Goal: Task Accomplishment & Management: Manage account settings

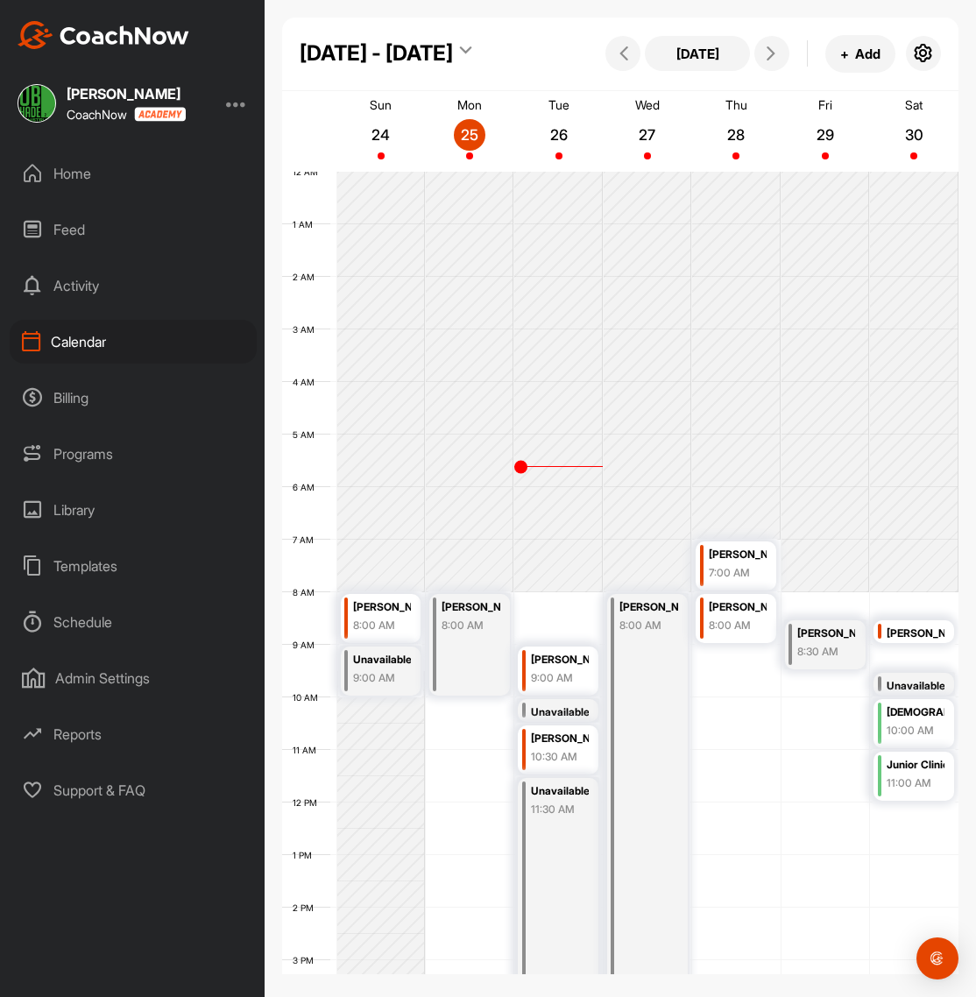
scroll to position [303, 0]
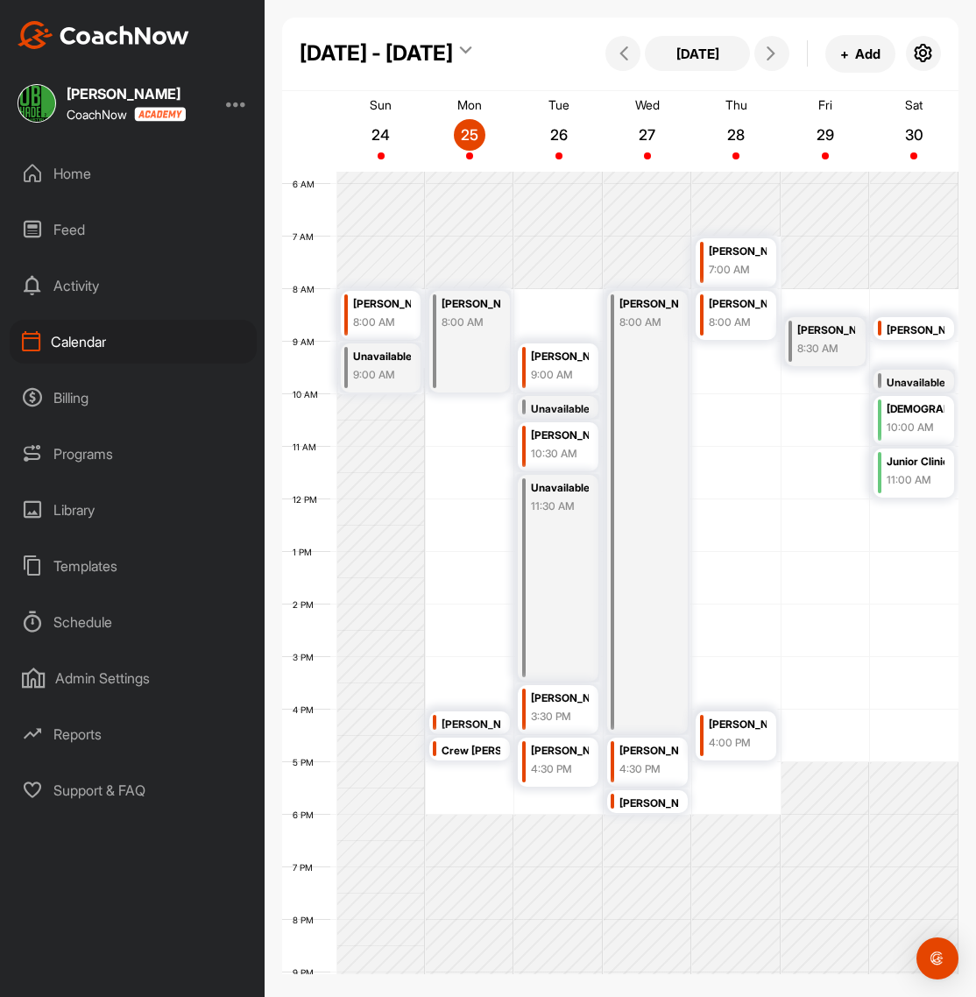
click at [842, 331] on div "[PERSON_NAME]" at bounding box center [826, 331] width 58 height 20
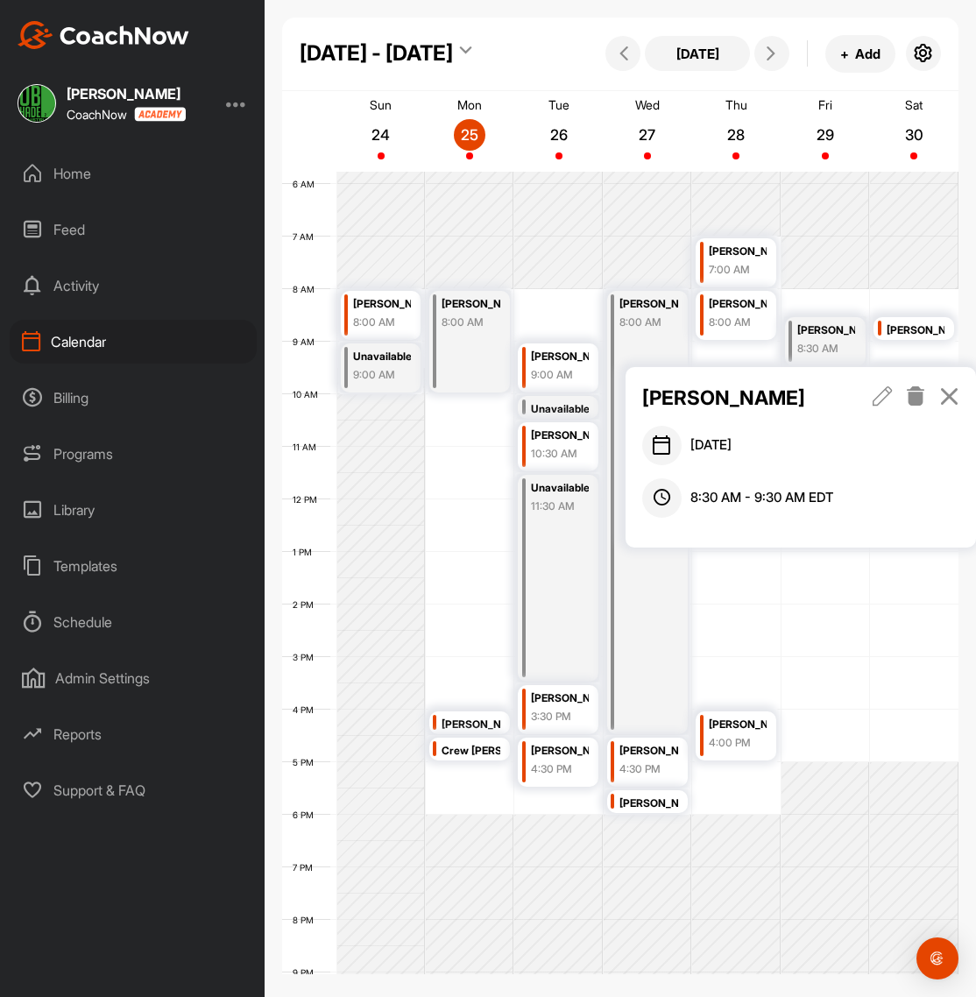
click at [917, 399] on icon at bounding box center [916, 395] width 20 height 19
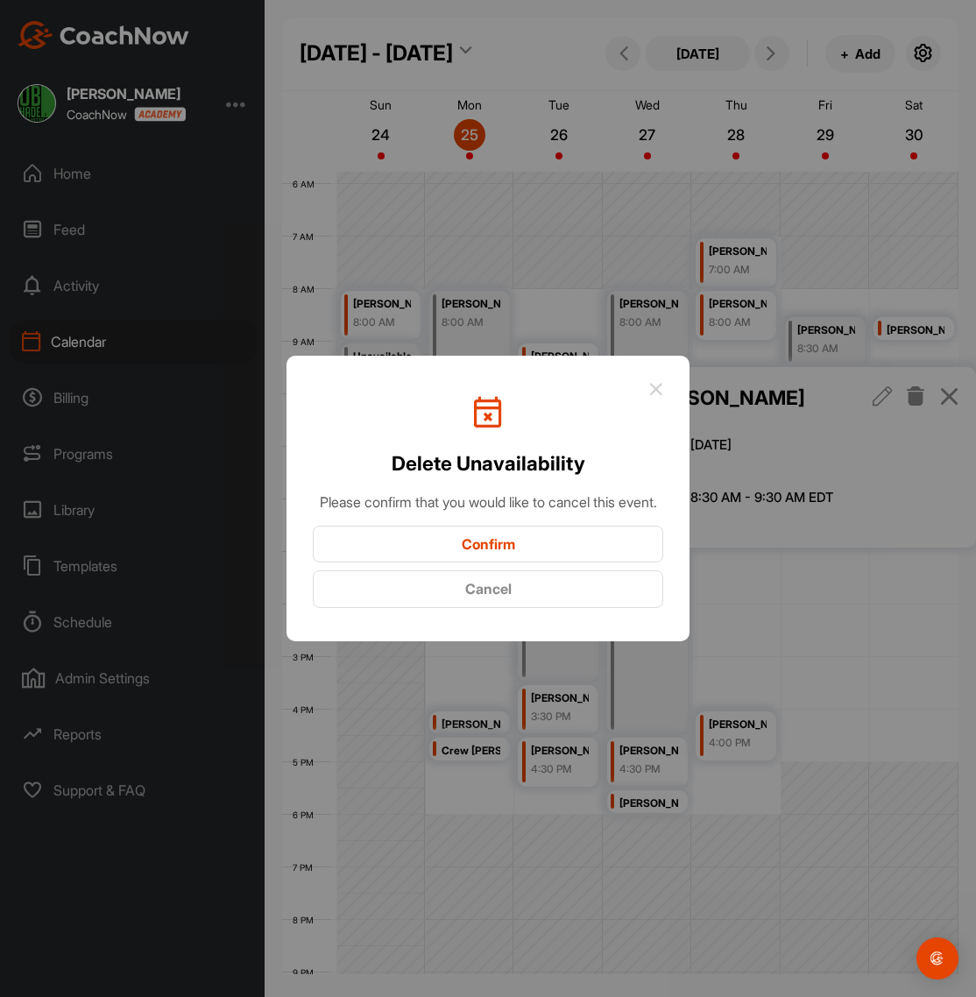
click at [506, 550] on button "Confirm" at bounding box center [488, 545] width 350 height 38
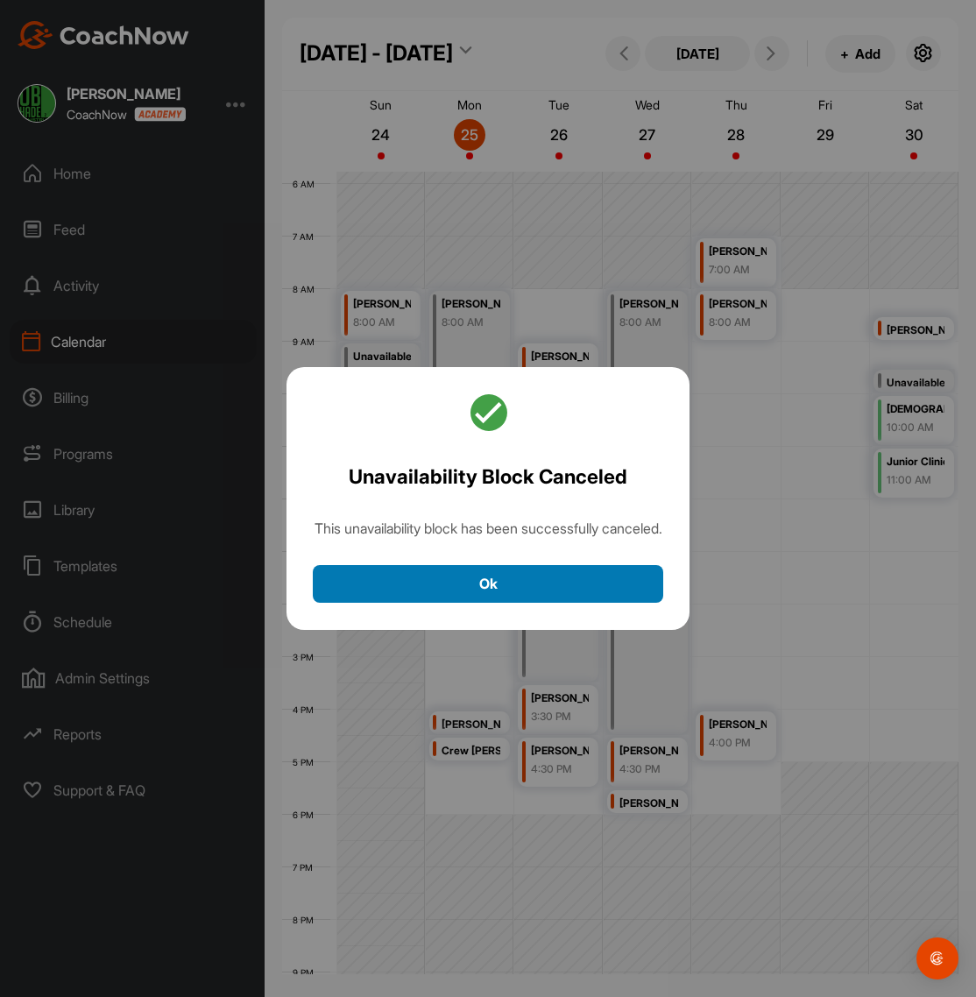
click at [519, 603] on button "Ok" at bounding box center [488, 584] width 350 height 38
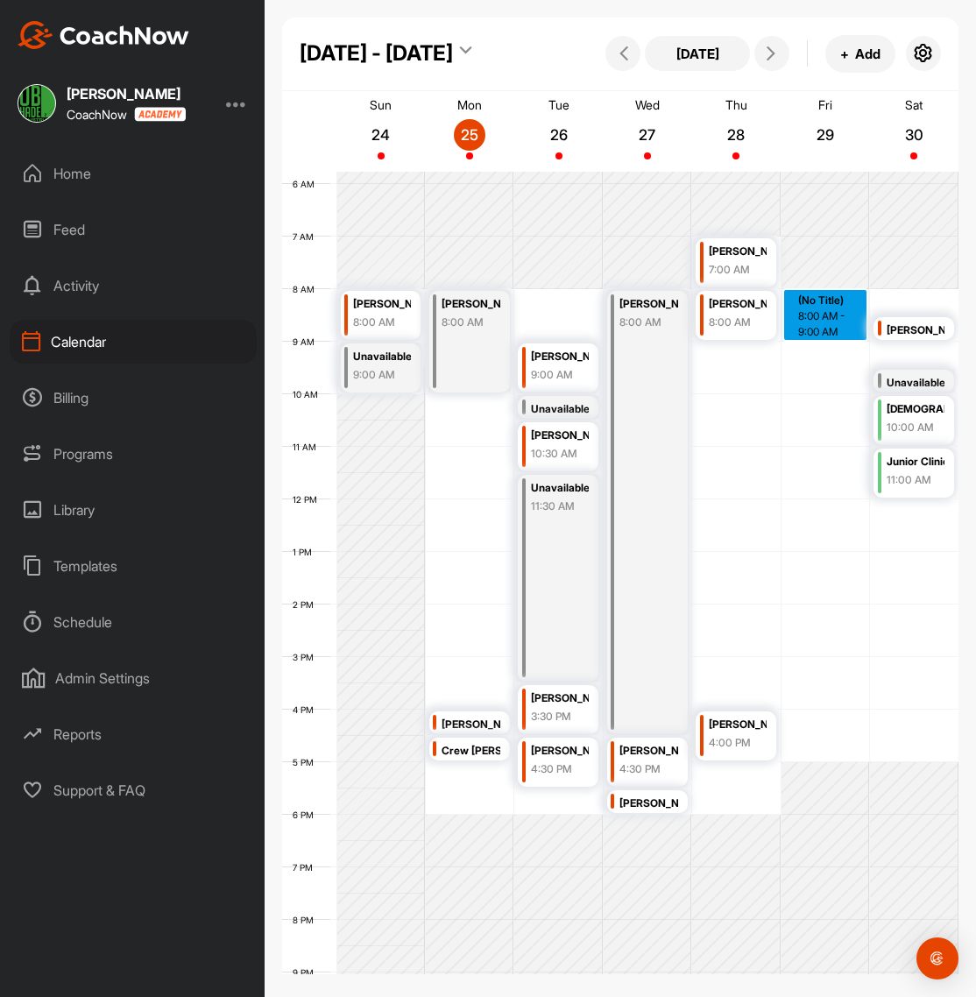
click at [818, 332] on div "12 AM 1 AM 2 AM 3 AM 4 AM 5 AM 6 AM 7 AM 8 AM 9 AM 10 AM 11 AM 12 PM 1 PM 2 PM …" at bounding box center [620, 500] width 676 height 1262
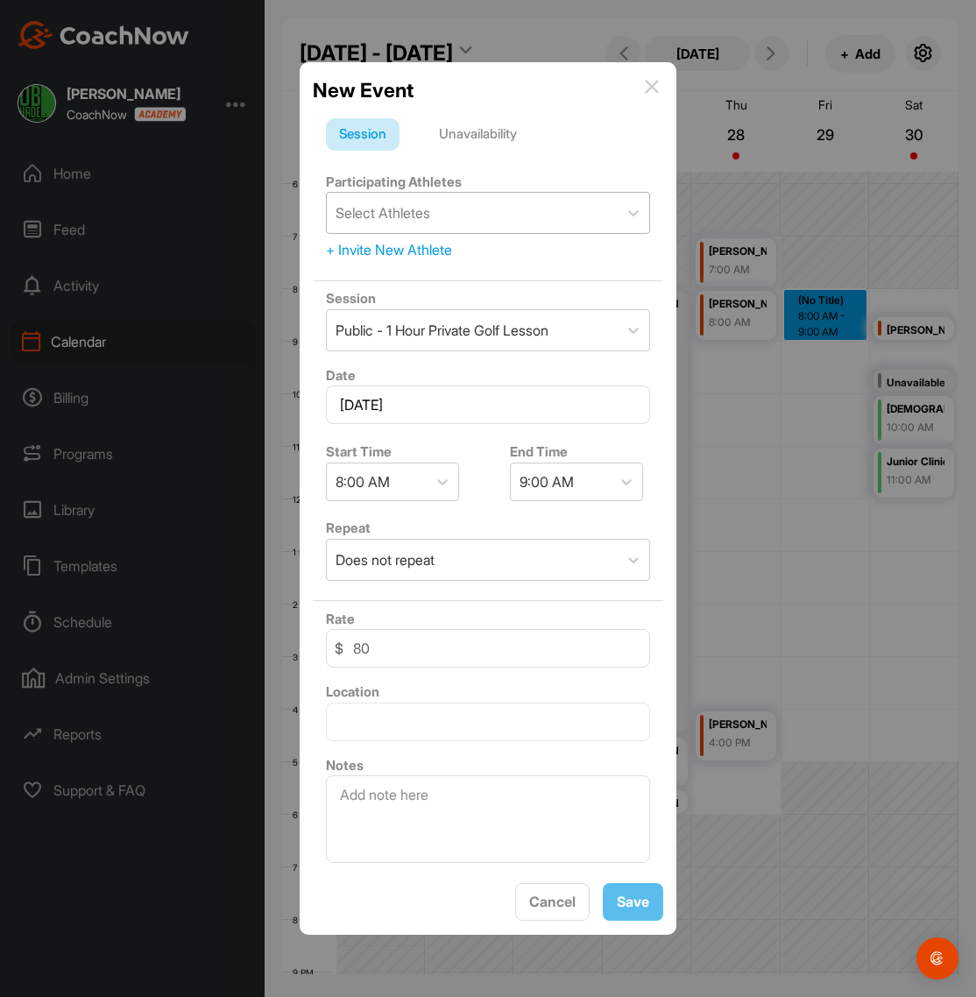
click at [461, 214] on div "Select Athletes" at bounding box center [472, 213] width 291 height 40
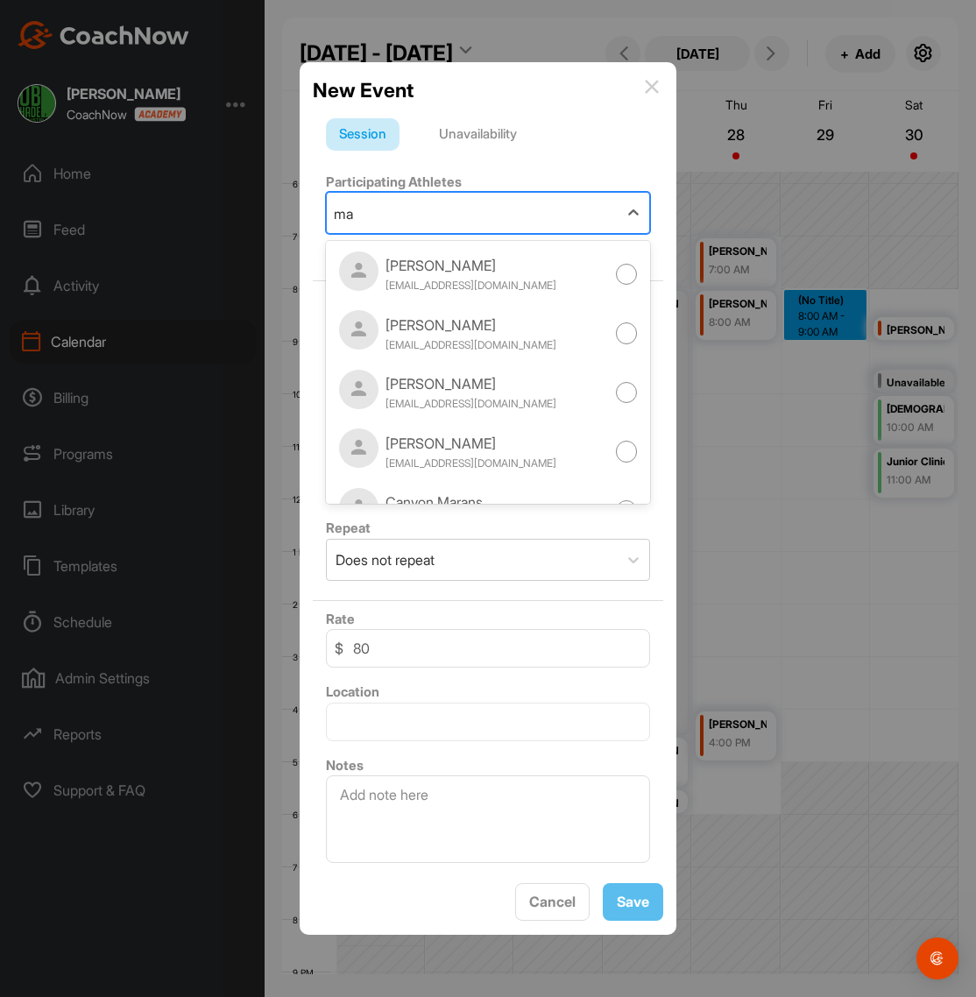
type input "m"
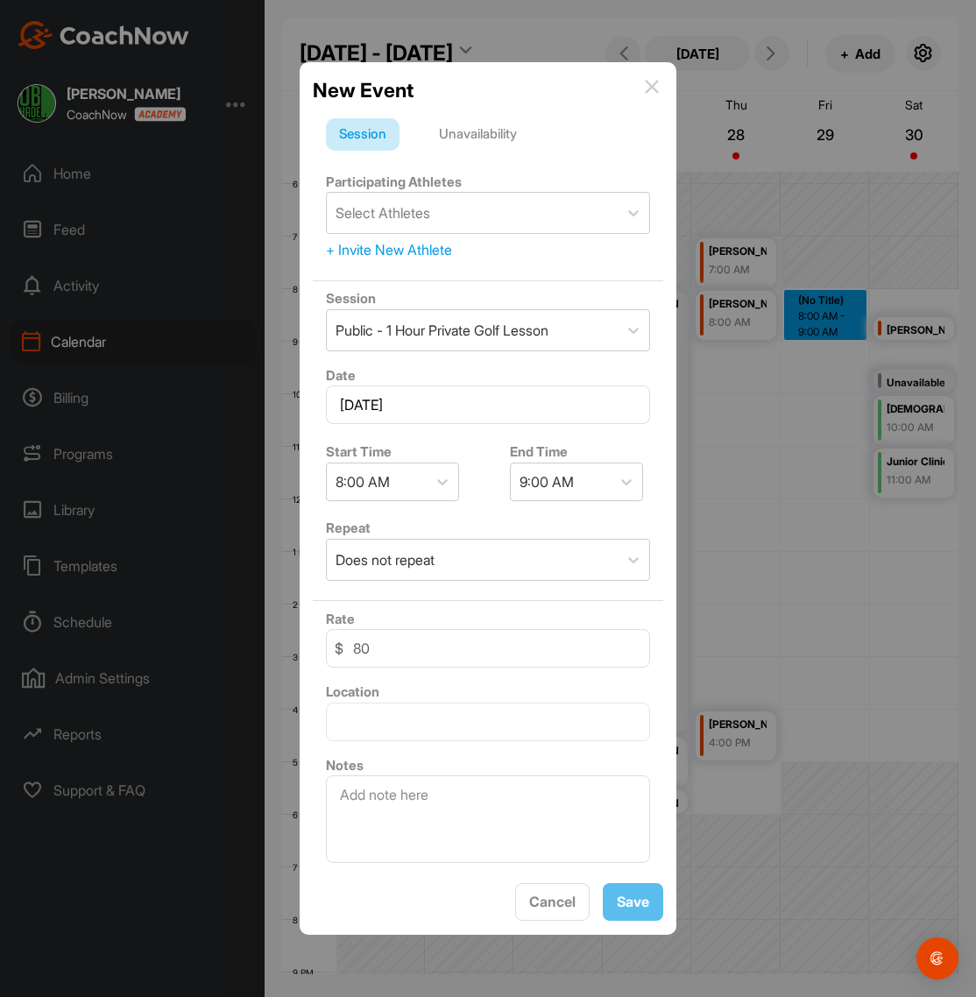
click at [593, 127] on div "Session Unavailability" at bounding box center [488, 134] width 324 height 33
click at [411, 260] on div "+ Invite New Athlete" at bounding box center [488, 249] width 324 height 21
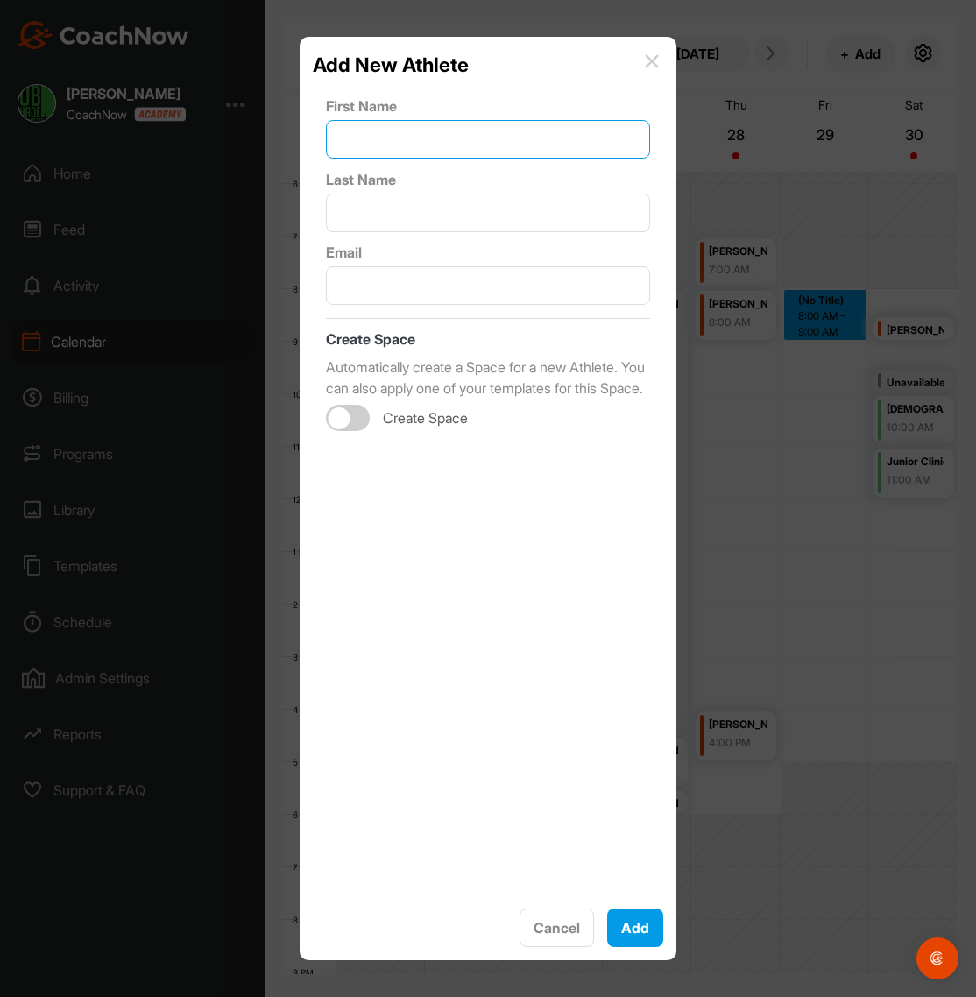
click at [370, 129] on input "text" at bounding box center [488, 139] width 324 height 39
type input "[PERSON_NAME]"
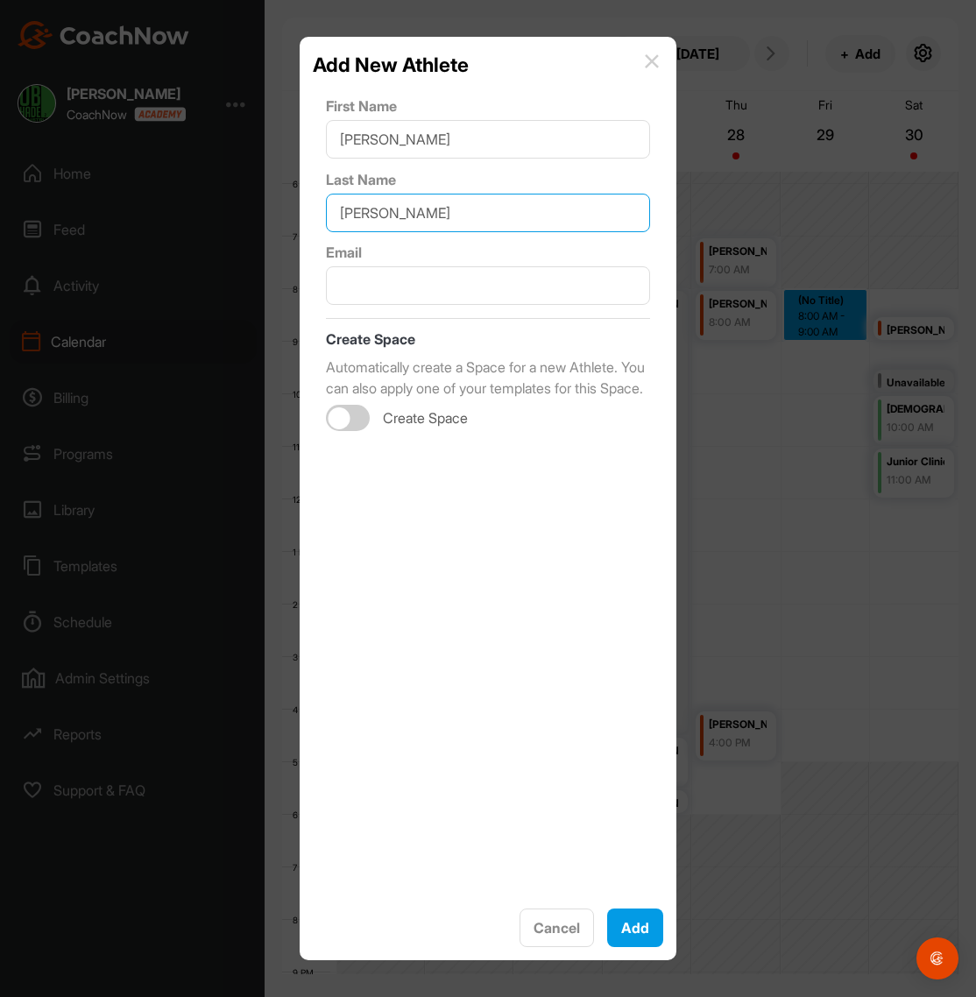
type input "[PERSON_NAME]"
click at [555, 931] on button "Cancel" at bounding box center [557, 928] width 74 height 39
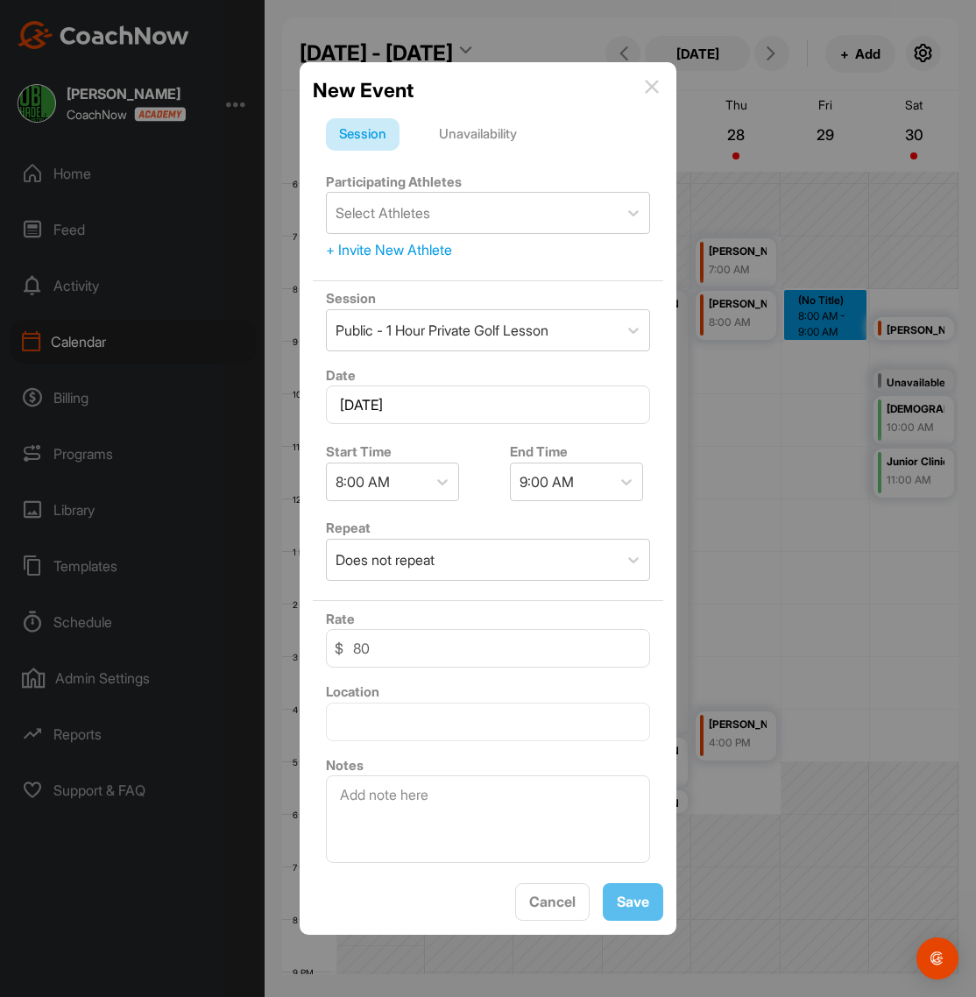
click at [409, 248] on div "+ Invite New Athlete" at bounding box center [488, 249] width 324 height 21
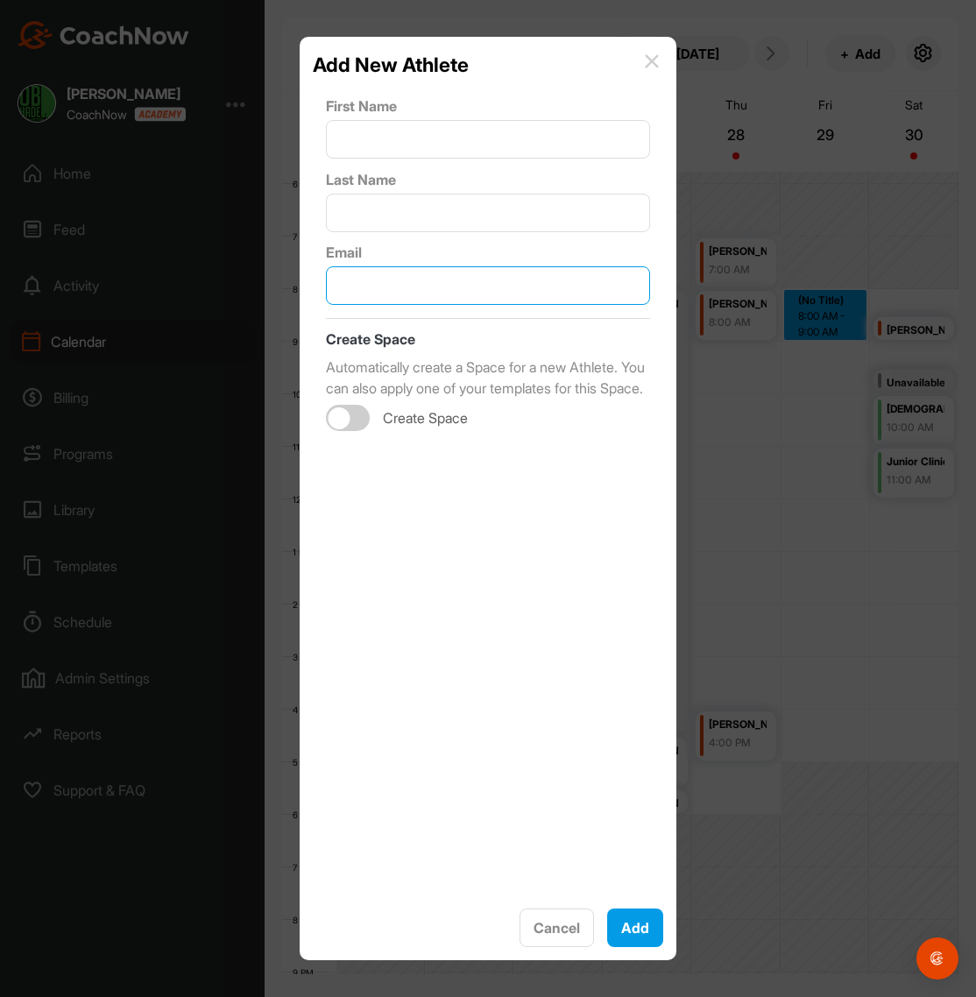
click at [400, 294] on input "text" at bounding box center [488, 285] width 324 height 39
click at [398, 223] on input "text" at bounding box center [488, 213] width 324 height 39
click at [391, 132] on input "text" at bounding box center [488, 139] width 324 height 39
click at [386, 287] on input "text" at bounding box center [488, 285] width 324 height 39
click at [562, 938] on button "Cancel" at bounding box center [557, 928] width 74 height 39
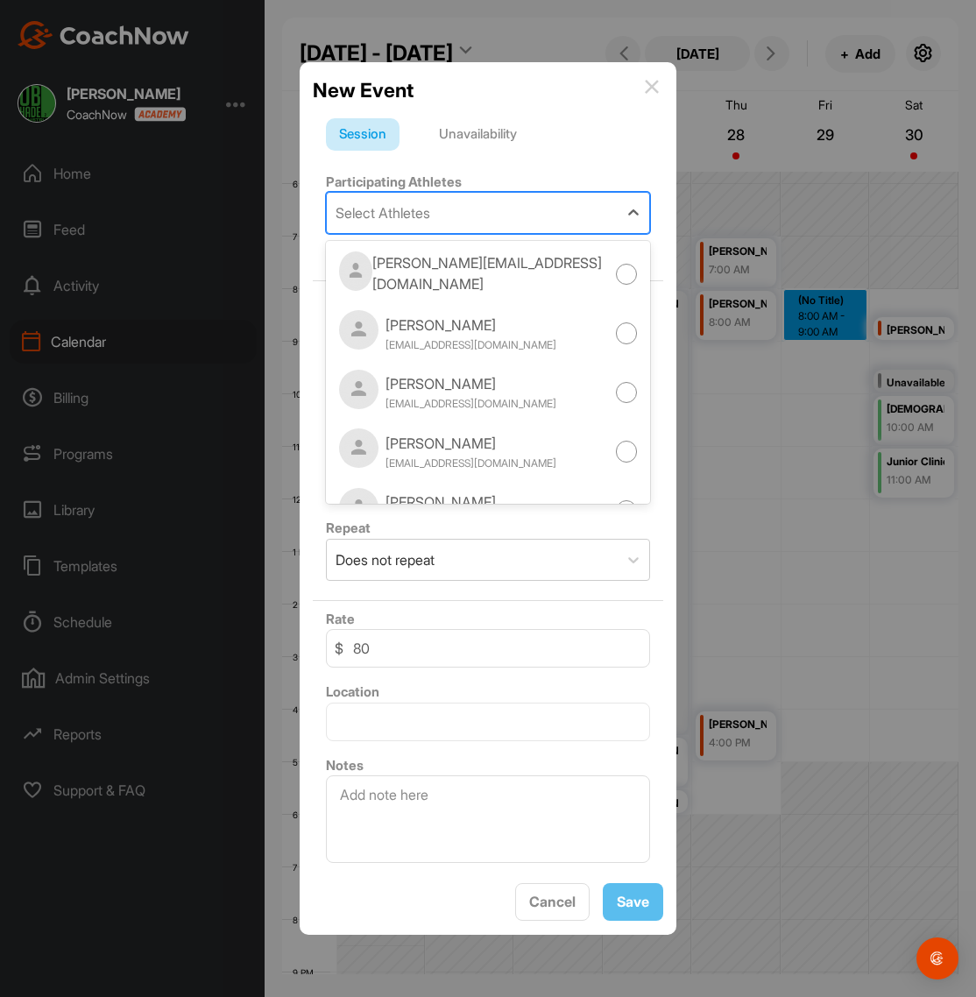
click at [428, 216] on div "Select Athletes" at bounding box center [383, 212] width 95 height 21
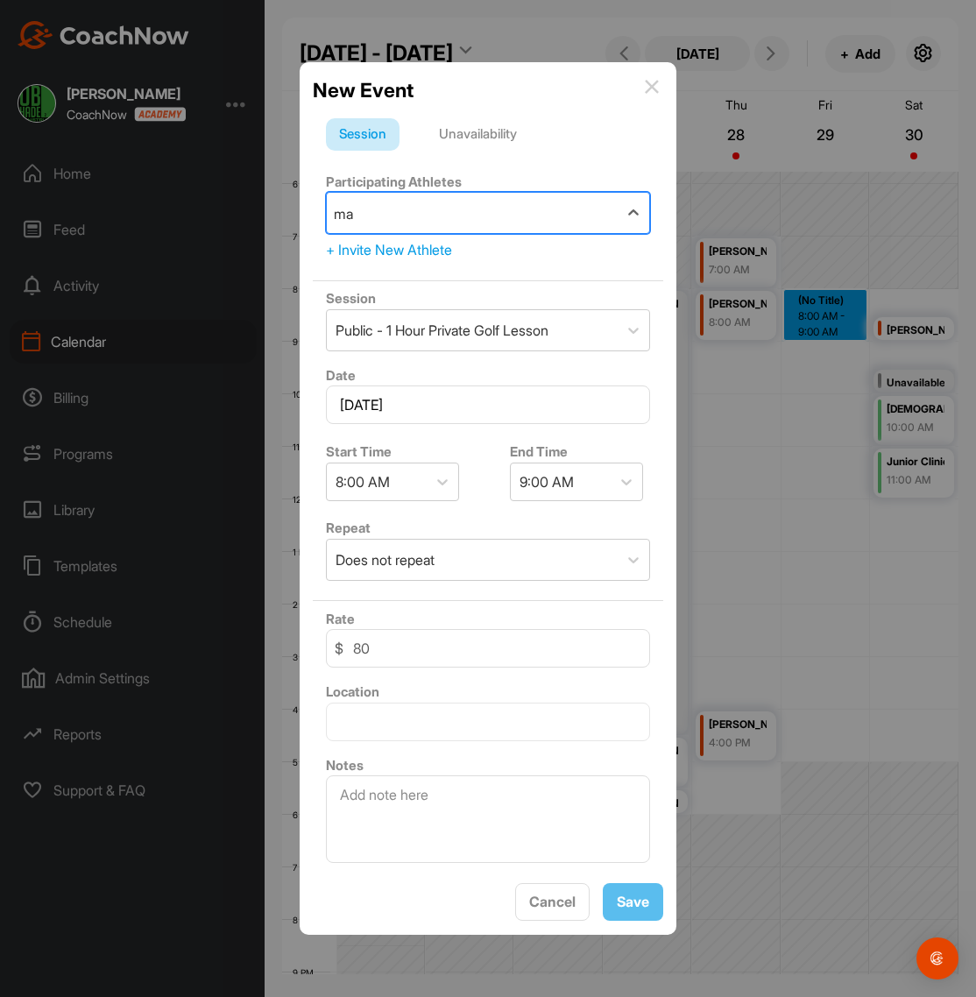
type input "m"
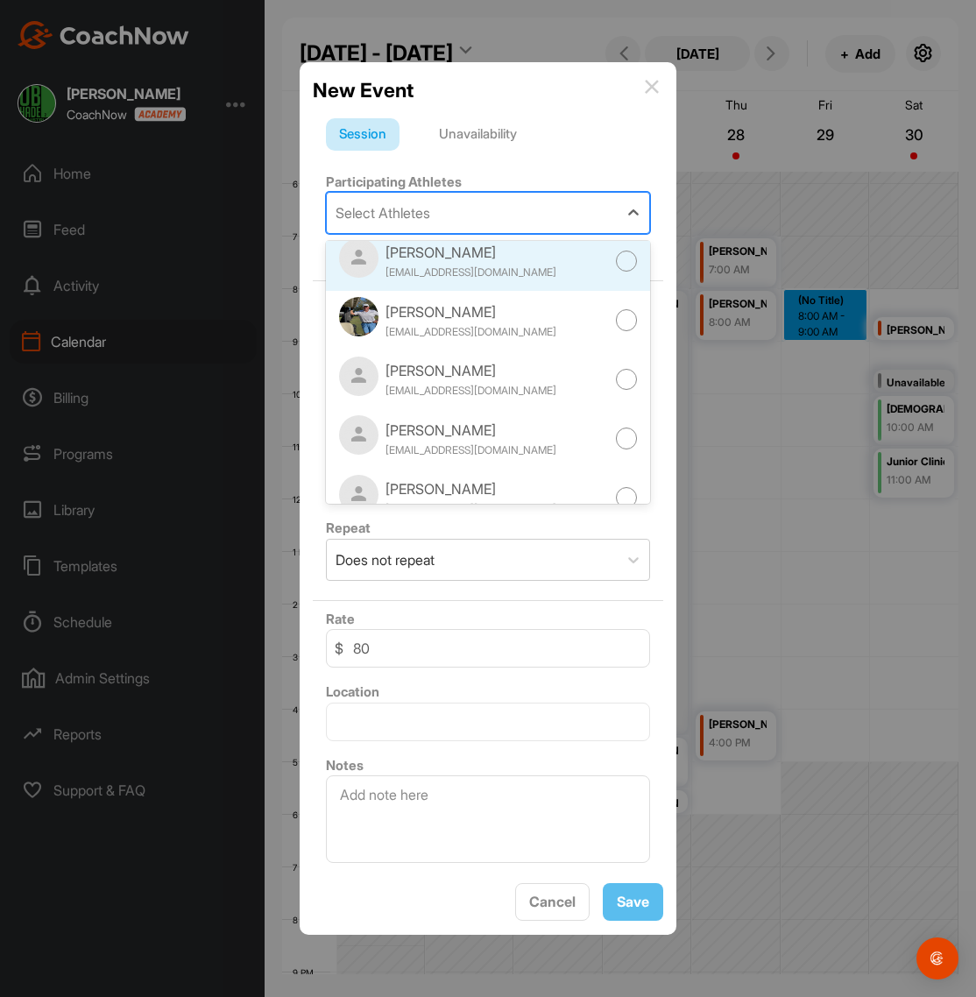
scroll to position [365, 0]
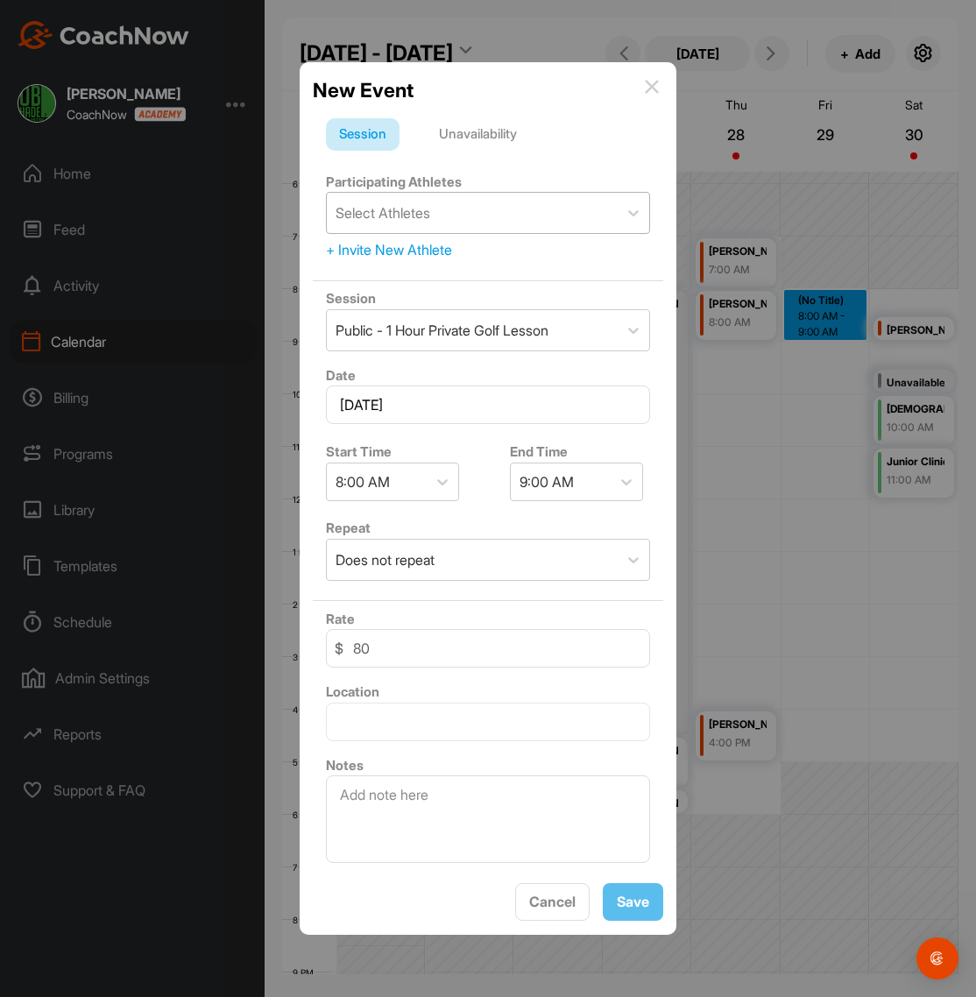
click at [651, 90] on img at bounding box center [652, 87] width 14 height 14
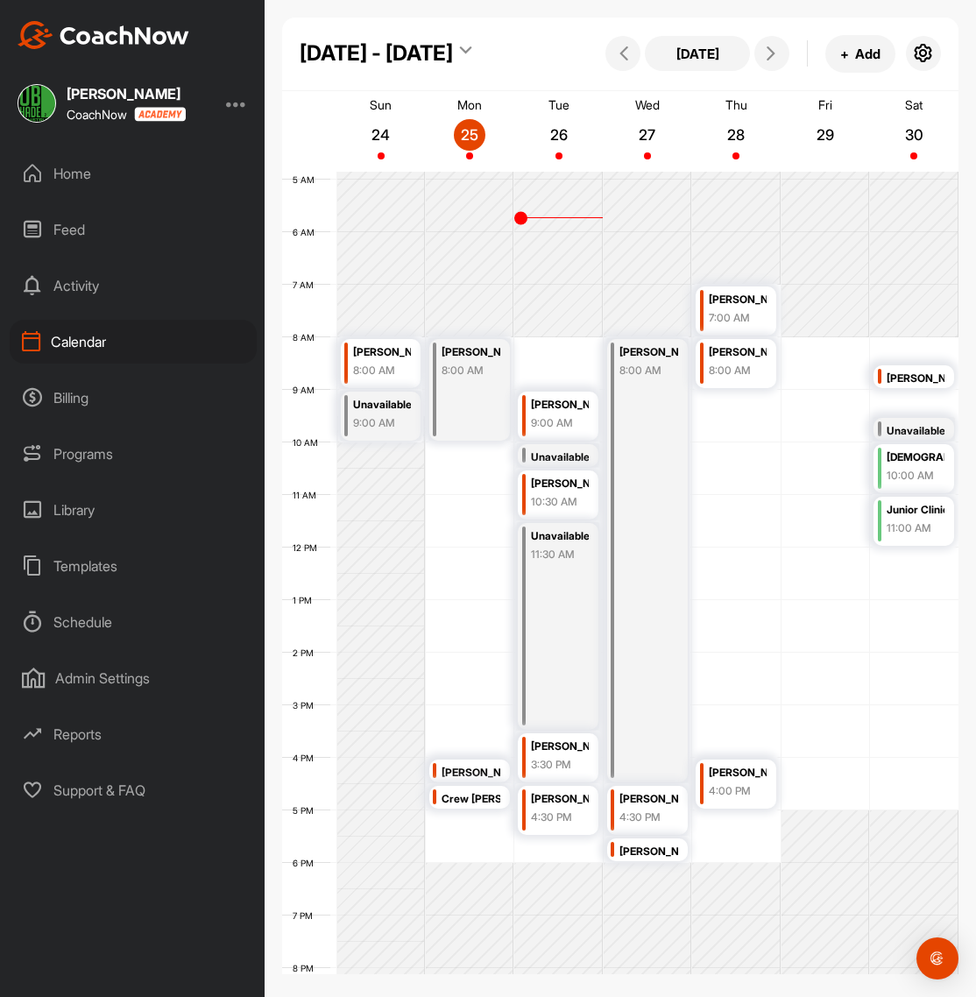
scroll to position [254, 0]
click at [833, 382] on div "12 AM 1 AM 2 AM 3 AM 4 AM 5 AM 6 AM 7 AM 8 AM 9 AM 10 AM 11 AM 12 PM 1 PM 2 PM …" at bounding box center [620, 549] width 676 height 1262
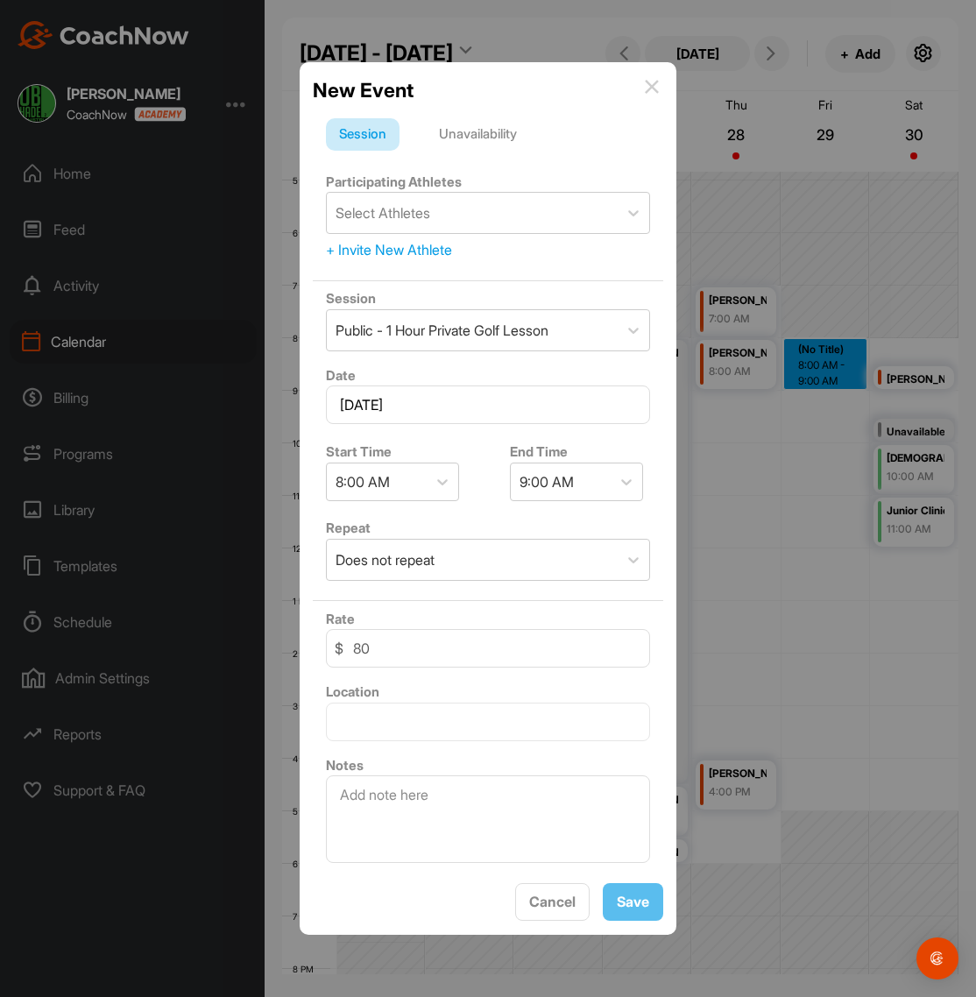
drag, startPoint x: 829, startPoint y: 369, endPoint x: 827, endPoint y: 418, distance: 49.1
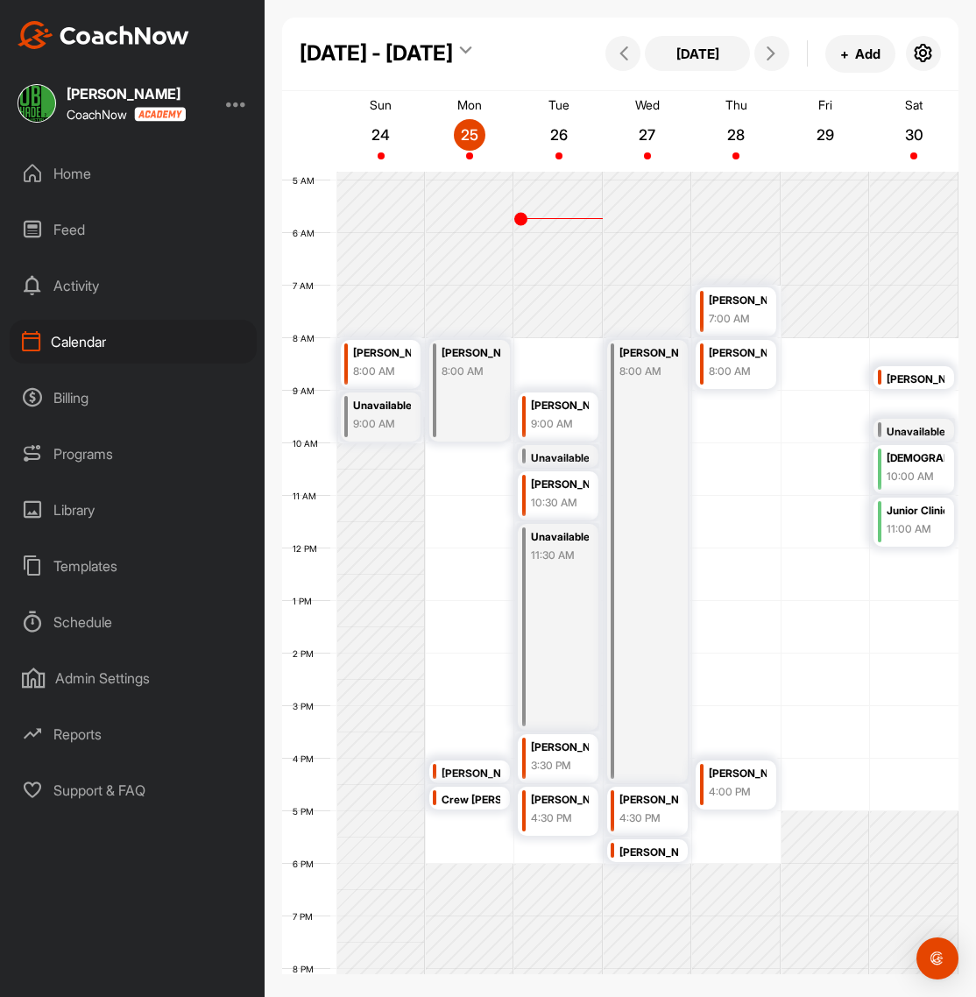
click at [825, 391] on div "12 AM 1 AM 2 AM 3 AM 4 AM 5 AM 6 AM 7 AM 8 AM 9 AM 10 AM 11 AM 12 PM 1 PM 2 PM …" at bounding box center [620, 549] width 676 height 1262
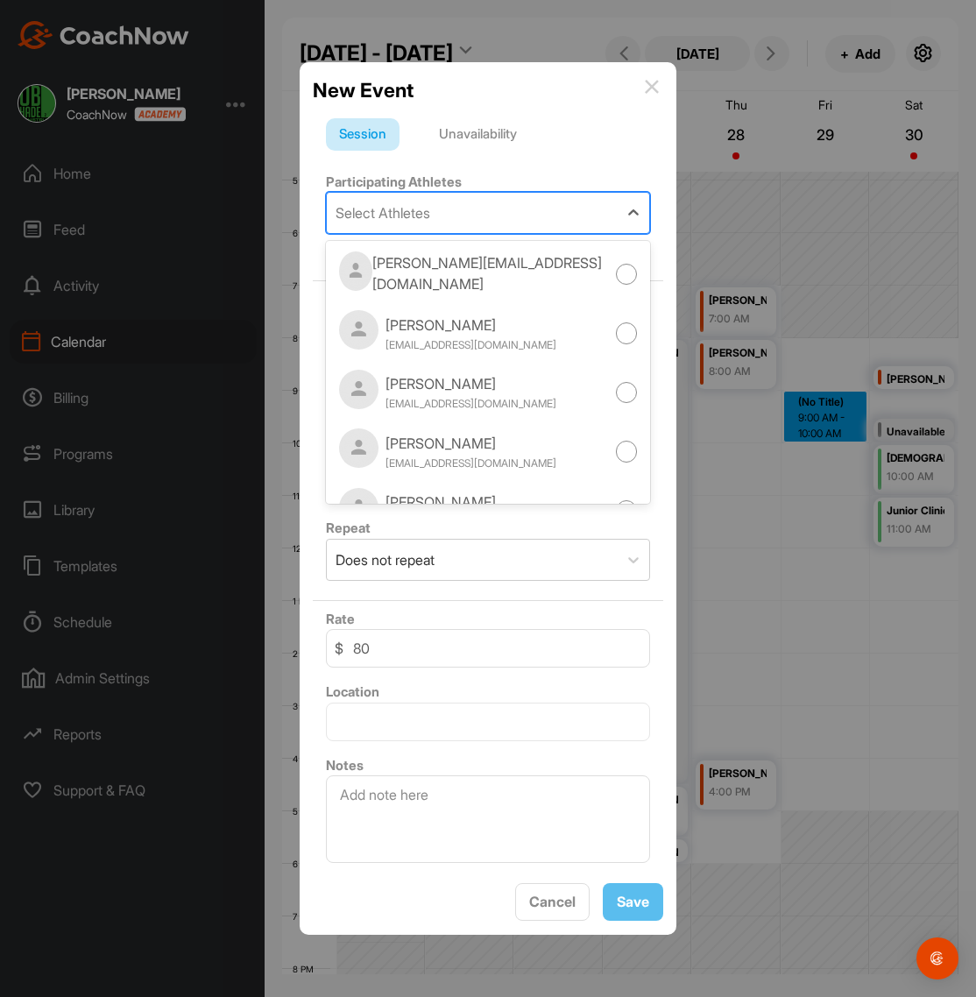
click at [441, 214] on div "Select Athletes" at bounding box center [472, 213] width 291 height 40
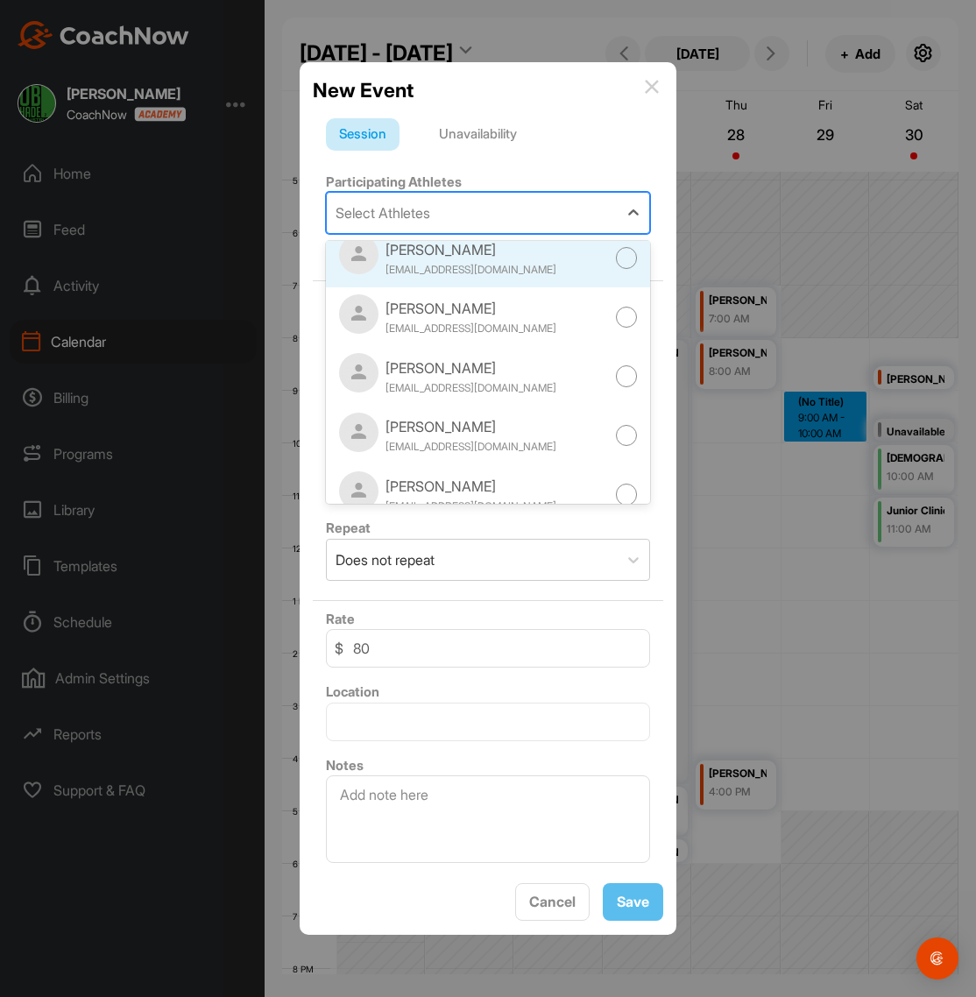
scroll to position [0, 0]
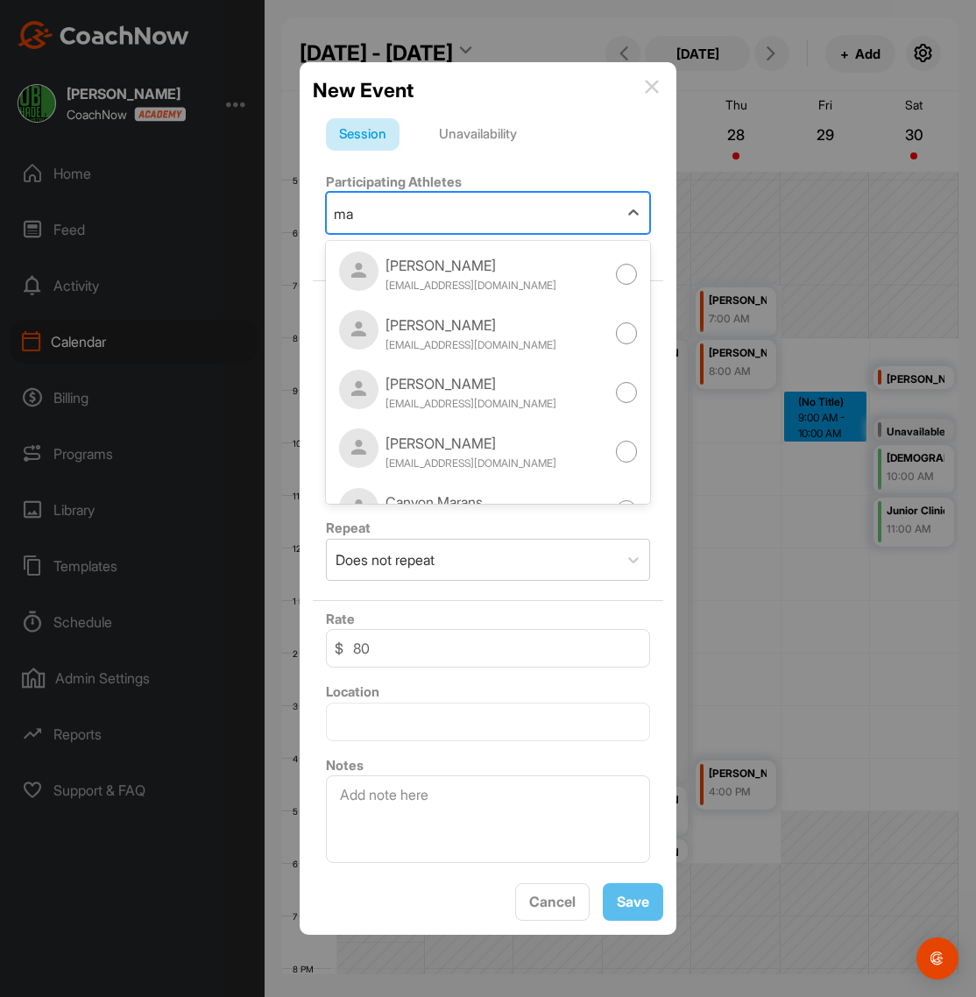
type input "m"
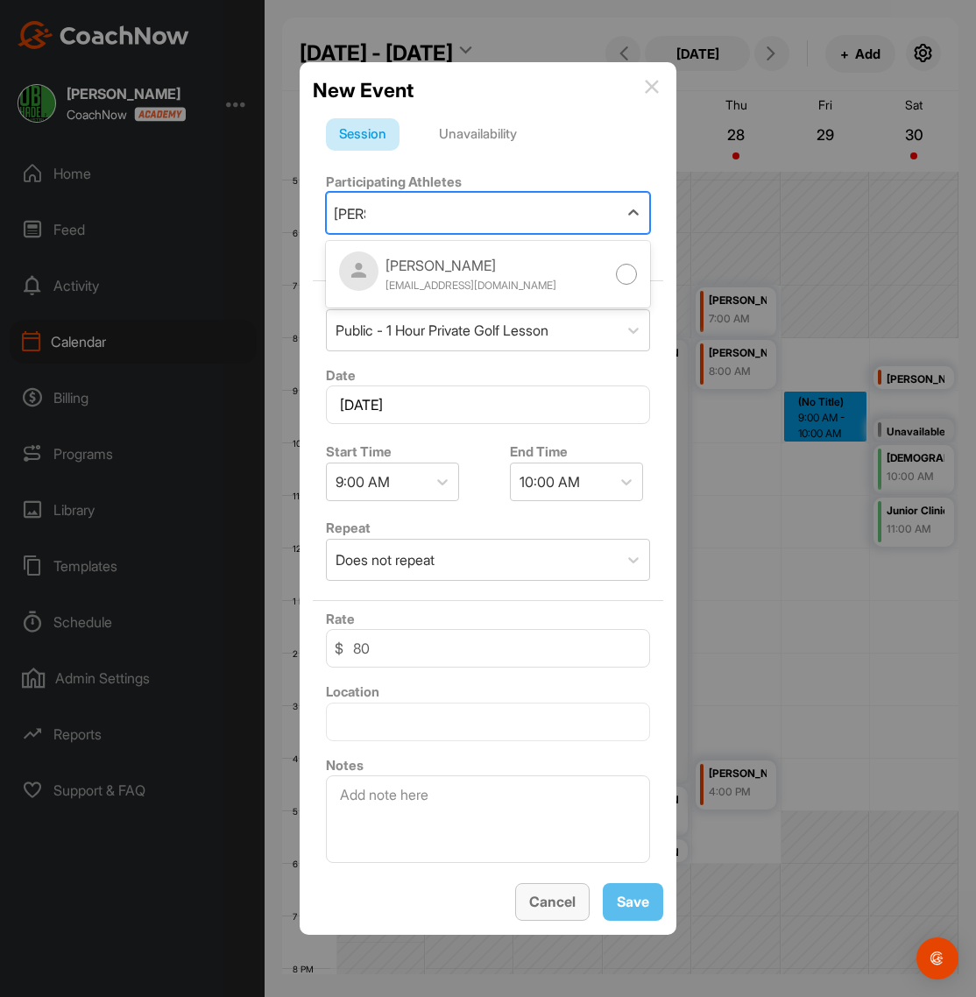
type input "[PERSON_NAME]"
click at [552, 909] on button "Cancel" at bounding box center [552, 902] width 74 height 38
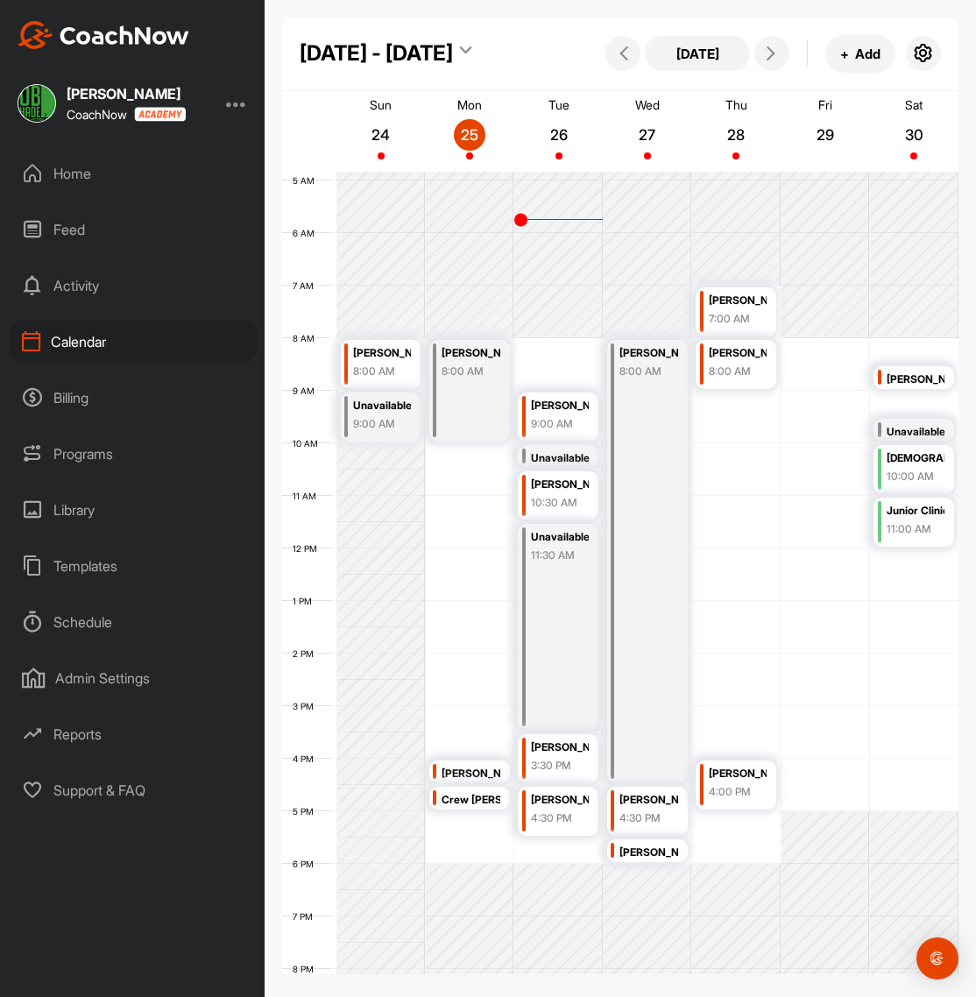
click at [68, 173] on div "Home" at bounding box center [133, 174] width 247 height 44
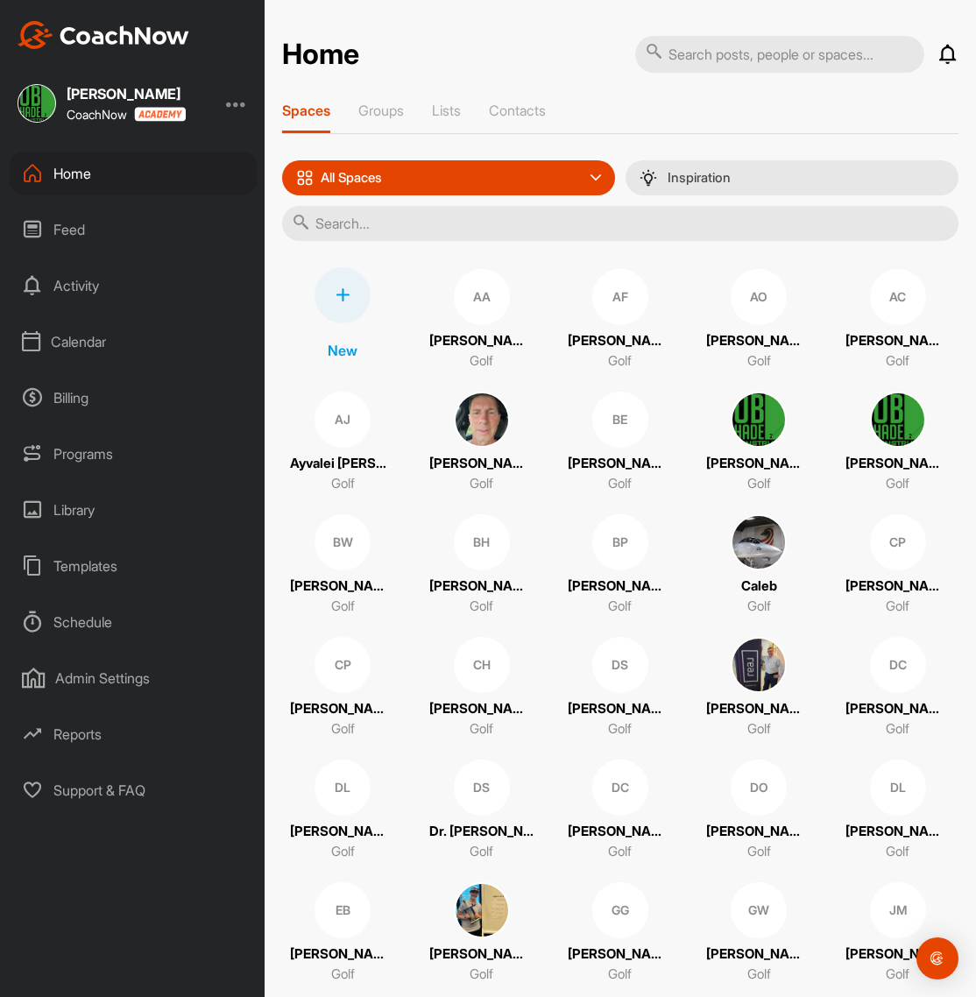
click at [408, 228] on input "text" at bounding box center [620, 223] width 676 height 35
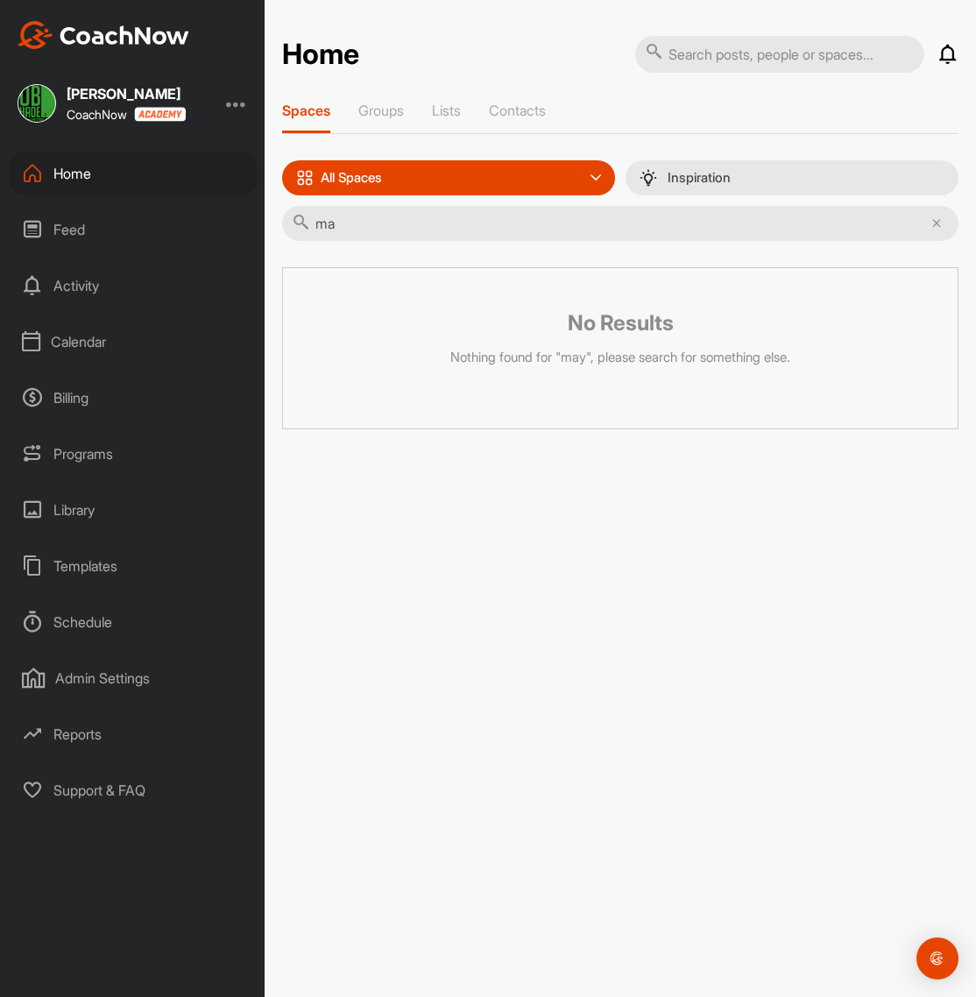
type input "m"
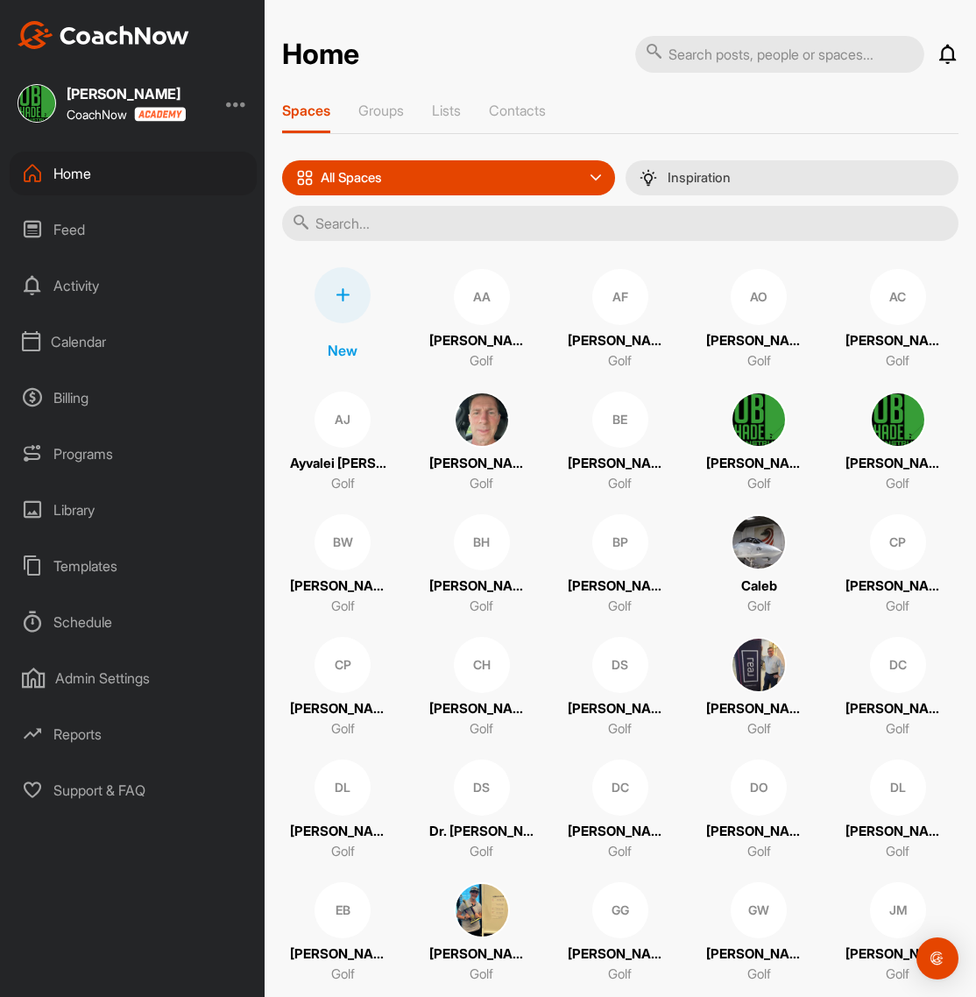
click at [342, 302] on div at bounding box center [343, 295] width 56 height 56
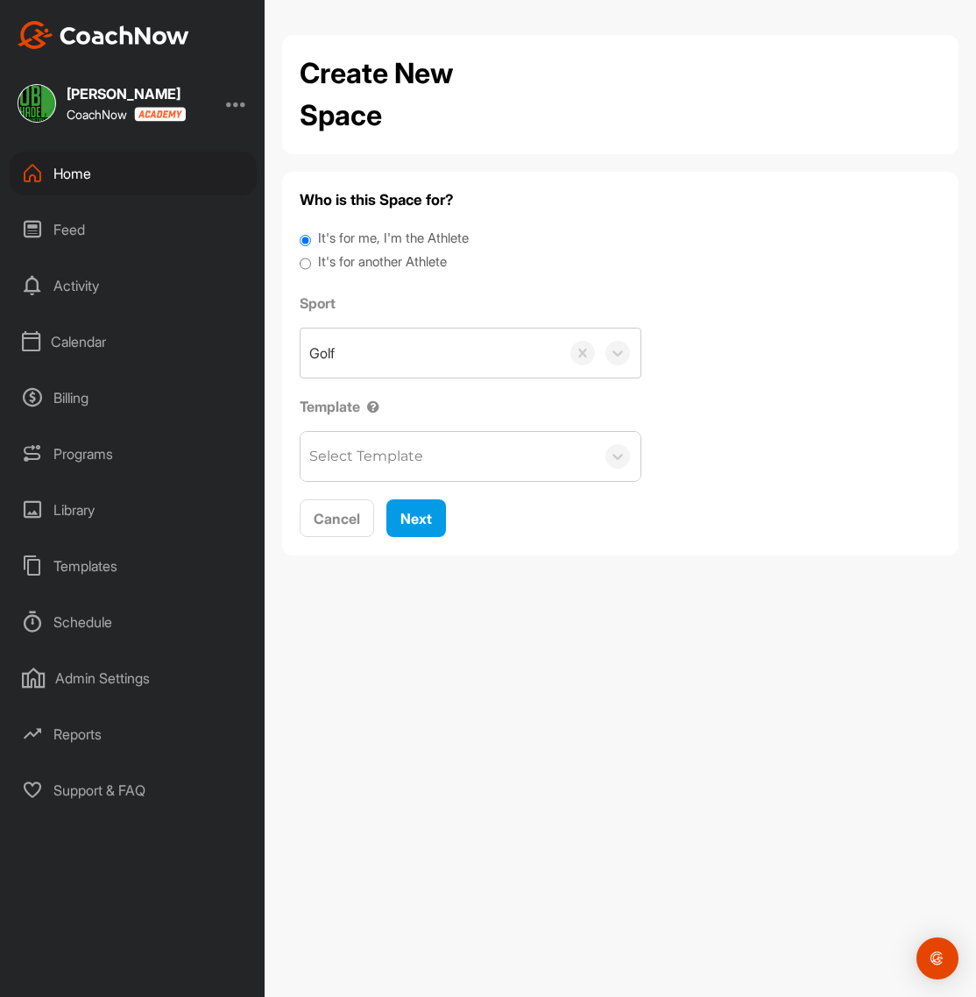
click at [355, 264] on label "It's for another Athlete" at bounding box center [382, 262] width 129 height 20
click at [311, 264] on input "It's for another Athlete" at bounding box center [305, 264] width 11 height 24
radio input "true"
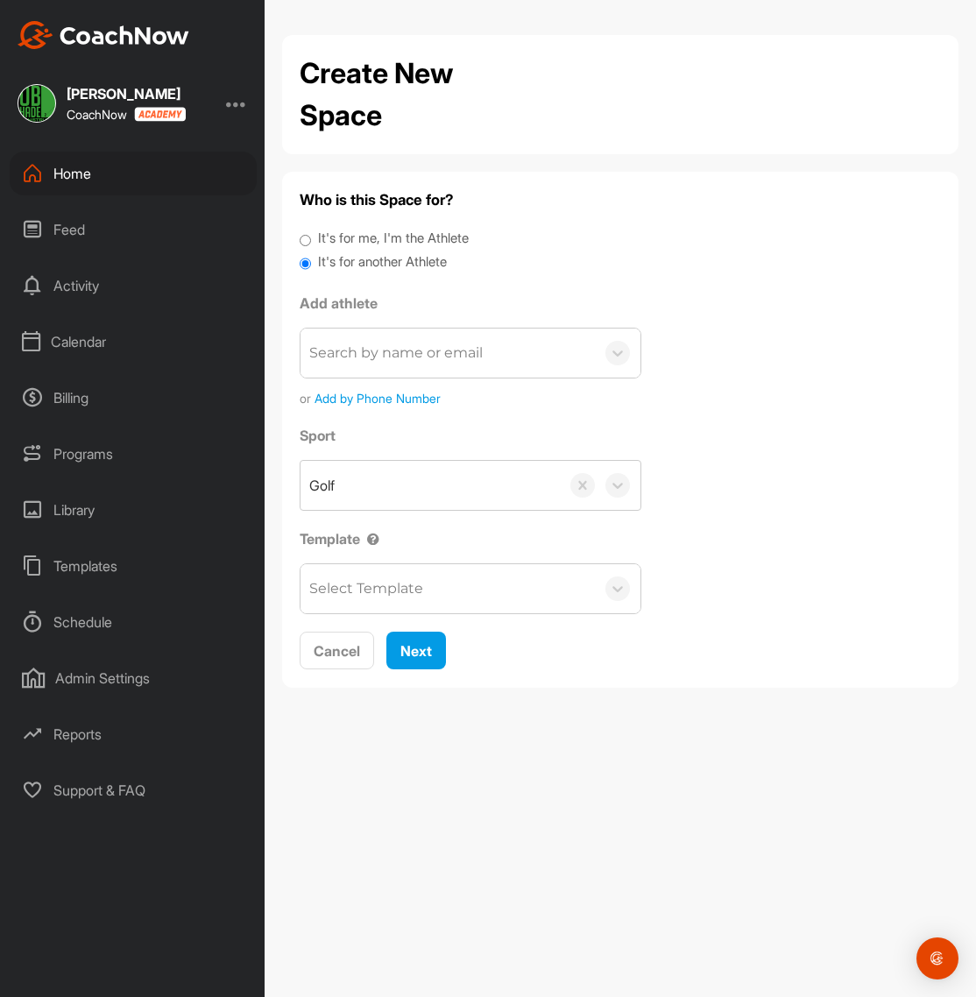
click at [386, 403] on span "Add by Phone Number" at bounding box center [378, 398] width 126 height 18
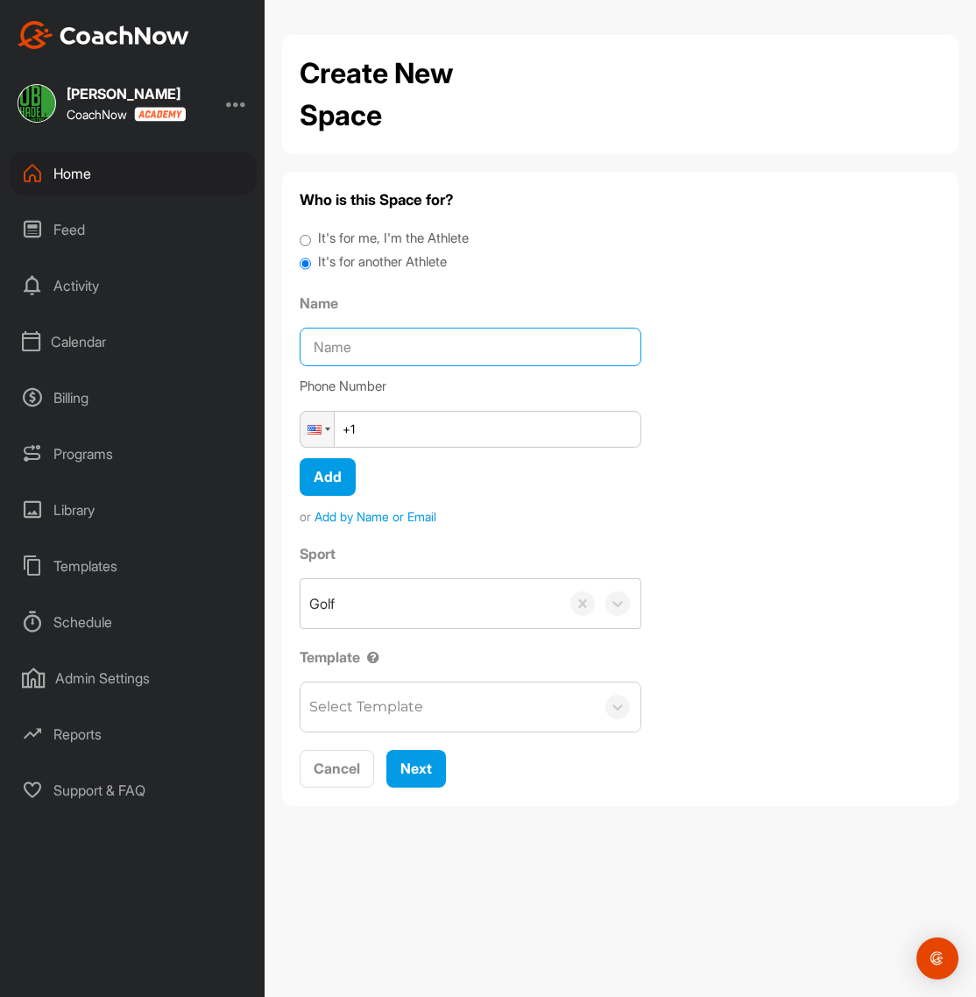
click at [348, 329] on input "Name" at bounding box center [471, 347] width 342 height 39
type input "[PERSON_NAME]"
click at [412, 428] on input "+1" at bounding box center [471, 429] width 342 height 37
type input "[PHONE_NUMBER]"
click at [329, 479] on span "Add" at bounding box center [328, 477] width 28 height 18
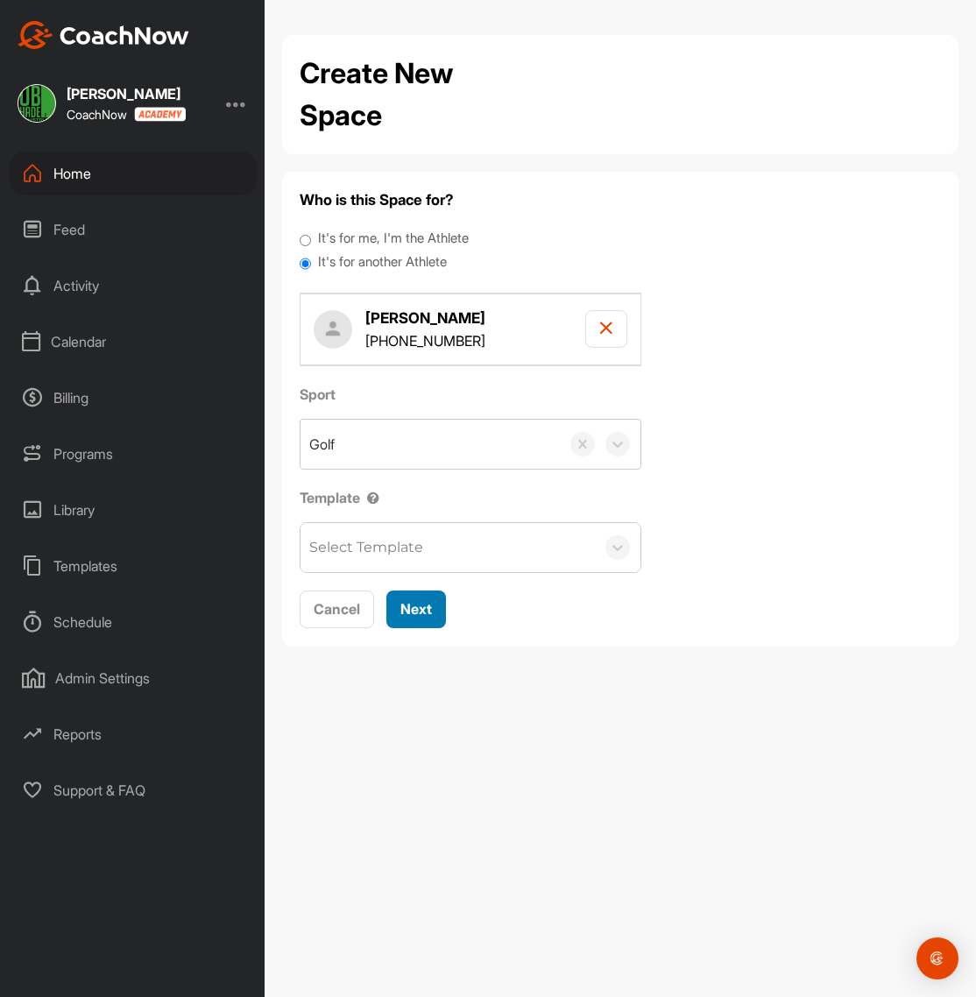
click at [427, 615] on span "Next" at bounding box center [416, 609] width 32 height 18
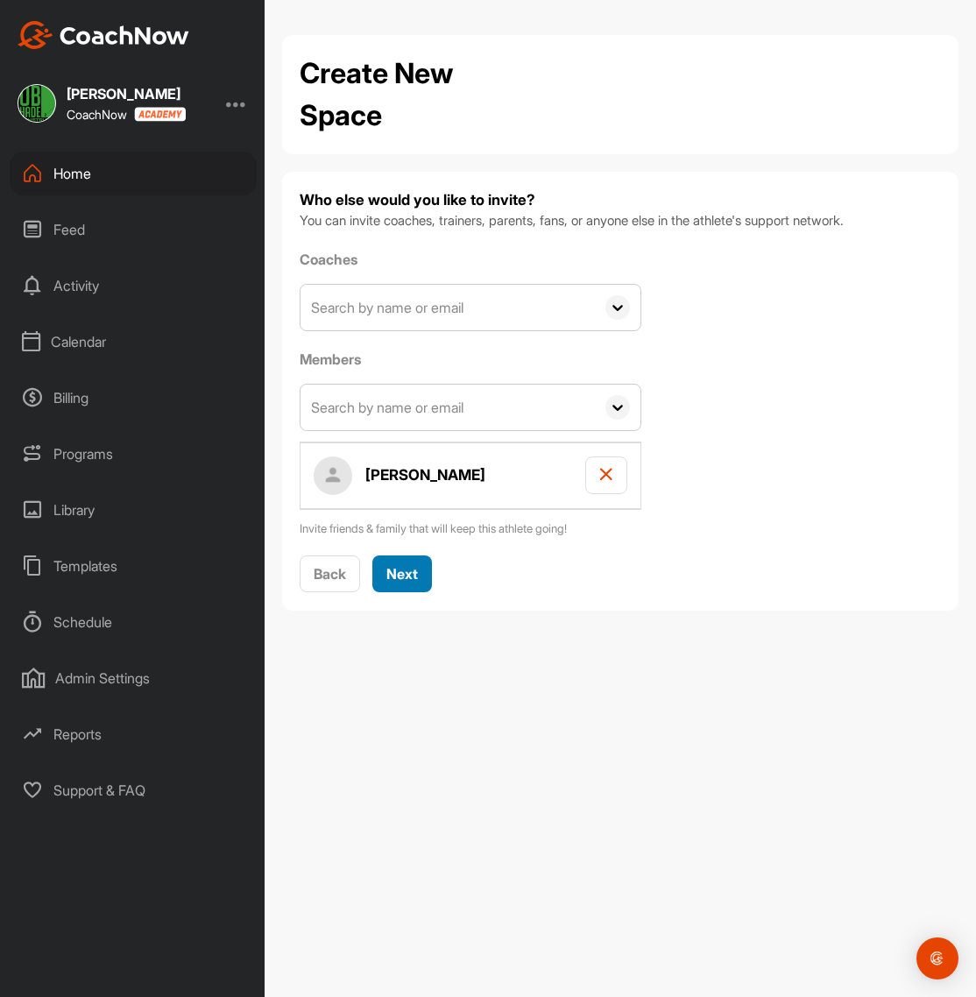
click at [410, 573] on span "Next" at bounding box center [402, 574] width 32 height 18
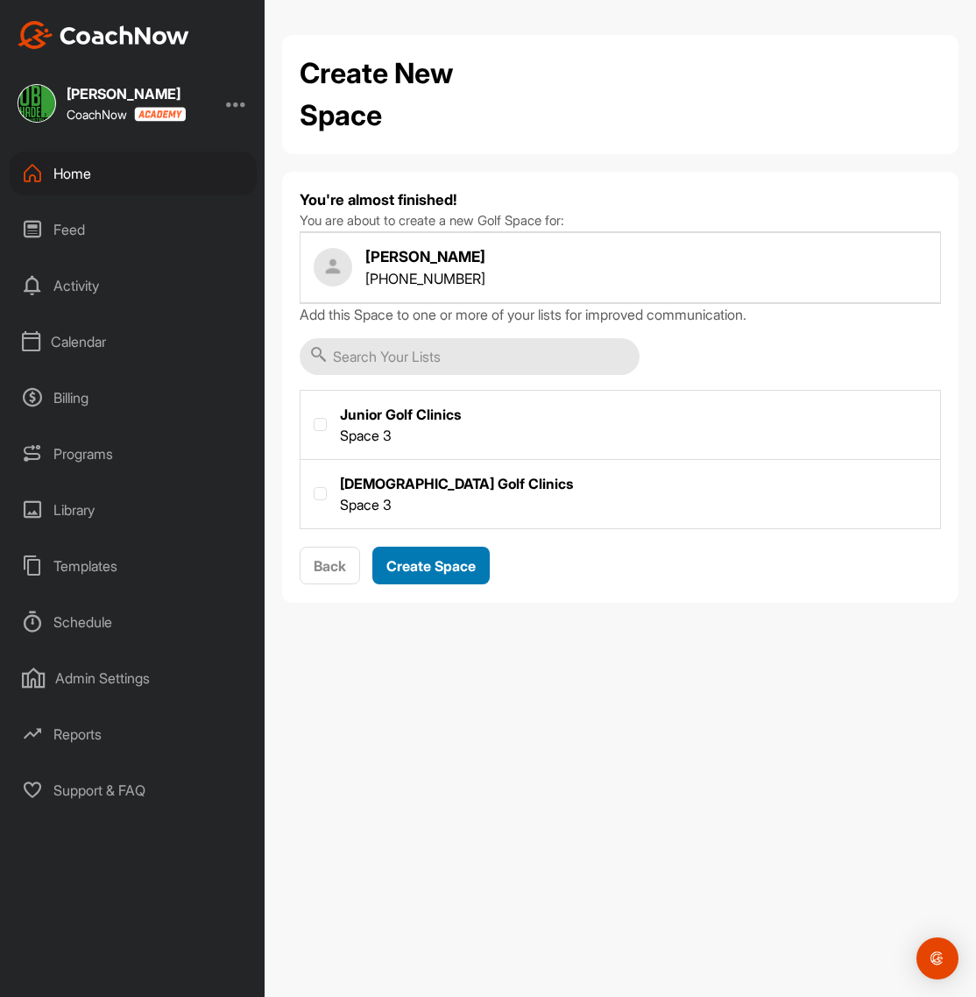
click at [438, 561] on span "Create Space" at bounding box center [430, 566] width 89 height 18
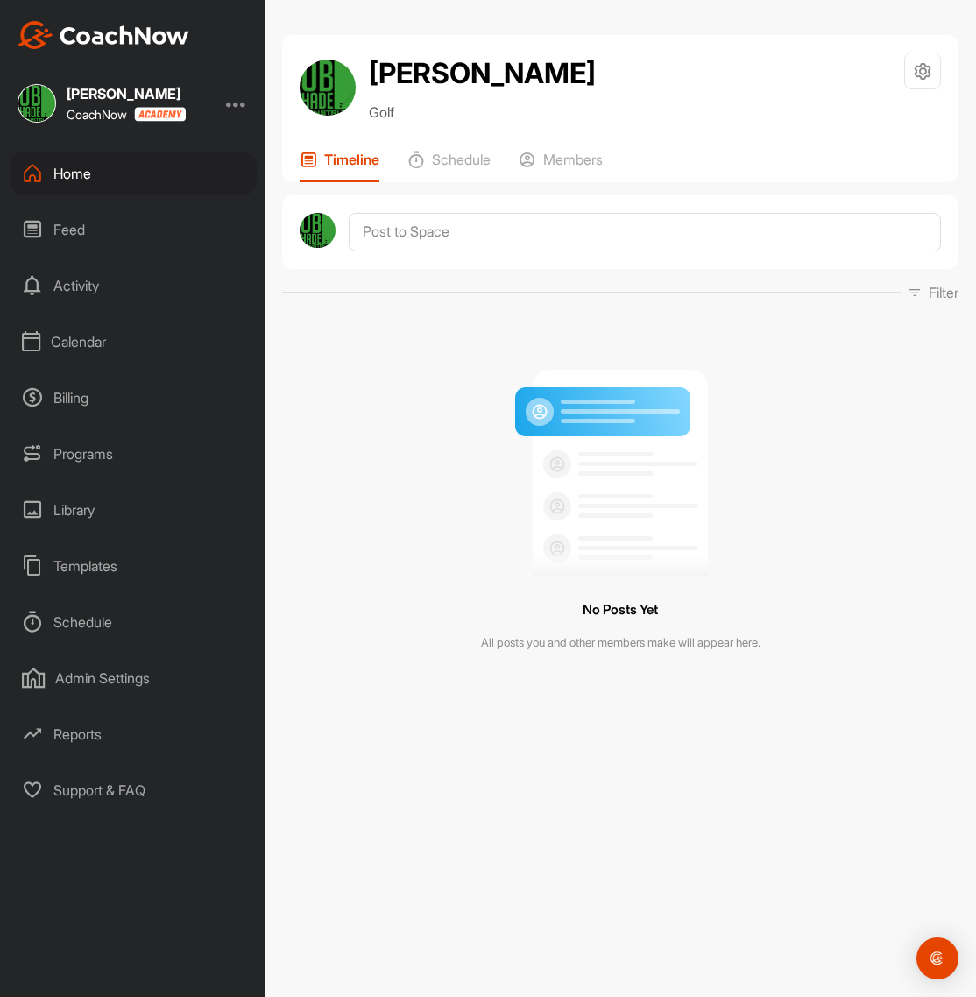
click at [86, 344] on div "Calendar" at bounding box center [133, 342] width 247 height 44
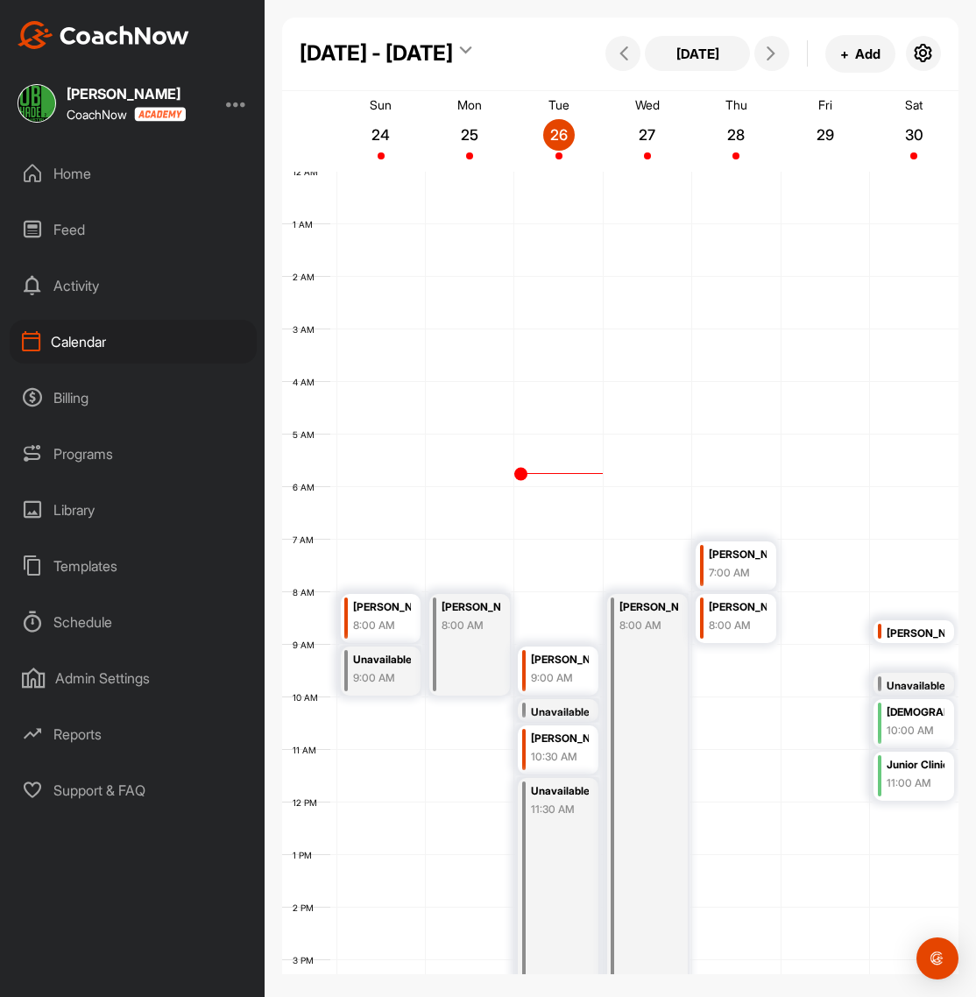
scroll to position [303, 0]
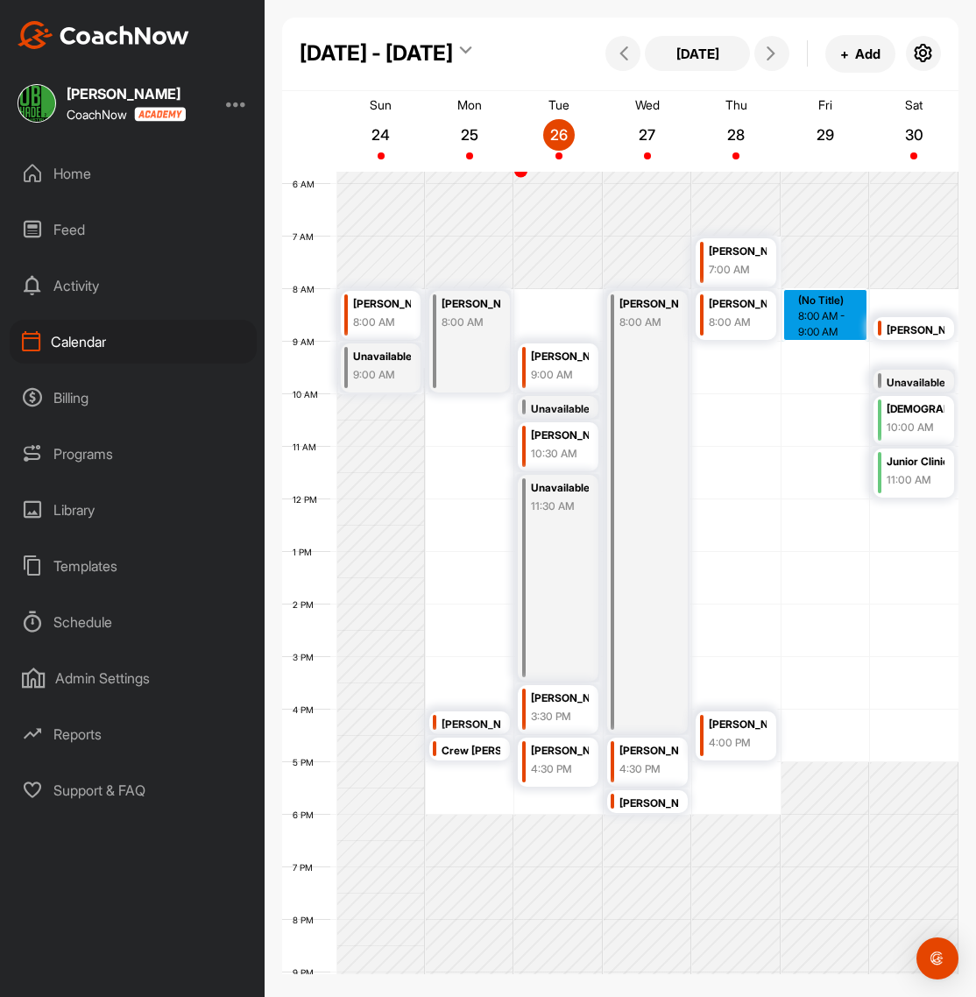
click at [833, 329] on div "12 AM 1 AM 2 AM 3 AM 4 AM 5 AM 6 AM 7 AM 8 AM 9 AM 10 AM 11 AM 12 PM 1 PM 2 PM …" at bounding box center [620, 500] width 676 height 1262
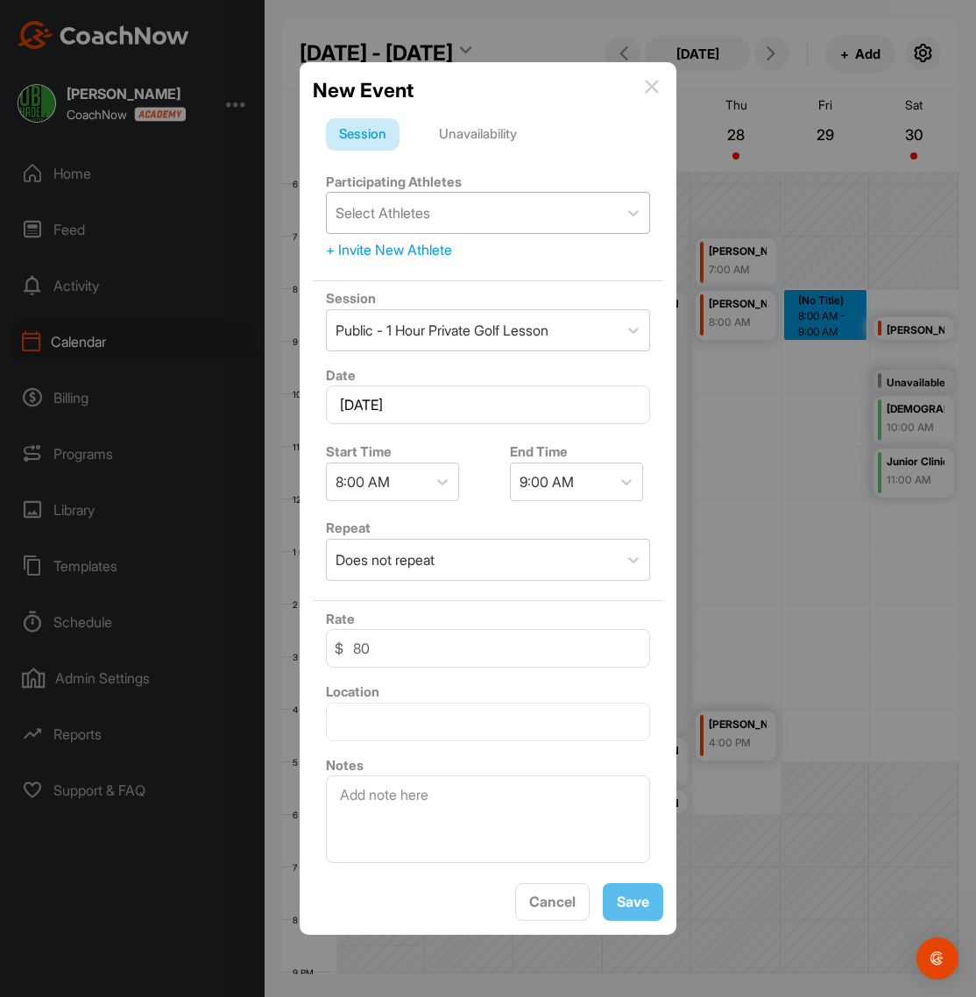
click at [394, 212] on div "Select Athletes" at bounding box center [383, 212] width 95 height 21
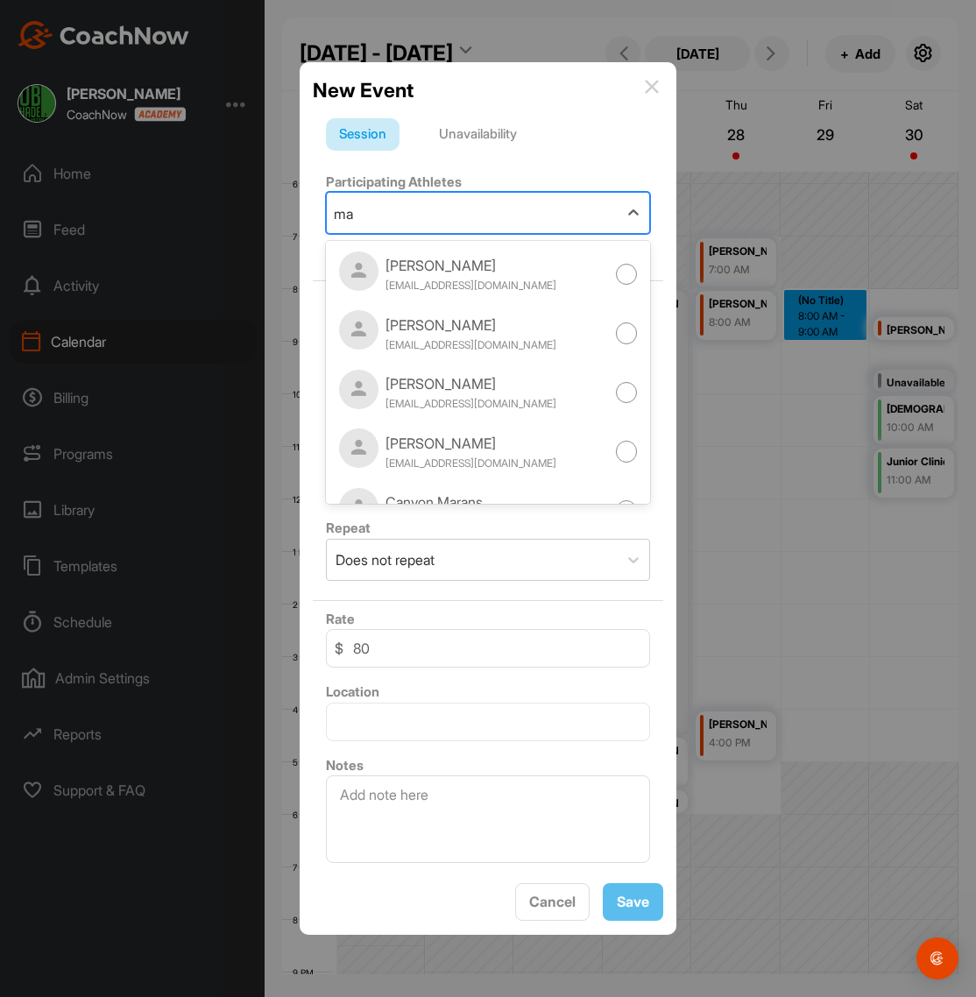
type input "m"
click at [533, 905] on button "Cancel" at bounding box center [552, 902] width 74 height 38
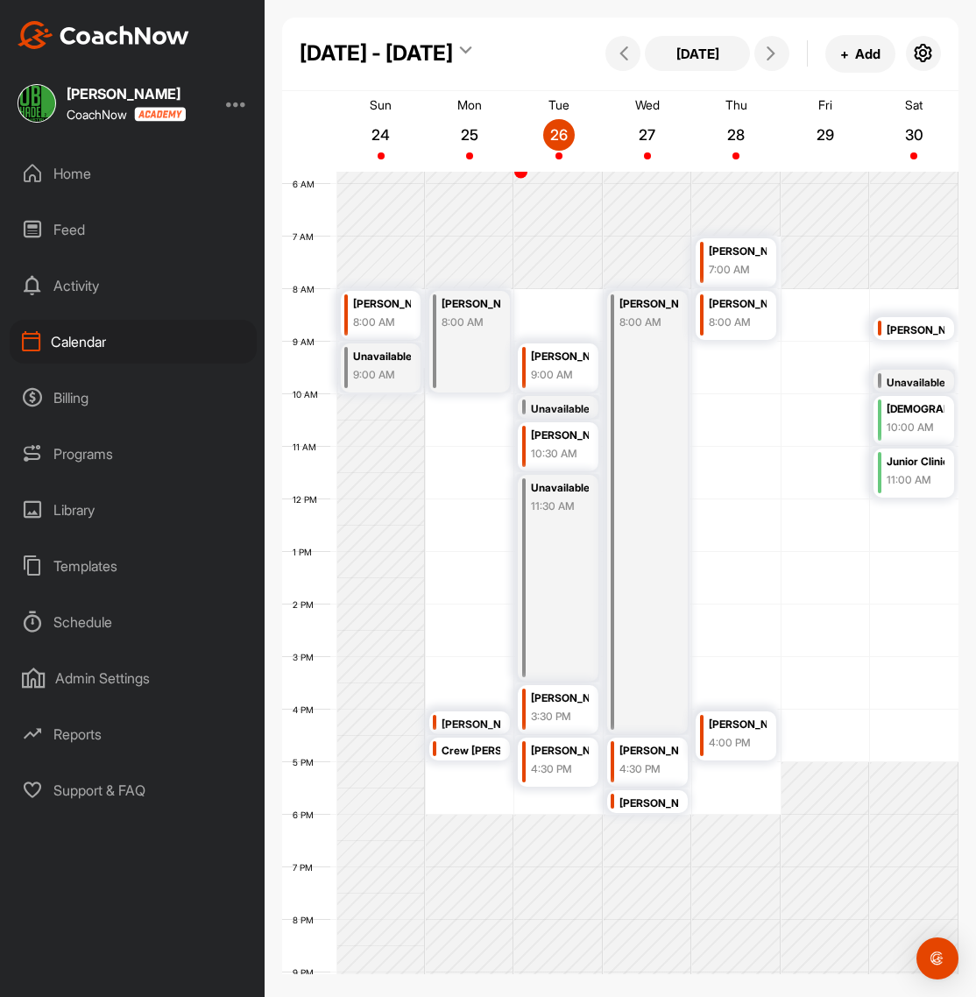
click at [74, 154] on div "Home" at bounding box center [133, 174] width 247 height 44
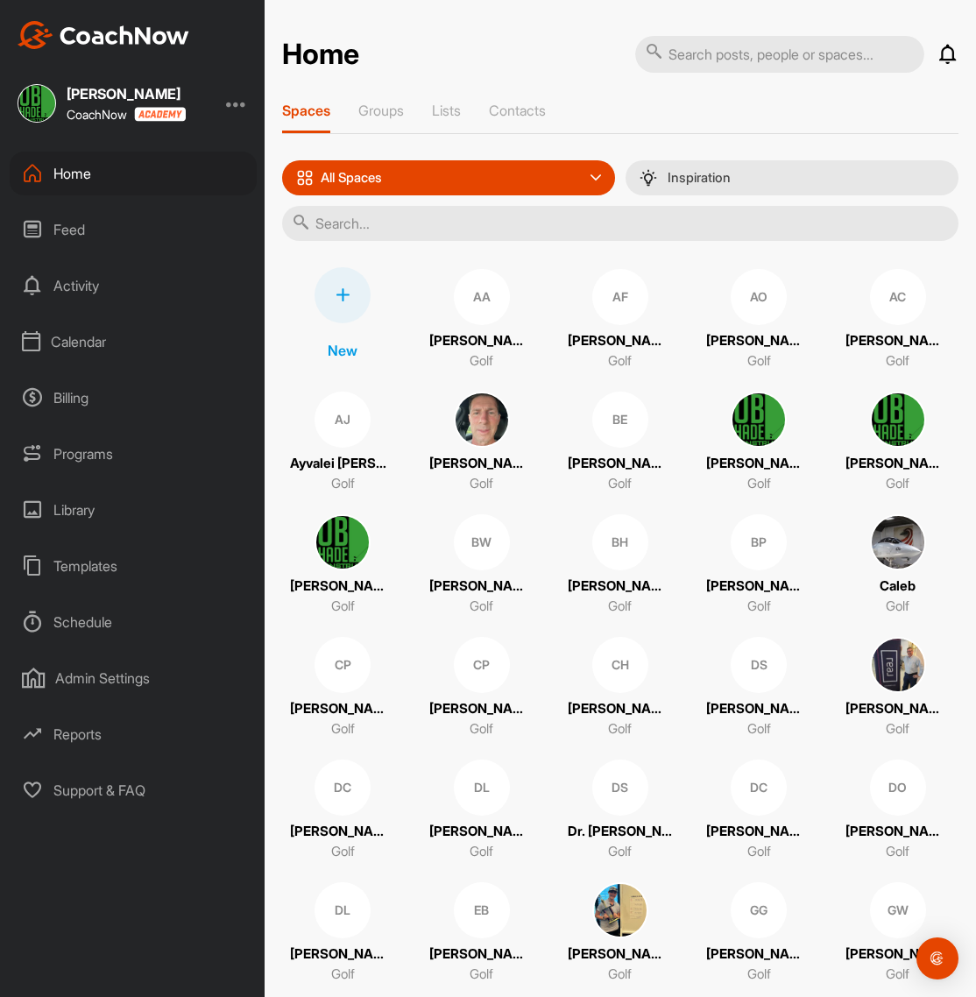
click at [389, 230] on input "text" at bounding box center [620, 223] width 676 height 35
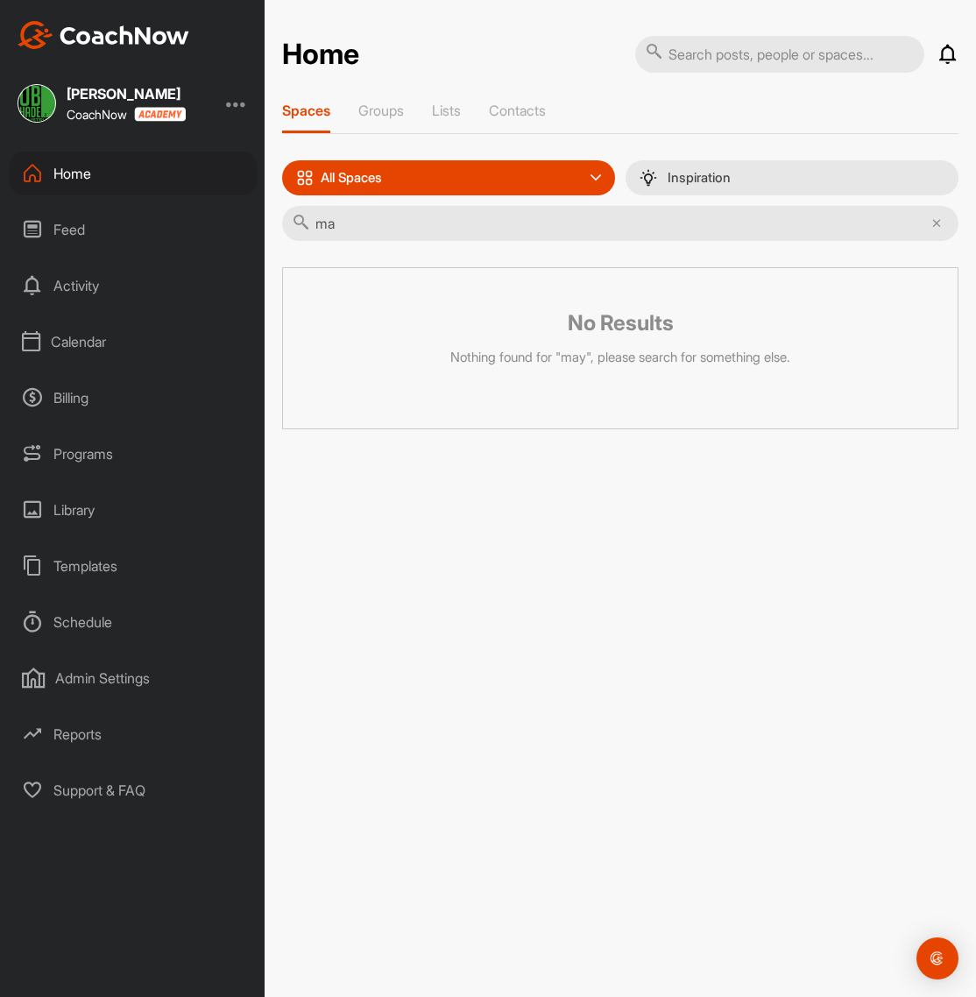
type input "m"
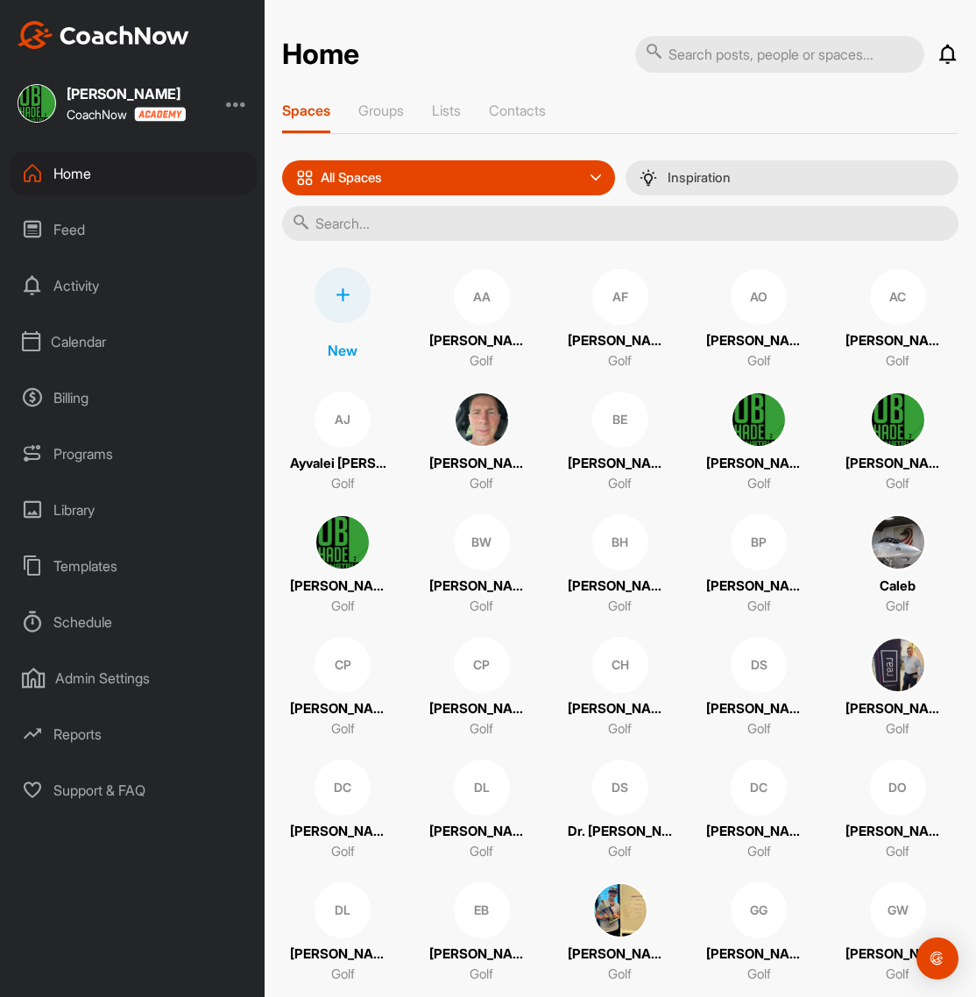
click at [399, 177] on div "All Spaces" at bounding box center [448, 177] width 333 height 35
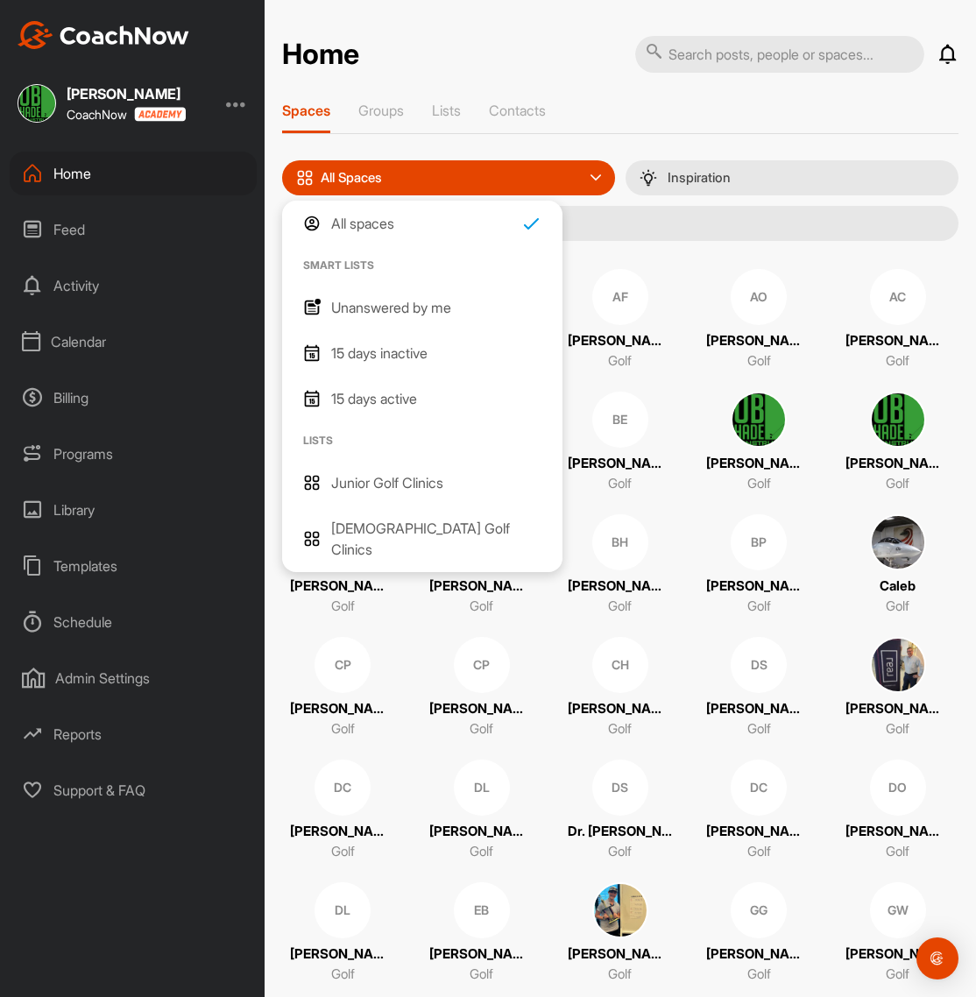
click at [661, 230] on input "text" at bounding box center [620, 223] width 676 height 35
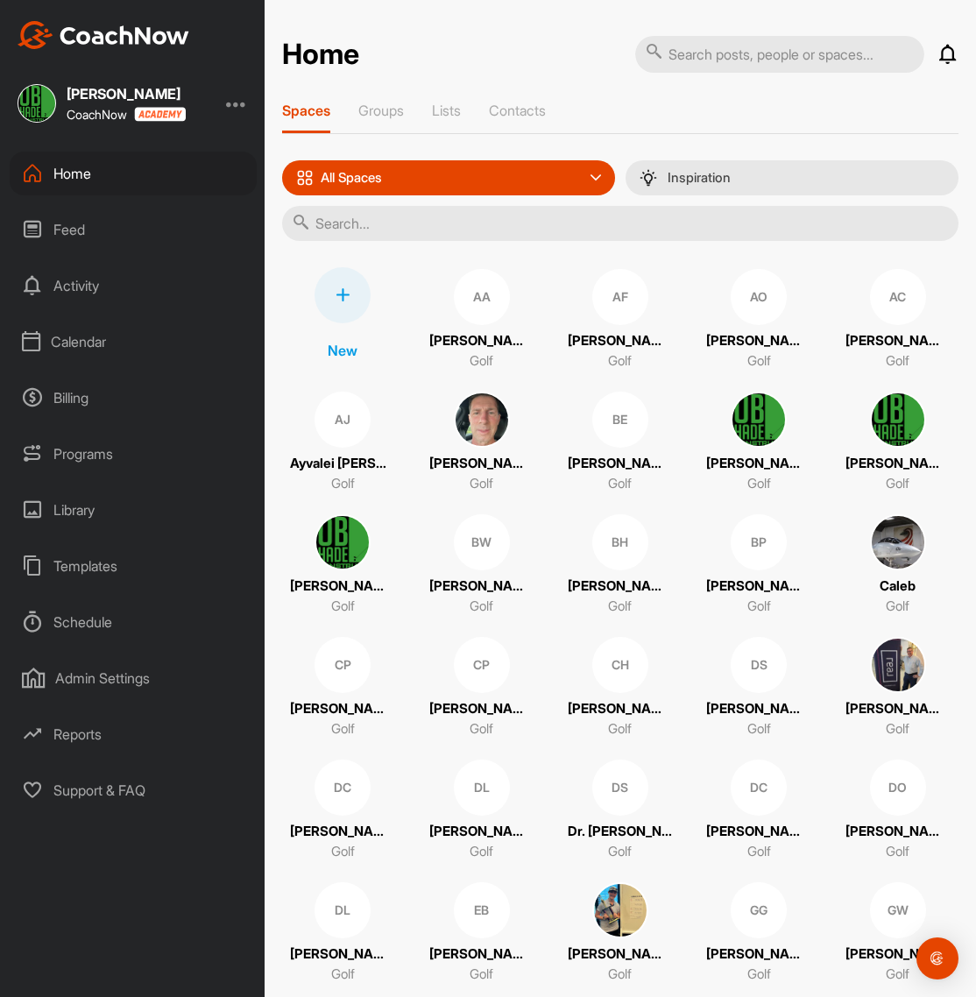
click at [337, 299] on icon at bounding box center [343, 295] width 14 height 14
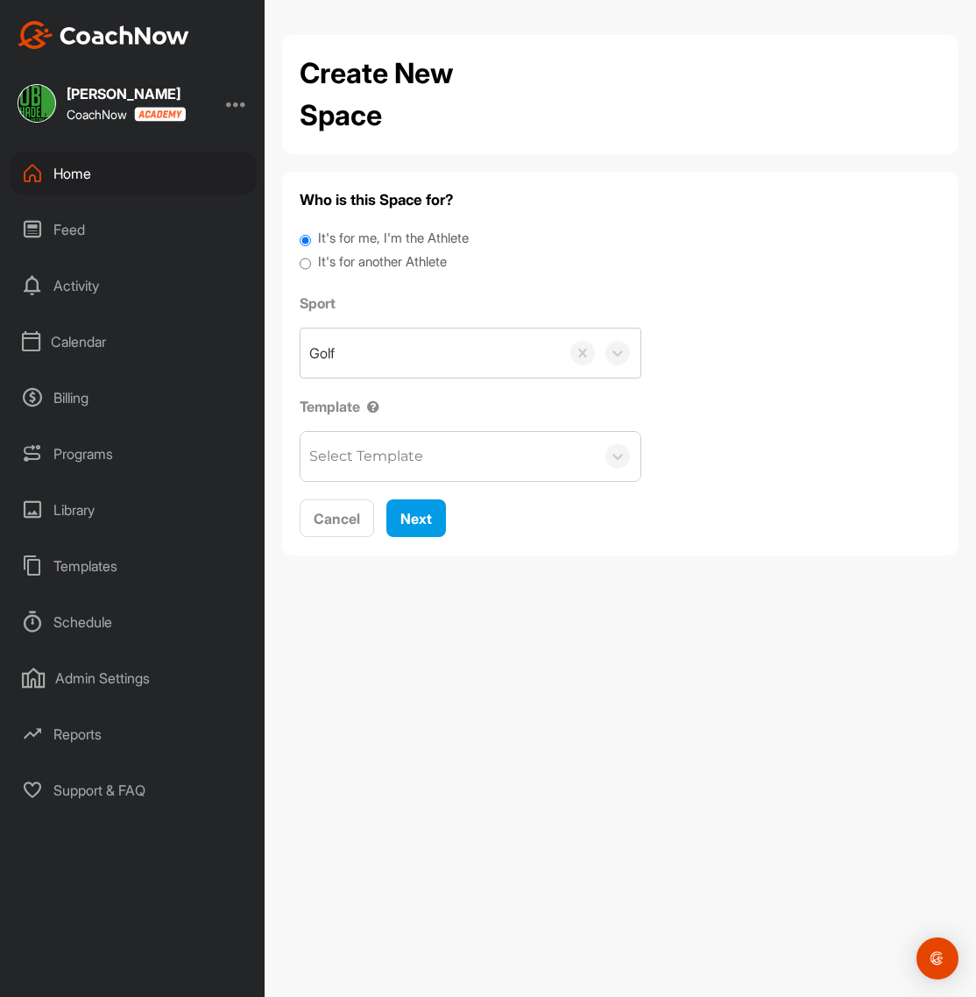
click at [368, 257] on label "It's for another Athlete" at bounding box center [382, 262] width 129 height 20
click at [311, 257] on input "It's for another Athlete" at bounding box center [305, 264] width 11 height 24
radio input "true"
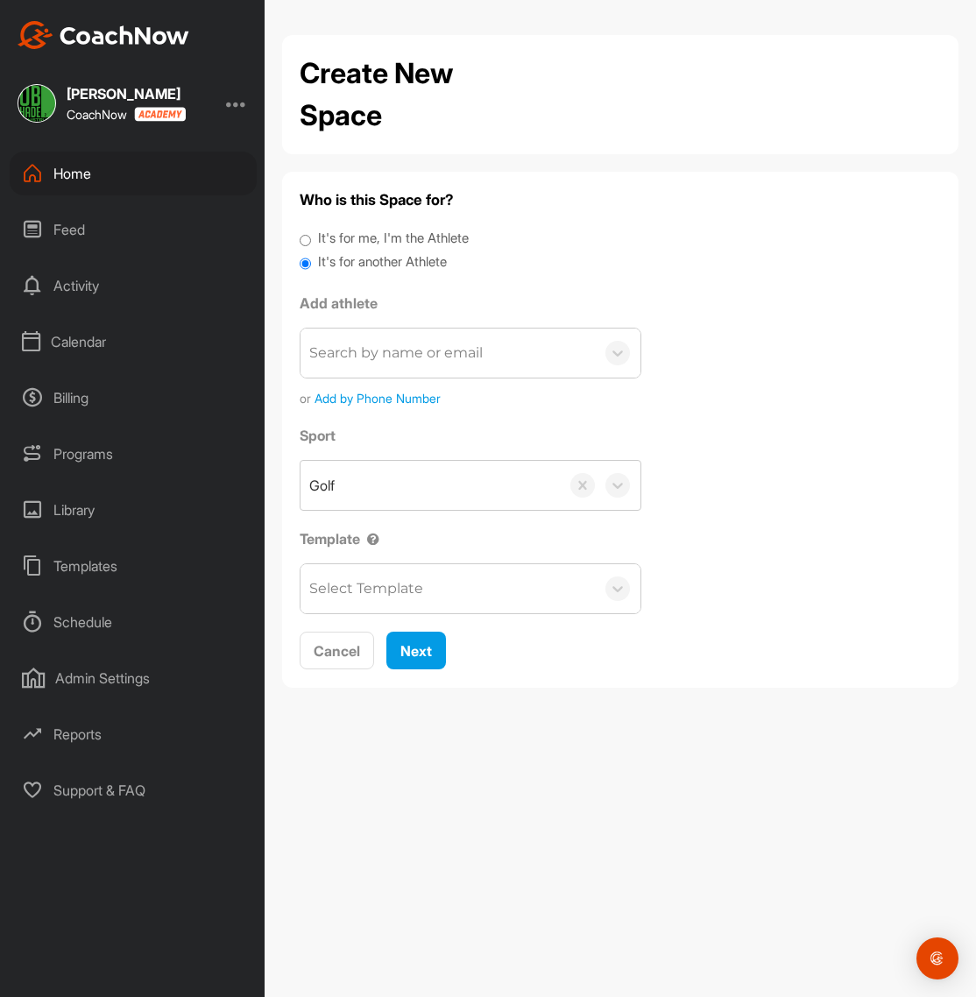
click at [362, 403] on span "Add by Phone Number" at bounding box center [378, 398] width 126 height 18
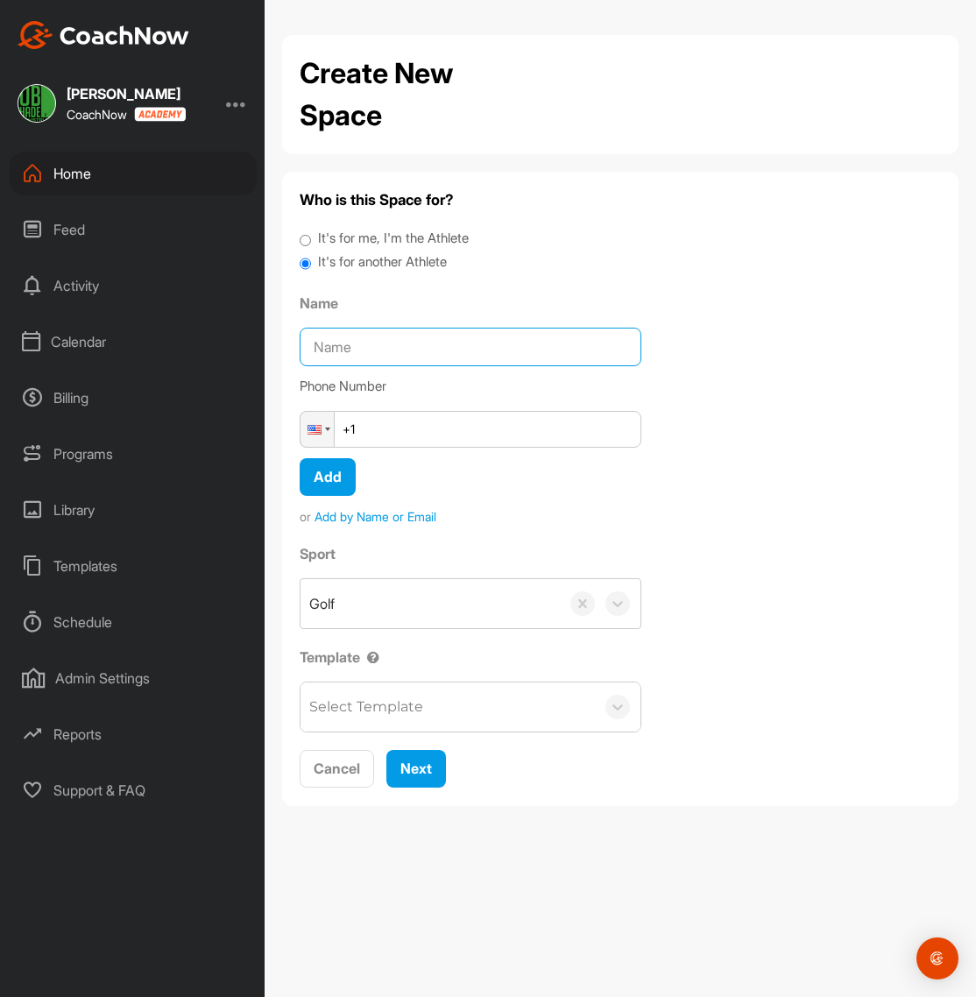
click at [370, 351] on input "Name" at bounding box center [471, 347] width 342 height 39
type input "m"
type input "[PERSON_NAME]"
click at [414, 425] on input "+1" at bounding box center [471, 429] width 342 height 37
type input "[PHONE_NUMBER]"
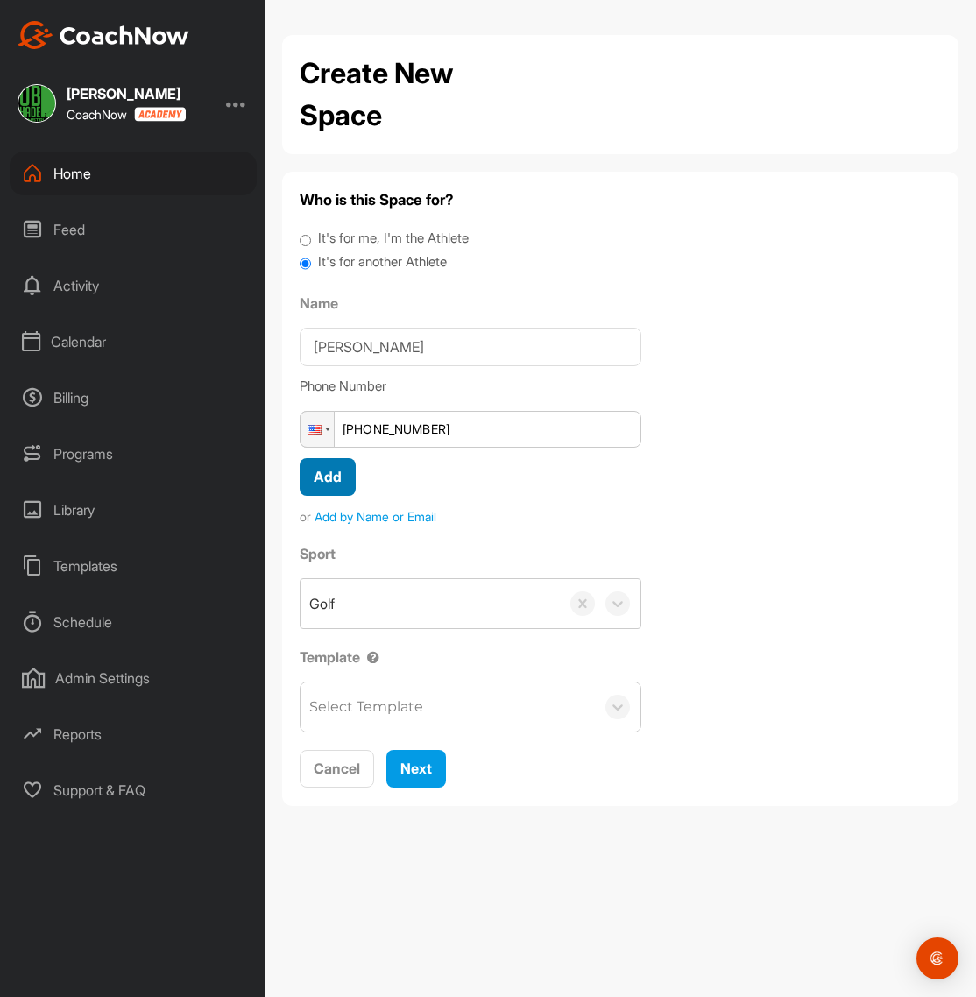
click at [333, 479] on span "Add" at bounding box center [328, 477] width 28 height 18
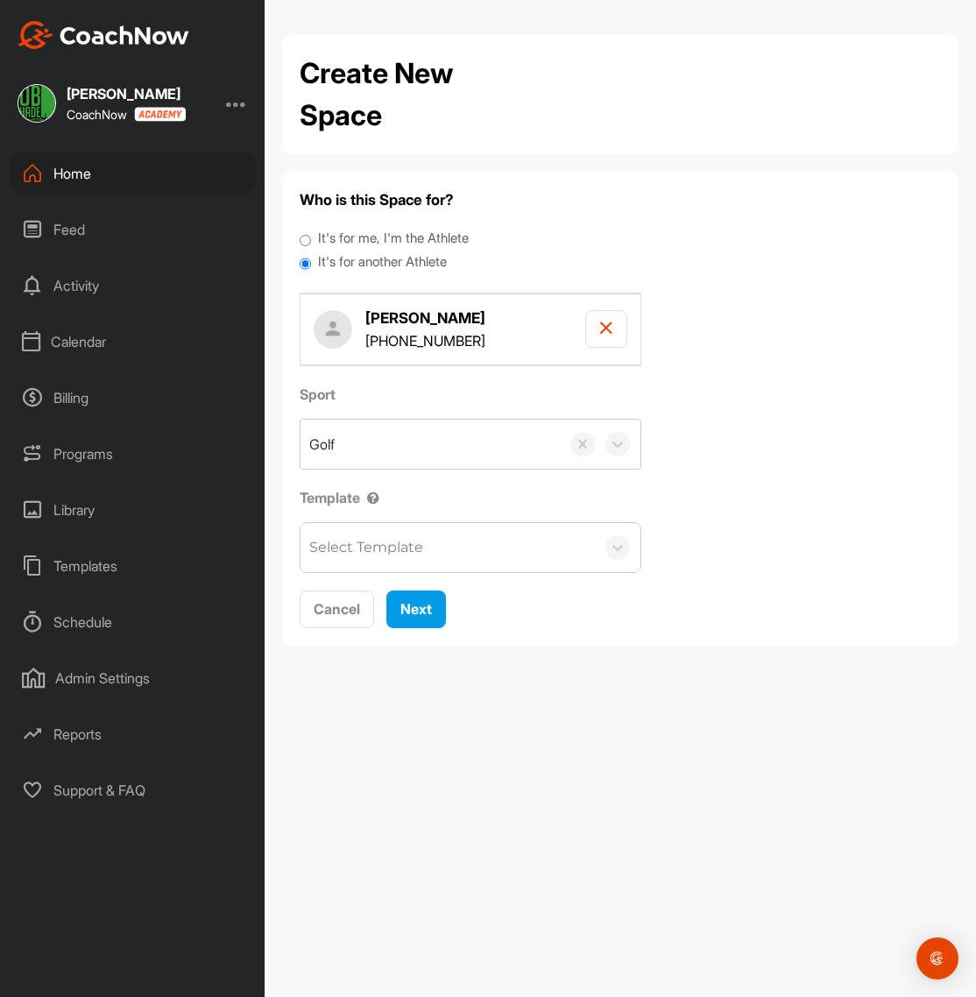
click at [386, 539] on div "Select Template" at bounding box center [366, 547] width 114 height 21
click at [418, 608] on span "Next" at bounding box center [416, 609] width 32 height 18
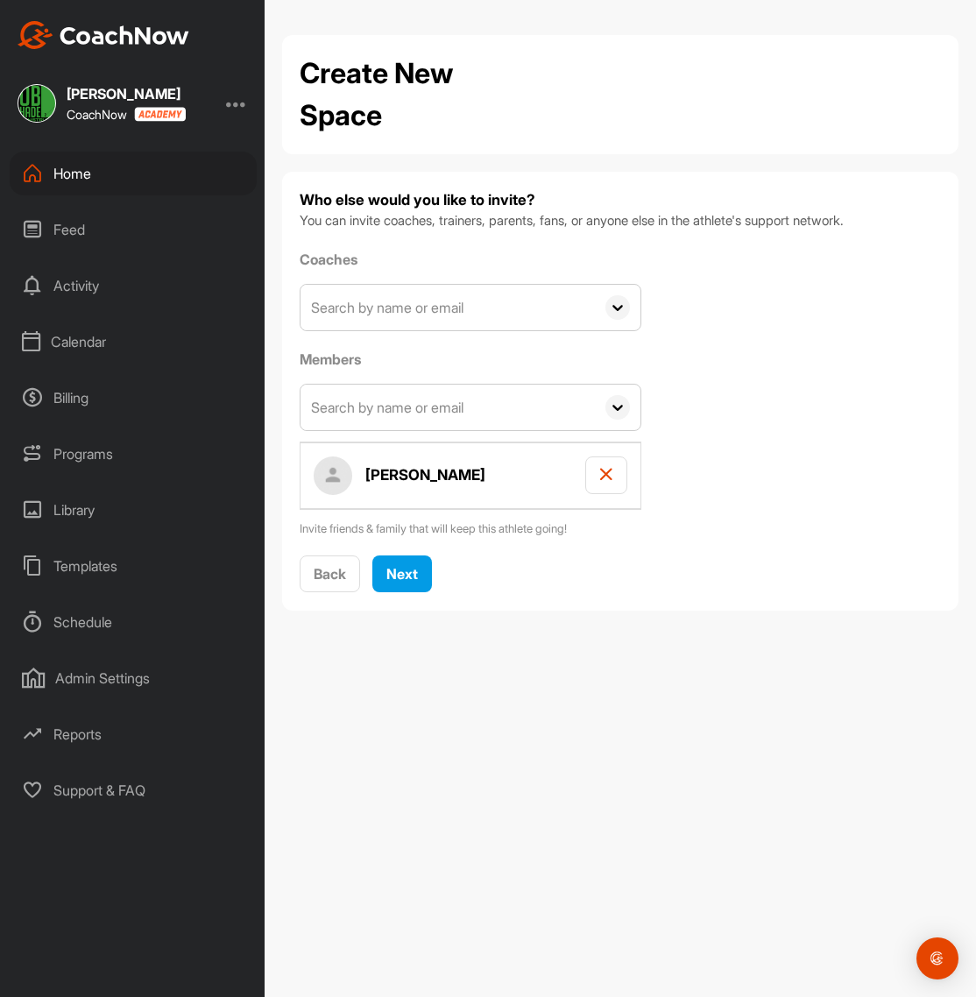
click at [609, 308] on icon at bounding box center [617, 307] width 25 height 25
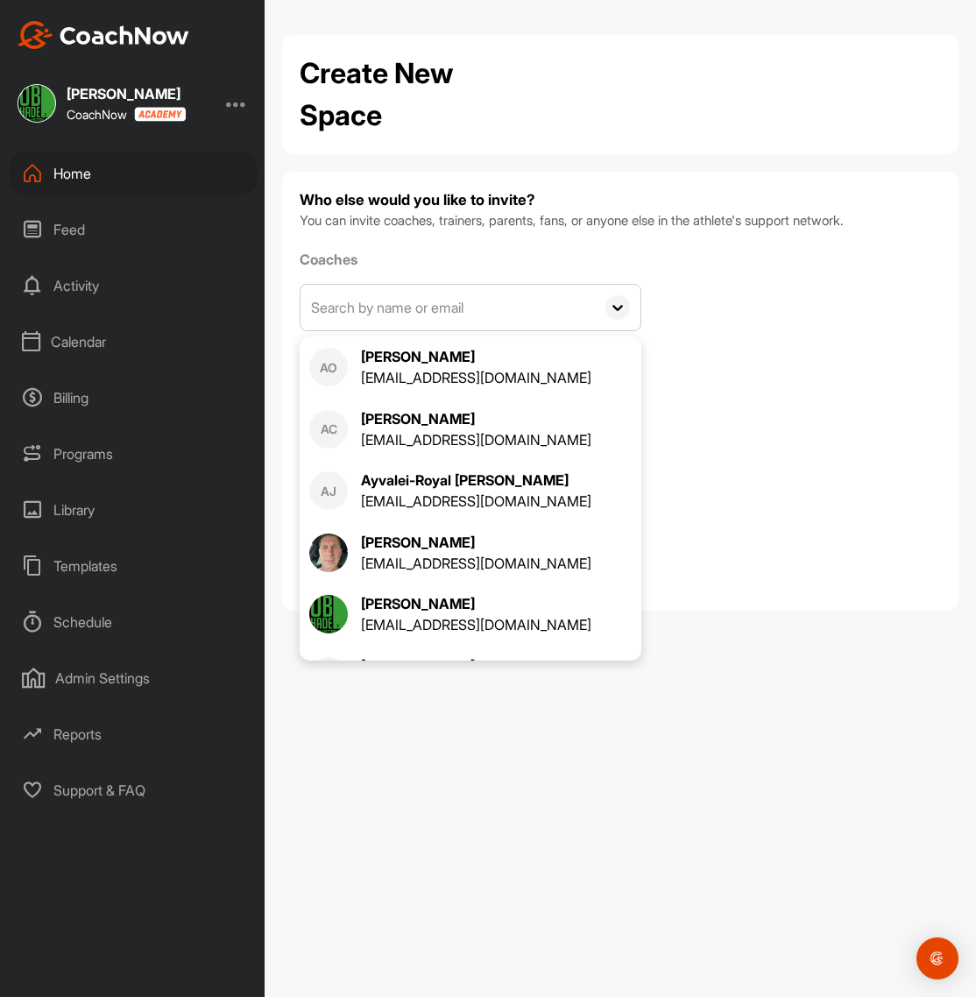
click at [756, 310] on div "Coaches AO [PERSON_NAME] [EMAIL_ADDRESS][DOMAIN_NAME] AC [PERSON_NAME] [EMAIL_A…" at bounding box center [620, 393] width 641 height 289
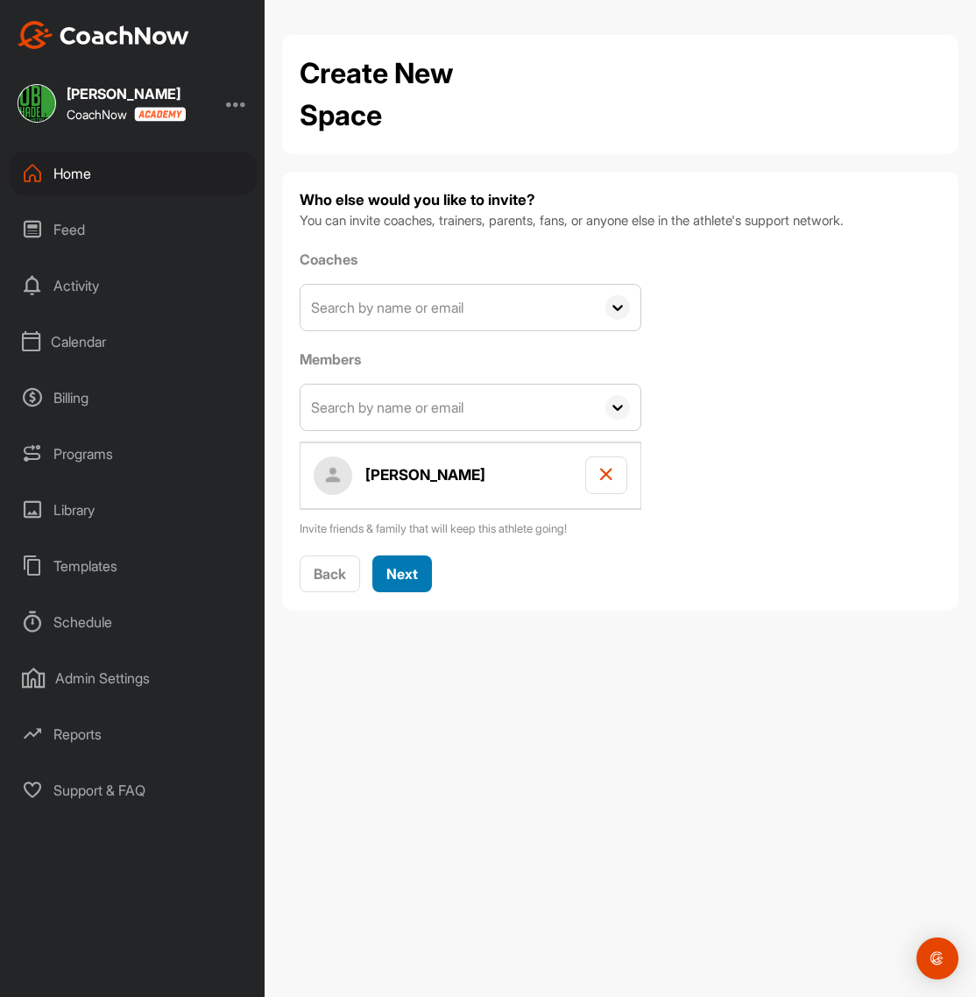
click at [410, 580] on span "Next" at bounding box center [402, 574] width 32 height 18
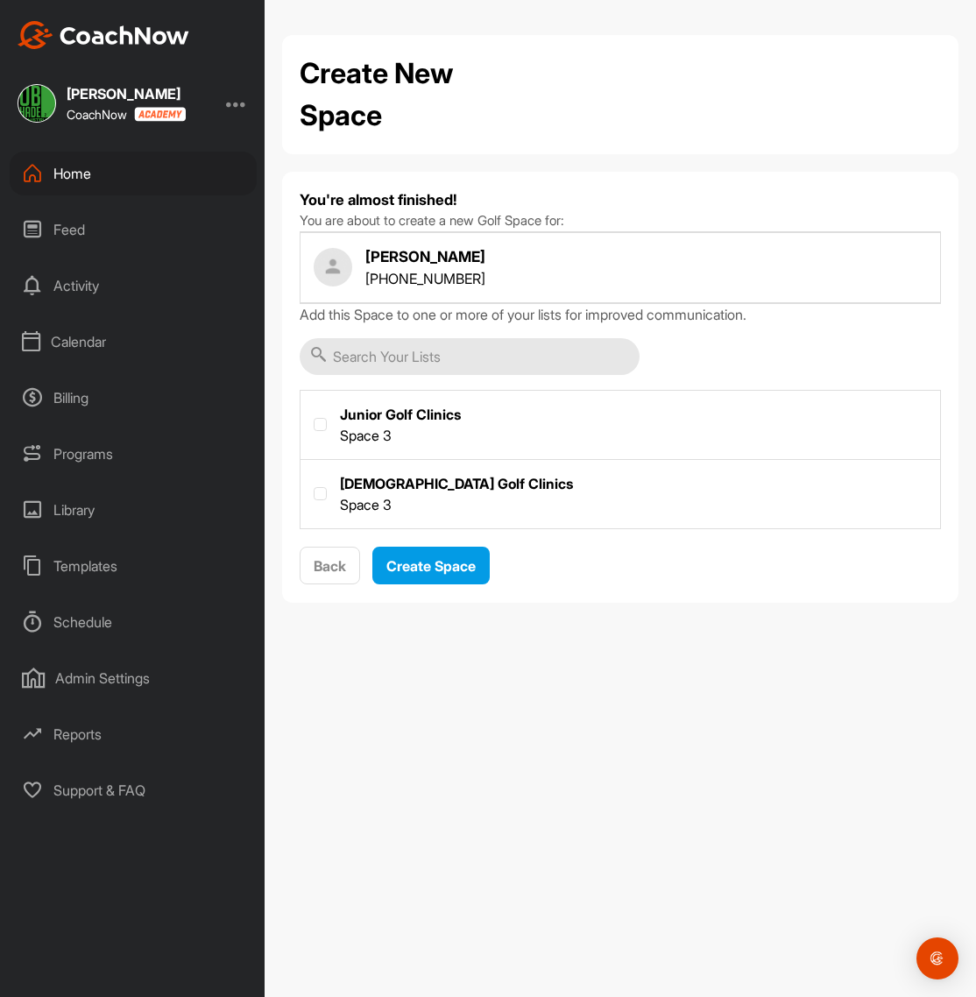
click at [452, 268] on p "[PHONE_NUMBER]" at bounding box center [425, 278] width 120 height 21
click at [507, 268] on div "[PERSON_NAME] [PHONE_NUMBER]" at bounding box center [620, 267] width 641 height 71
click at [434, 567] on span "Create Space" at bounding box center [430, 566] width 89 height 18
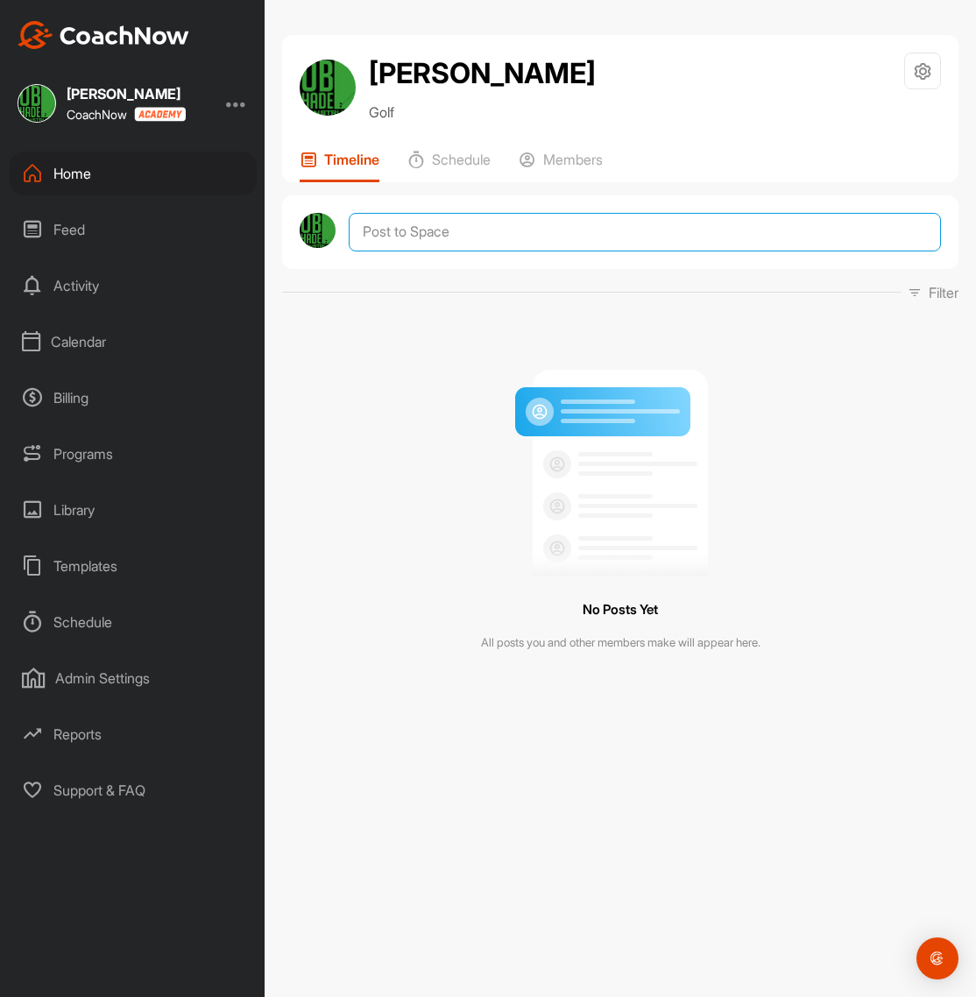
click at [459, 240] on textarea at bounding box center [645, 232] width 592 height 39
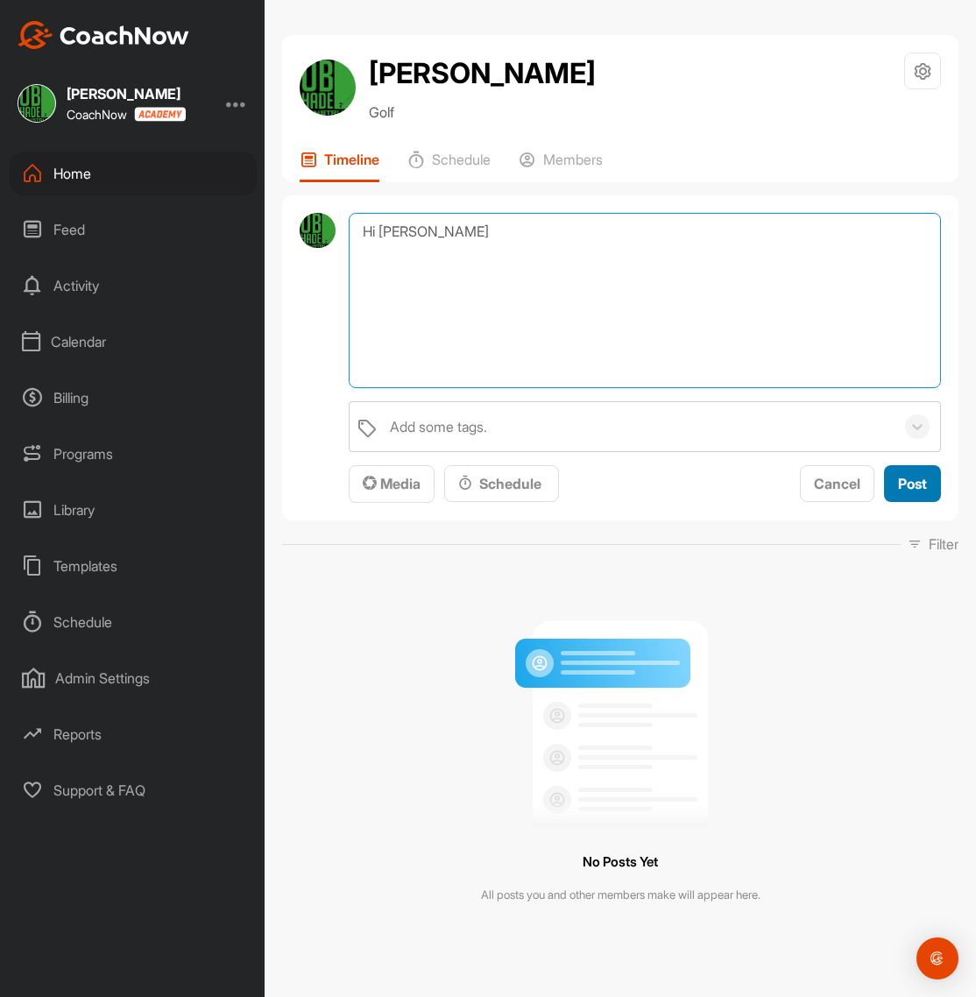
type textarea "Hi [PERSON_NAME]"
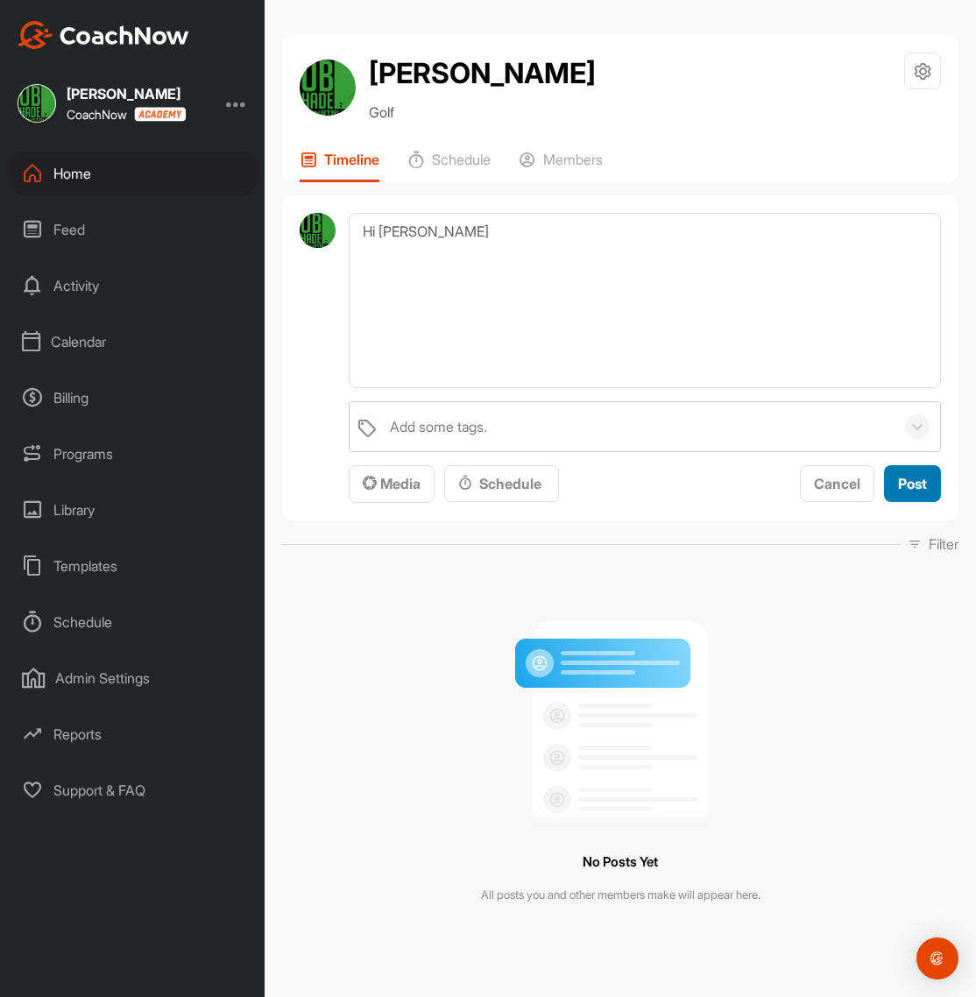
click at [927, 479] on button "Post" at bounding box center [912, 484] width 57 height 38
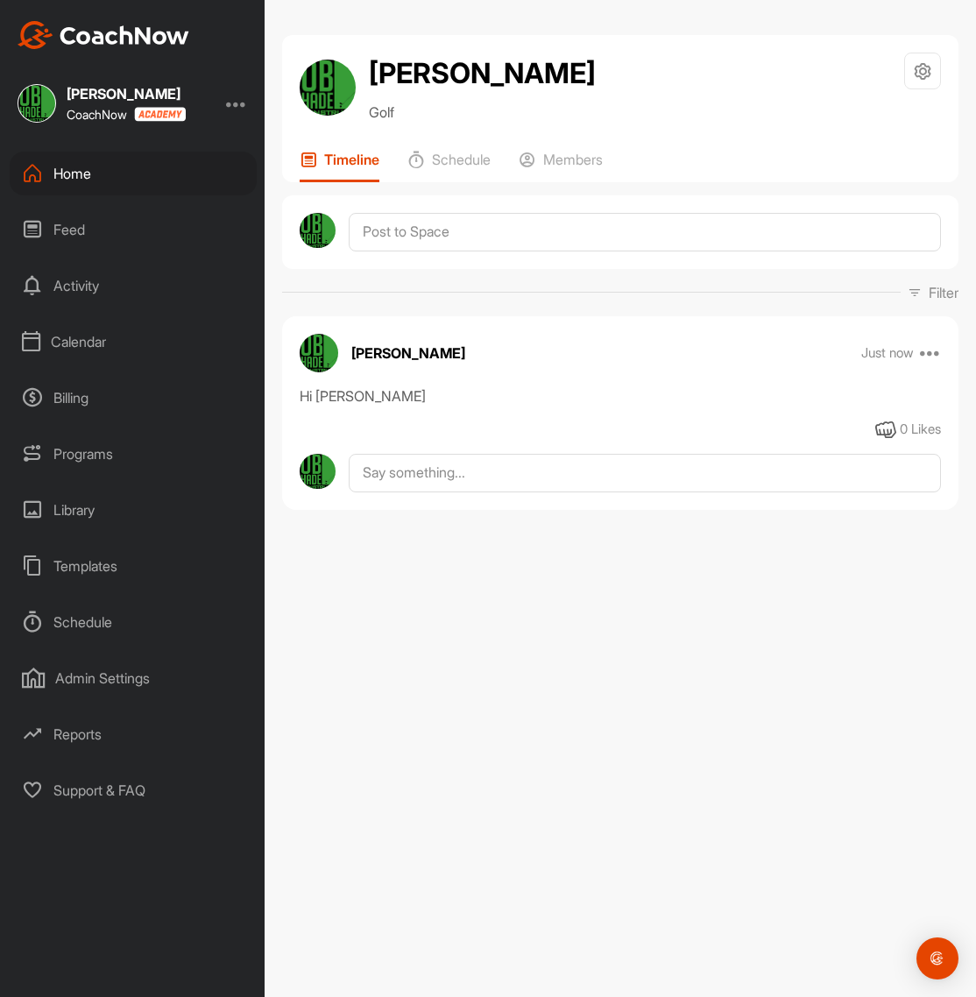
click at [429, 145] on div "[PERSON_NAME] Golf Space Settings Your Notifications Timeline Schedule Members" at bounding box center [620, 108] width 676 height 147
click at [443, 161] on p "Schedule" at bounding box center [461, 160] width 59 height 18
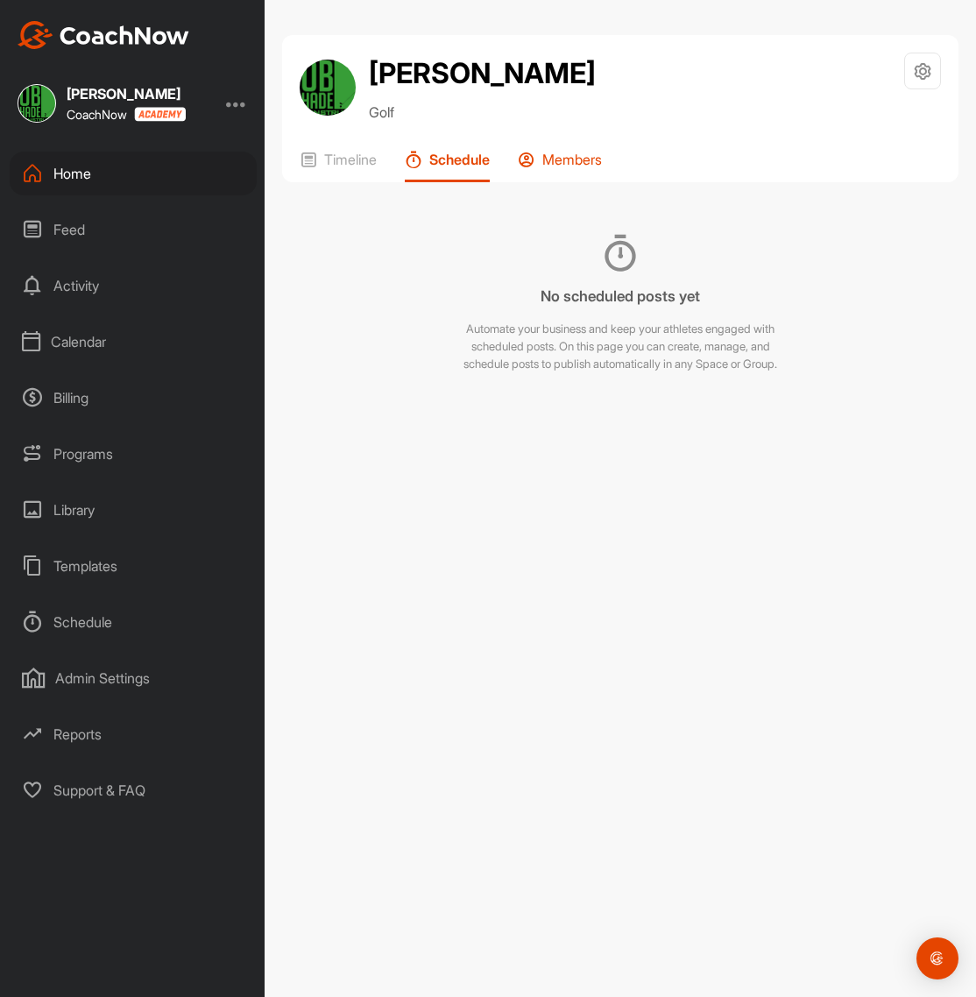
click at [561, 153] on p "Members" at bounding box center [572, 160] width 60 height 18
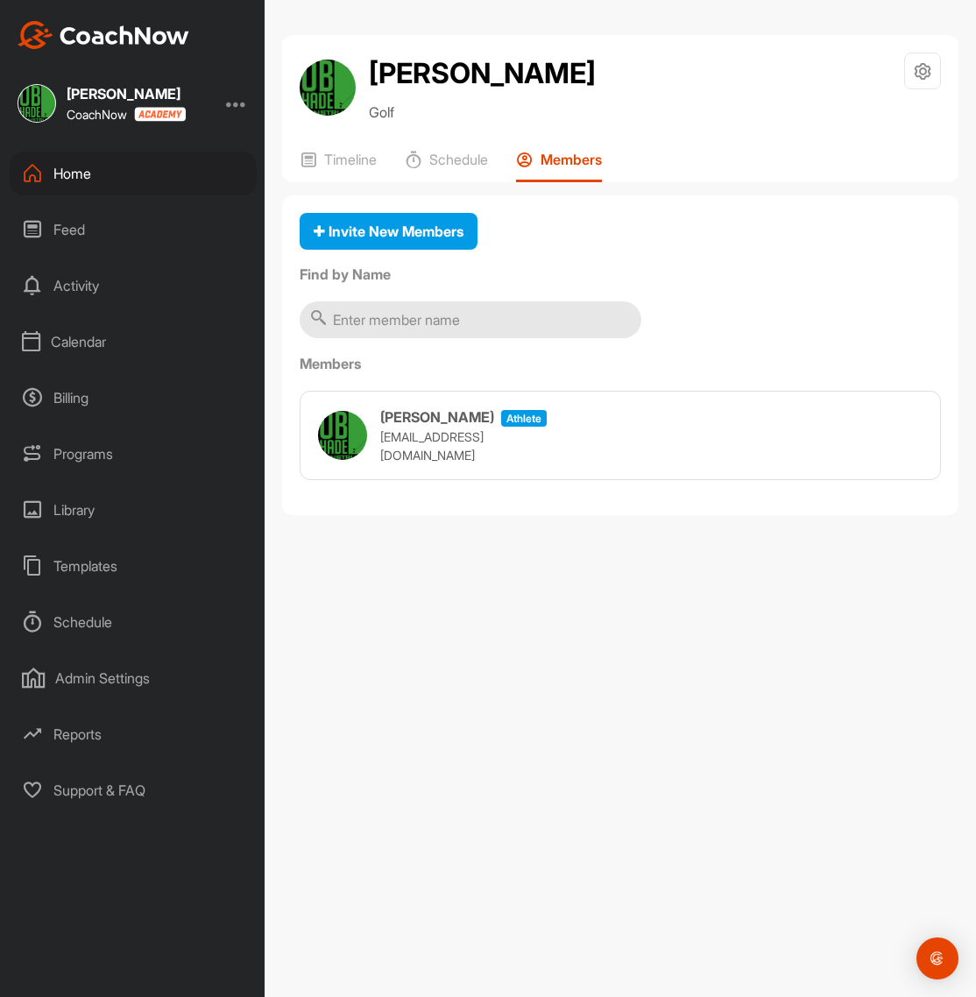
click at [97, 171] on div "Home" at bounding box center [133, 174] width 247 height 44
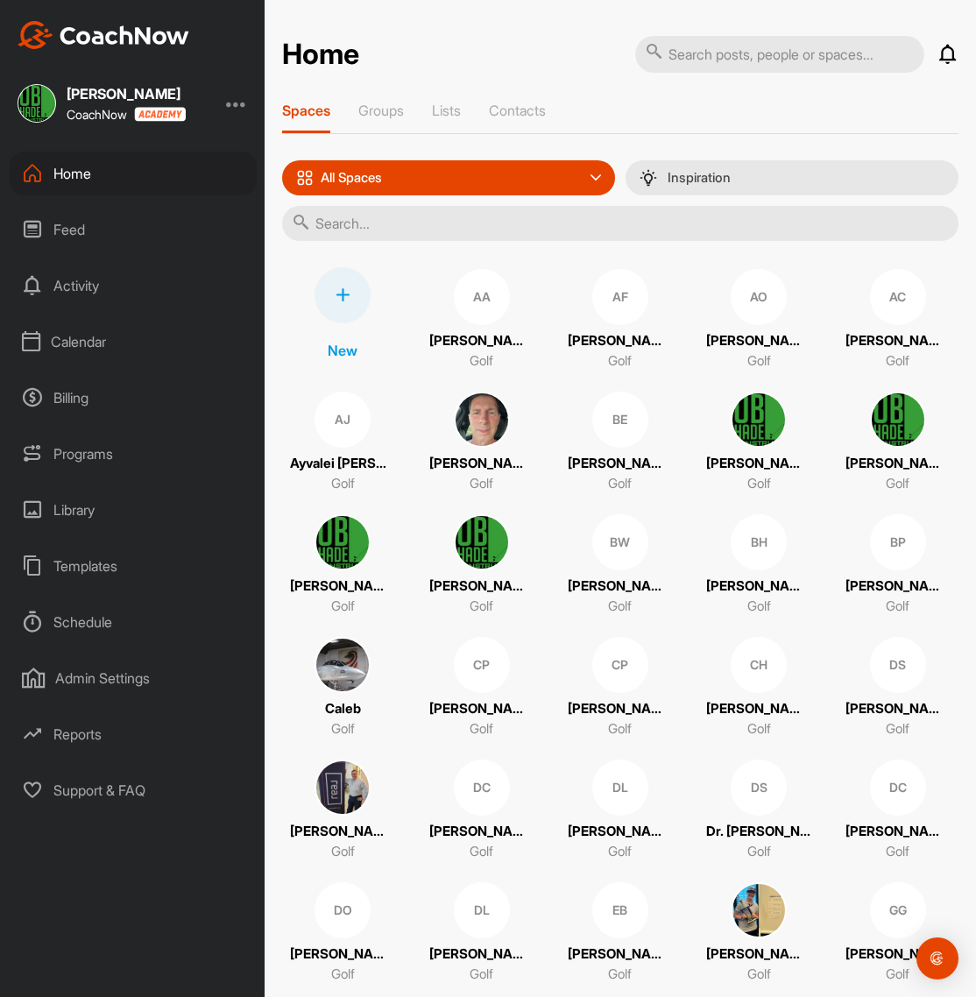
click at [431, 222] on input "text" at bounding box center [620, 223] width 676 height 35
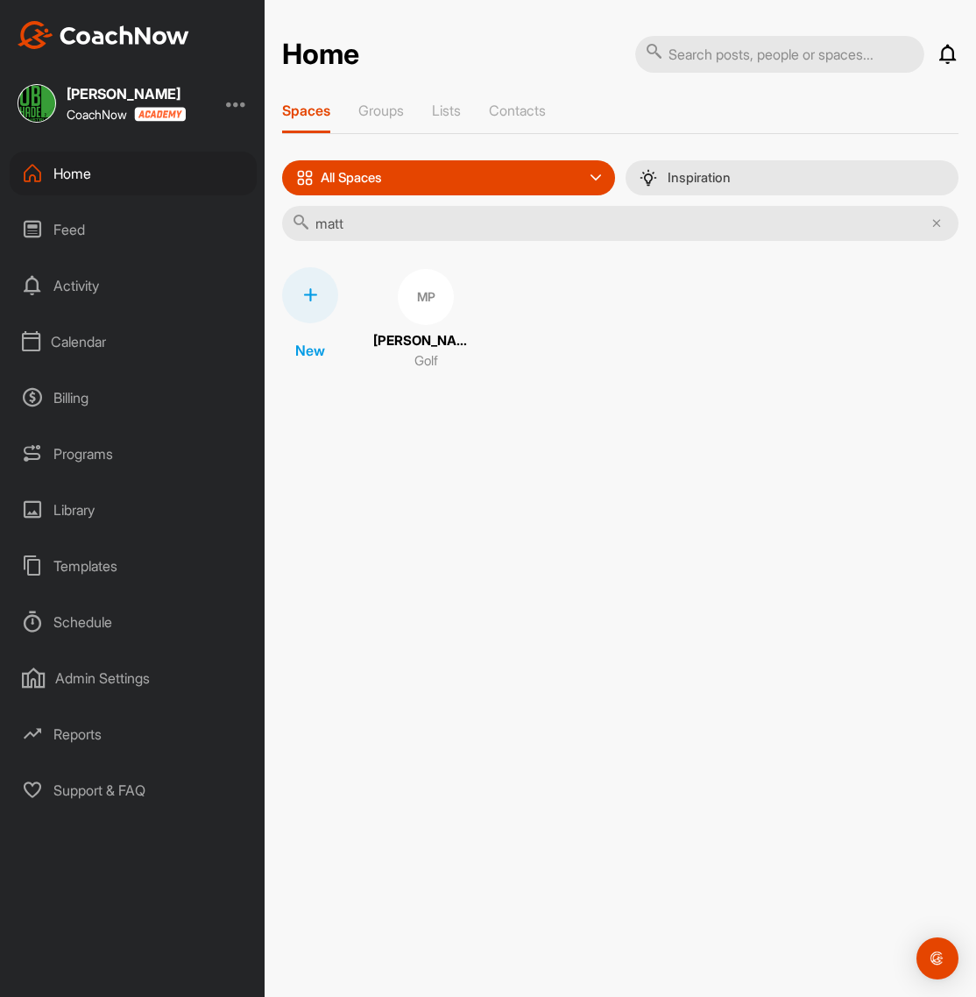
type input "matt"
click at [323, 287] on div at bounding box center [310, 295] width 56 height 56
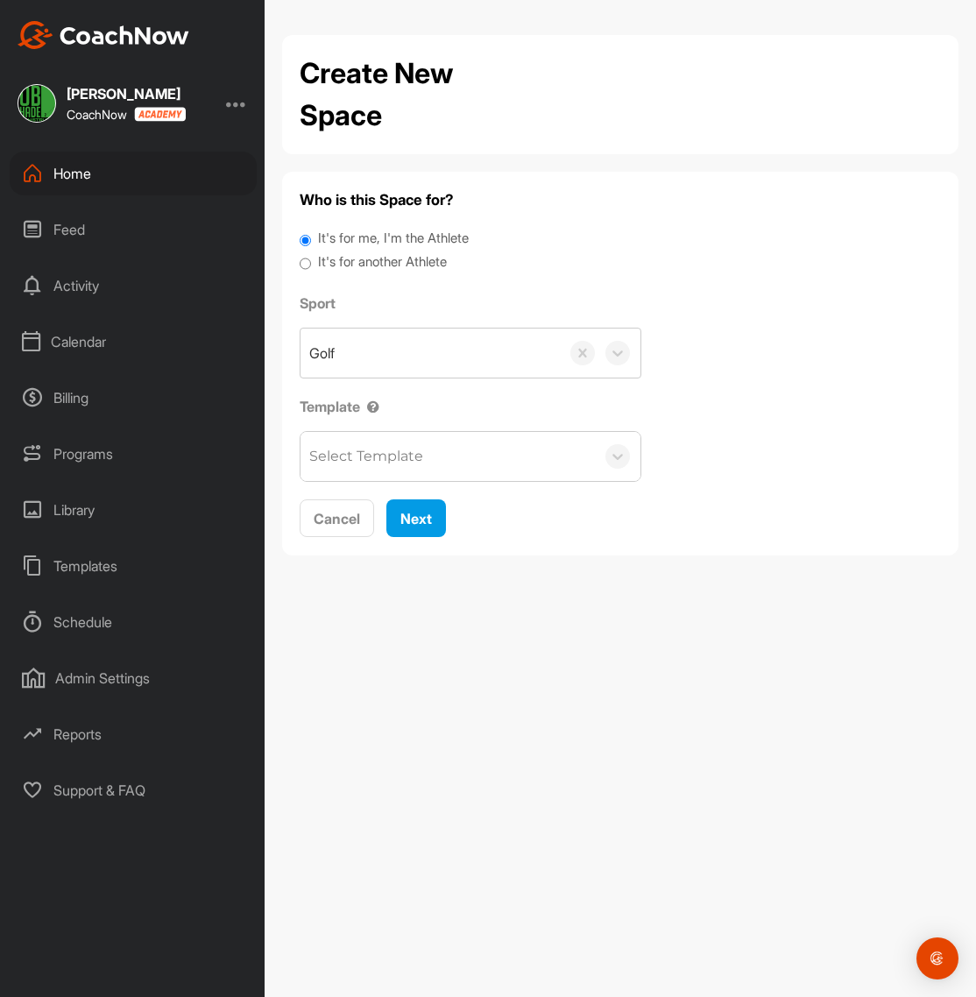
click at [370, 262] on label "It's for another Athlete" at bounding box center [382, 262] width 129 height 20
click at [311, 262] on input "It's for another Athlete" at bounding box center [305, 264] width 11 height 24
radio input "true"
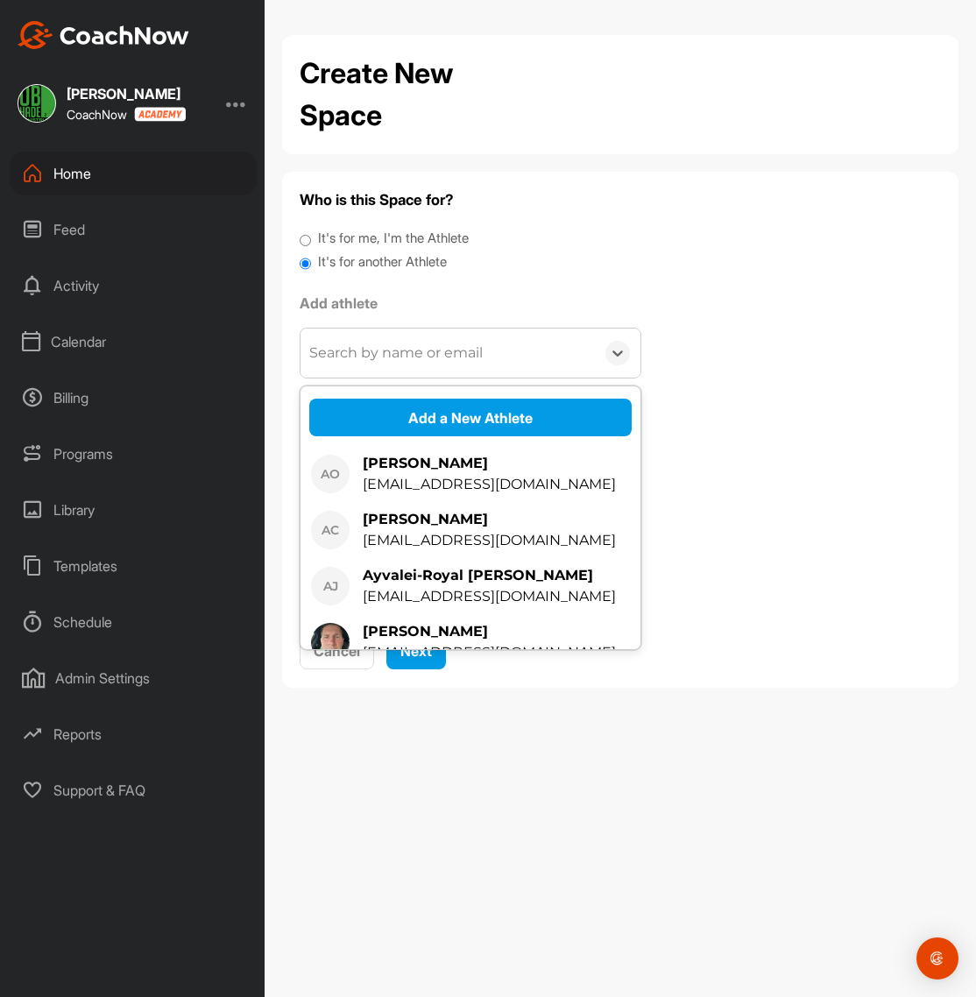
click at [379, 358] on div "Search by name or email" at bounding box center [395, 353] width 173 height 21
click at [499, 286] on div "Who is this Space for? It's for me, I'm the Athlete It's for another Athlete Ad…" at bounding box center [620, 429] width 641 height 481
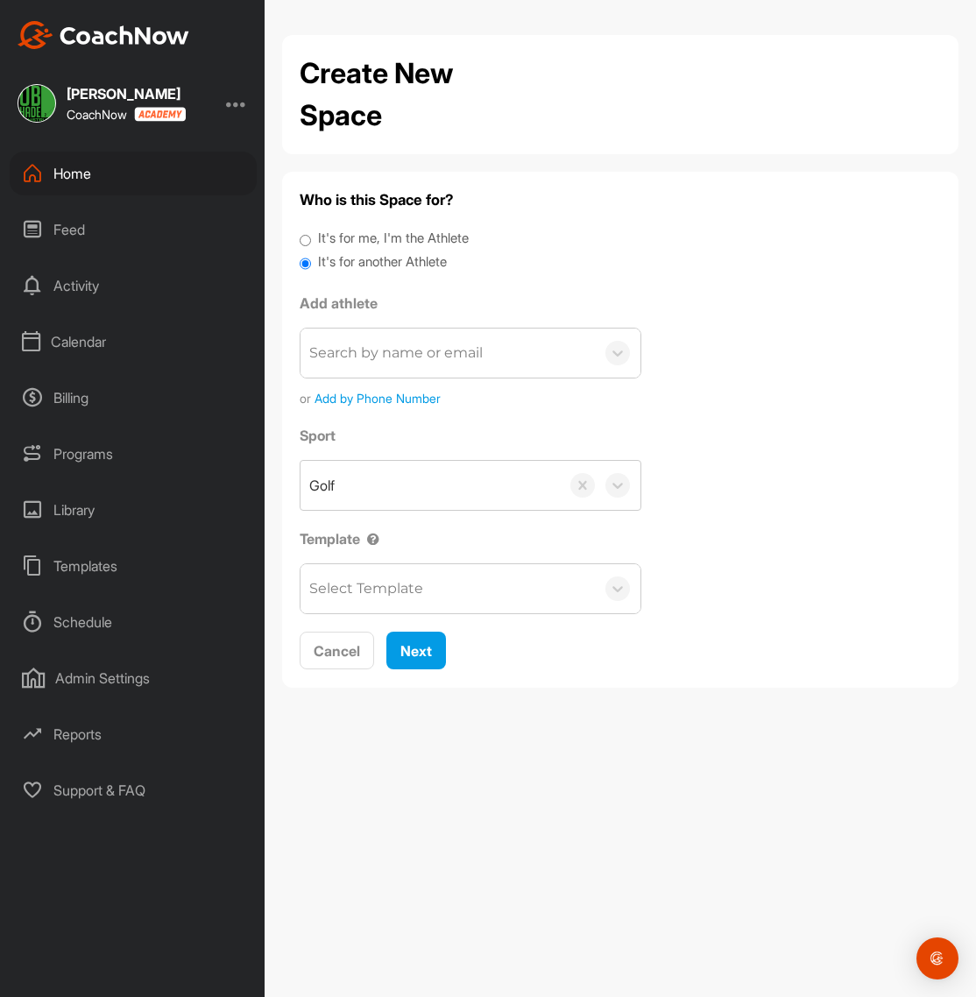
click at [399, 405] on span "Add by Phone Number" at bounding box center [378, 398] width 126 height 18
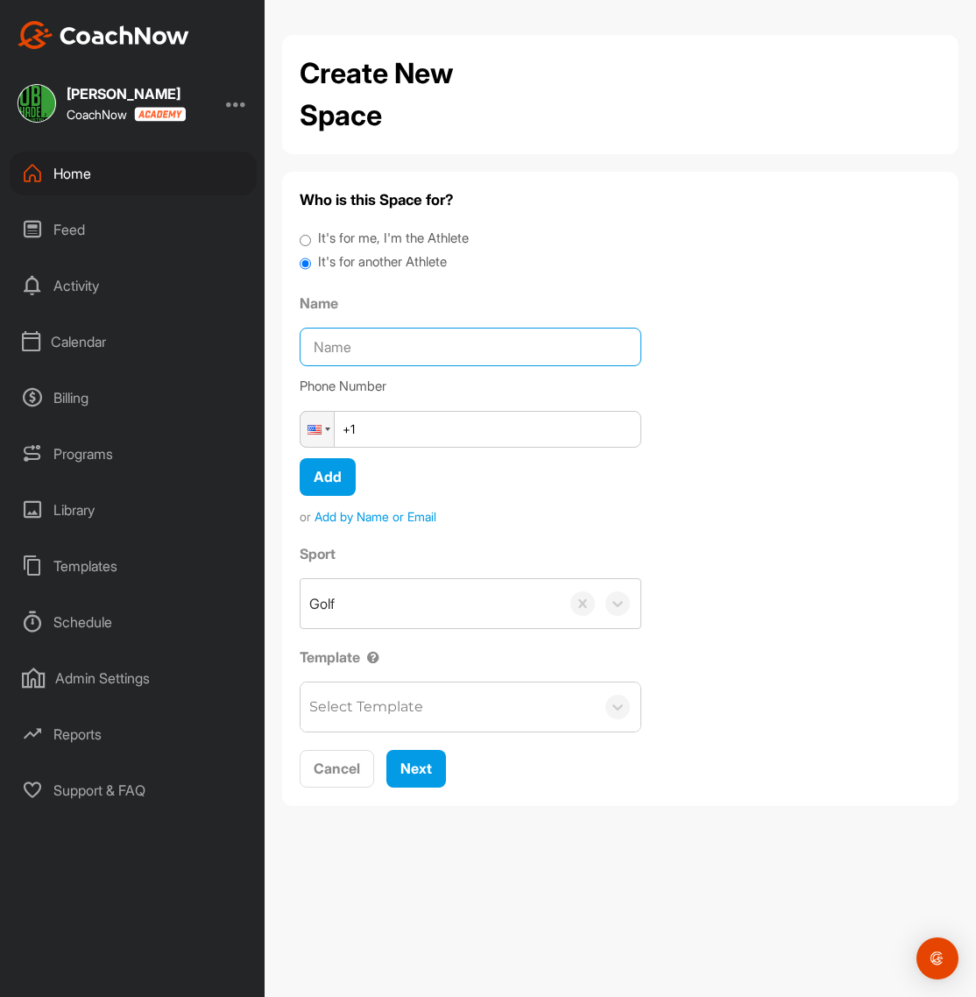
click at [371, 349] on input "Name" at bounding box center [471, 347] width 342 height 39
type input "m"
type input "[PERSON_NAME]"
type input "+1"
click at [418, 343] on input "[PERSON_NAME]" at bounding box center [471, 347] width 342 height 39
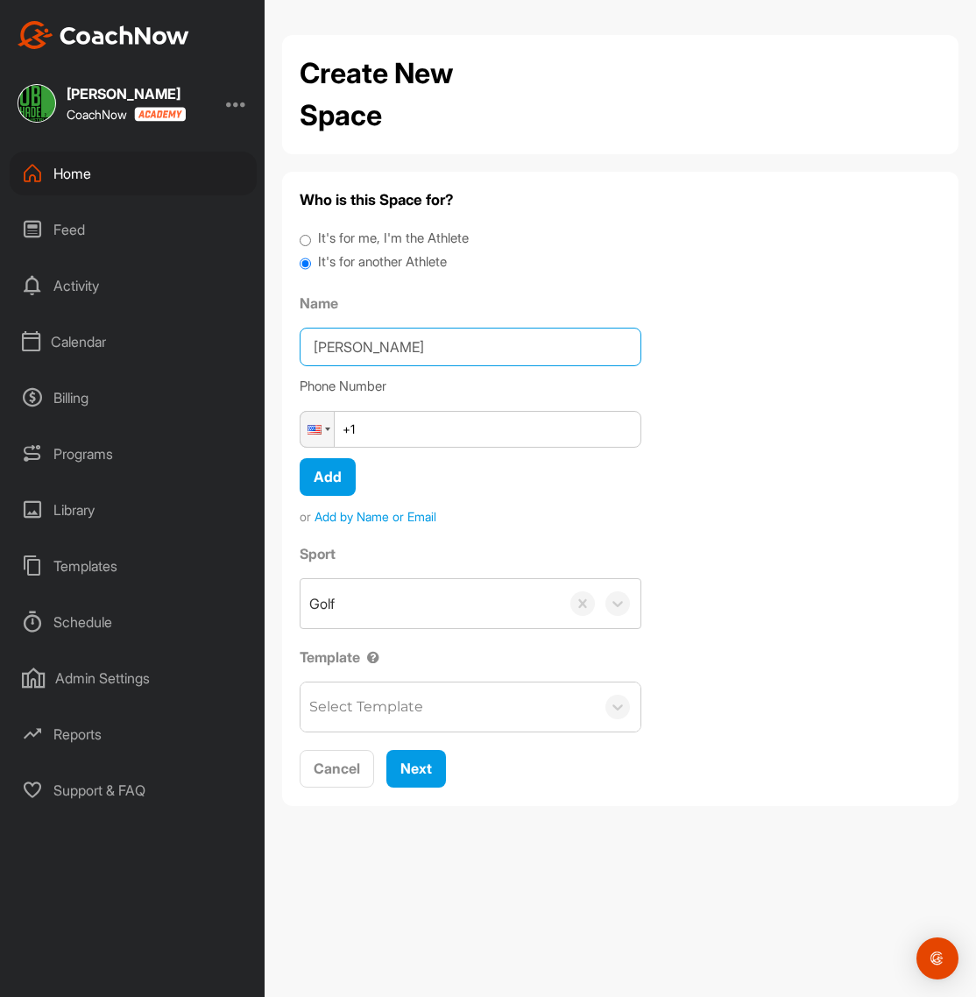
type input "[PERSON_NAME]"
click at [407, 433] on input "+1" at bounding box center [471, 429] width 342 height 37
type input "[PHONE_NUMBER]"
click at [335, 478] on span "Add" at bounding box center [328, 477] width 28 height 18
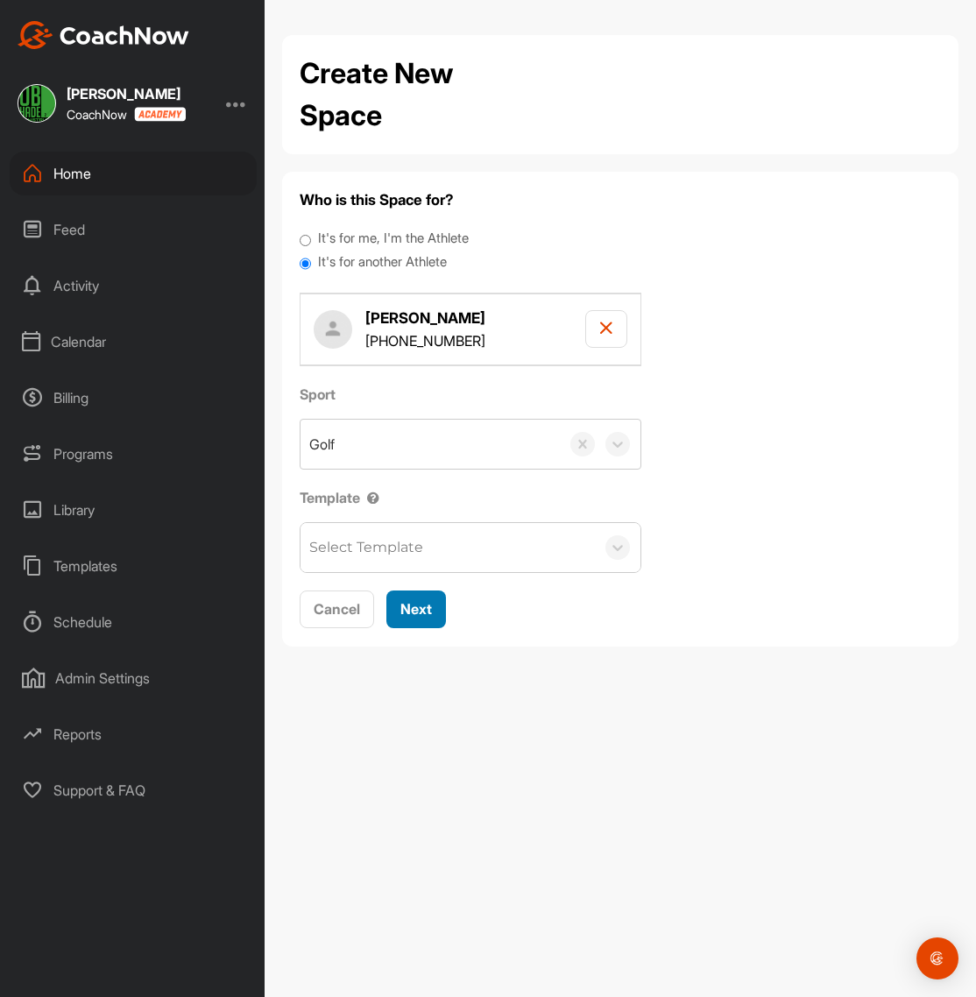
click at [411, 600] on span "Next" at bounding box center [416, 609] width 32 height 18
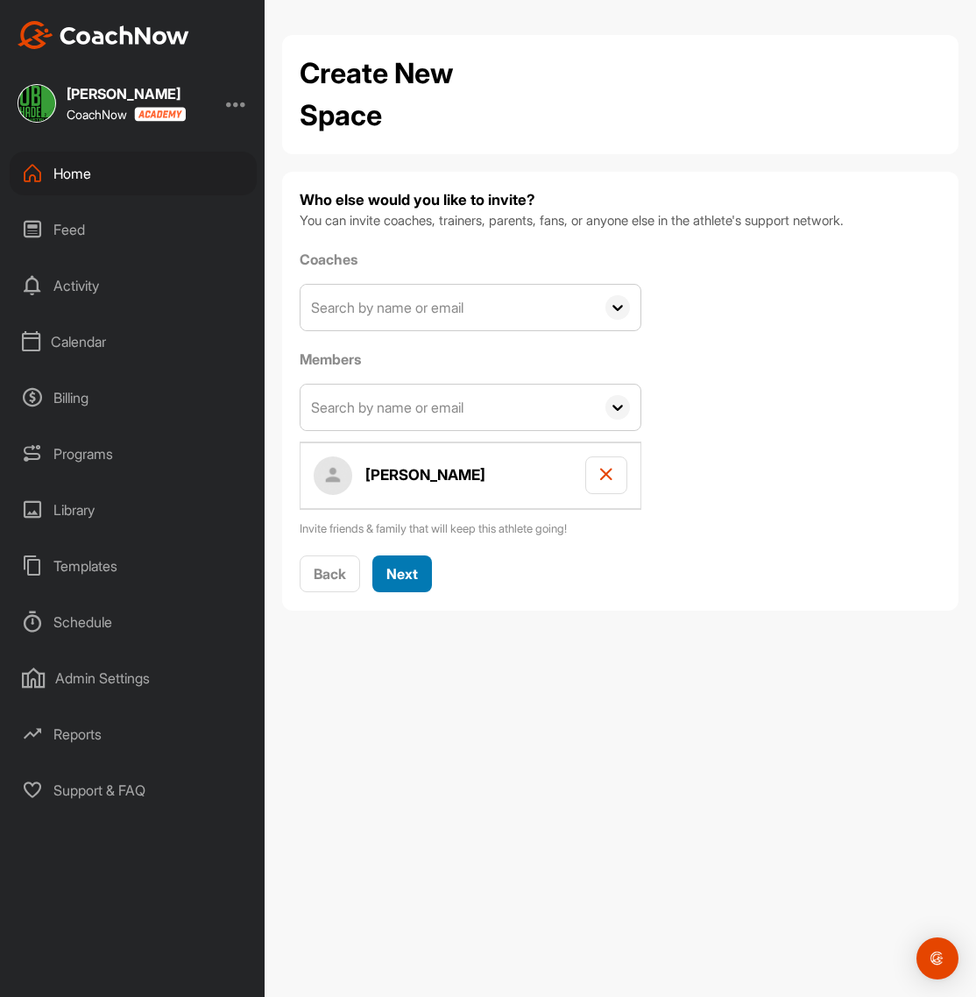
click at [405, 577] on span "Next" at bounding box center [402, 574] width 32 height 18
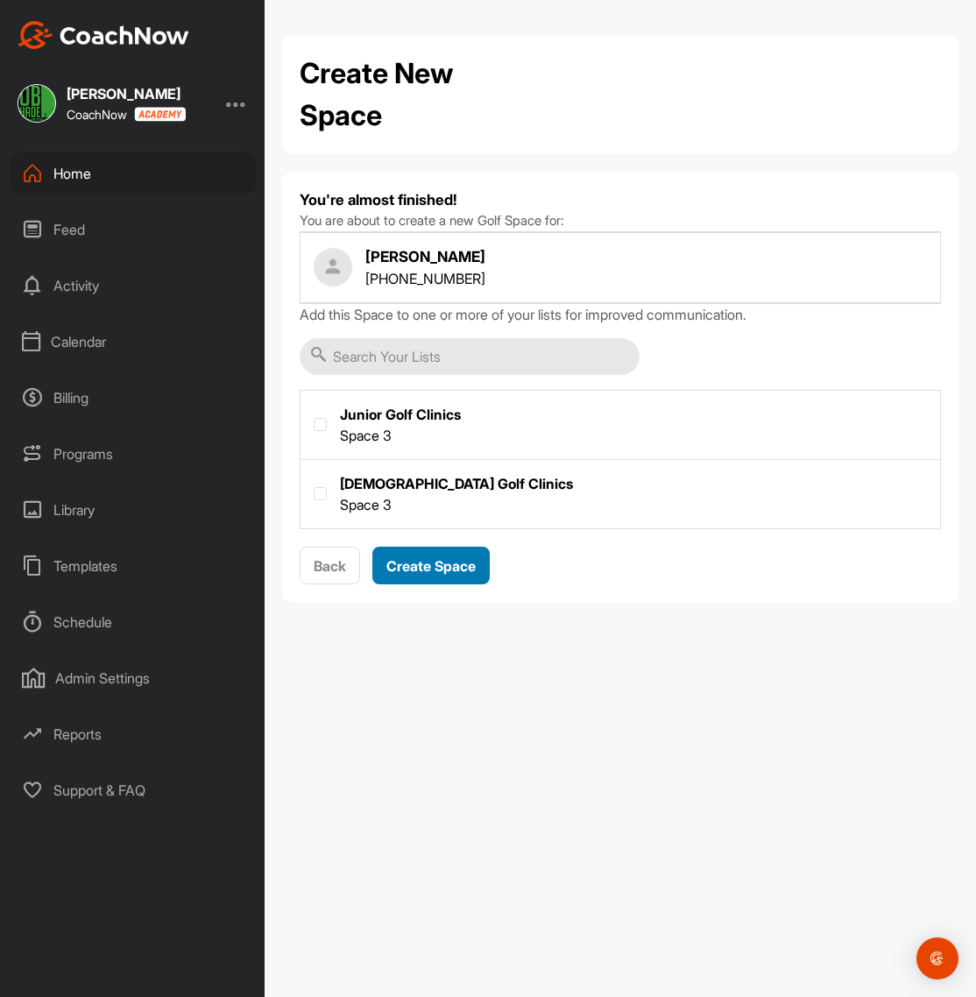
click at [440, 565] on span "Create Space" at bounding box center [430, 566] width 89 height 18
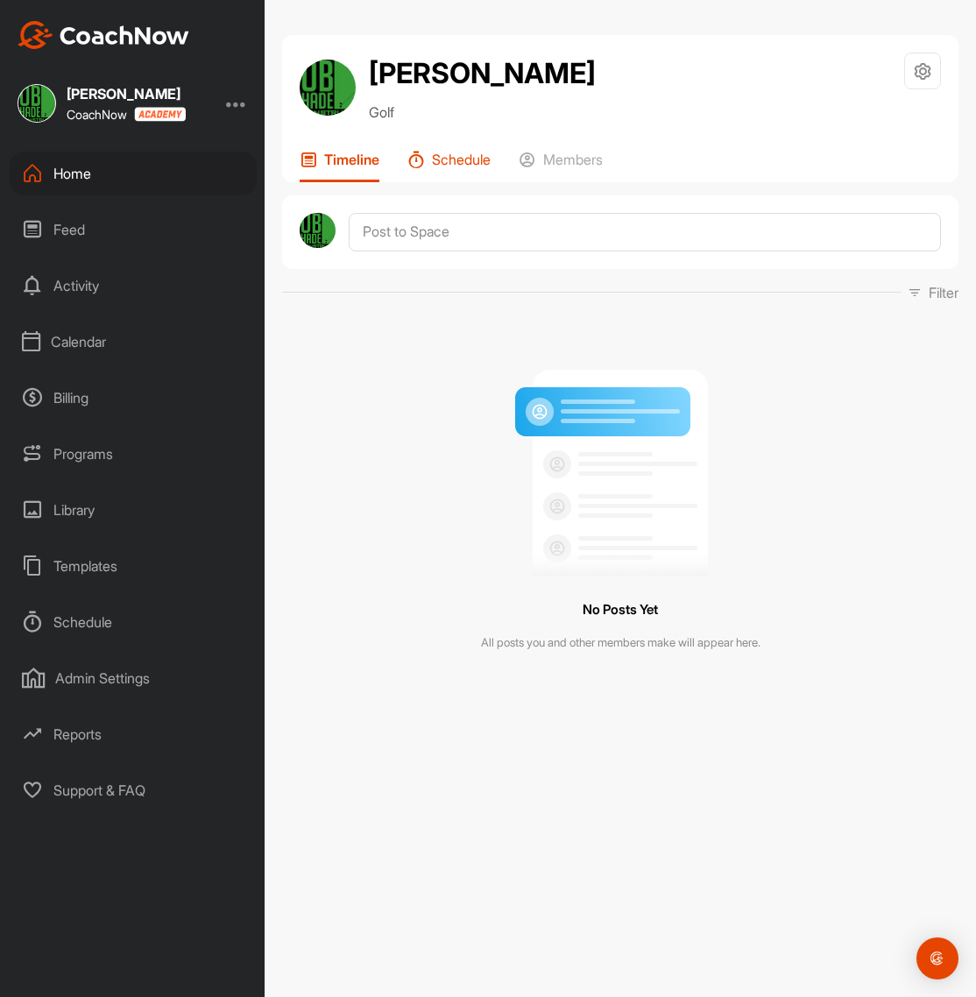
click at [457, 161] on p "Schedule" at bounding box center [461, 160] width 59 height 18
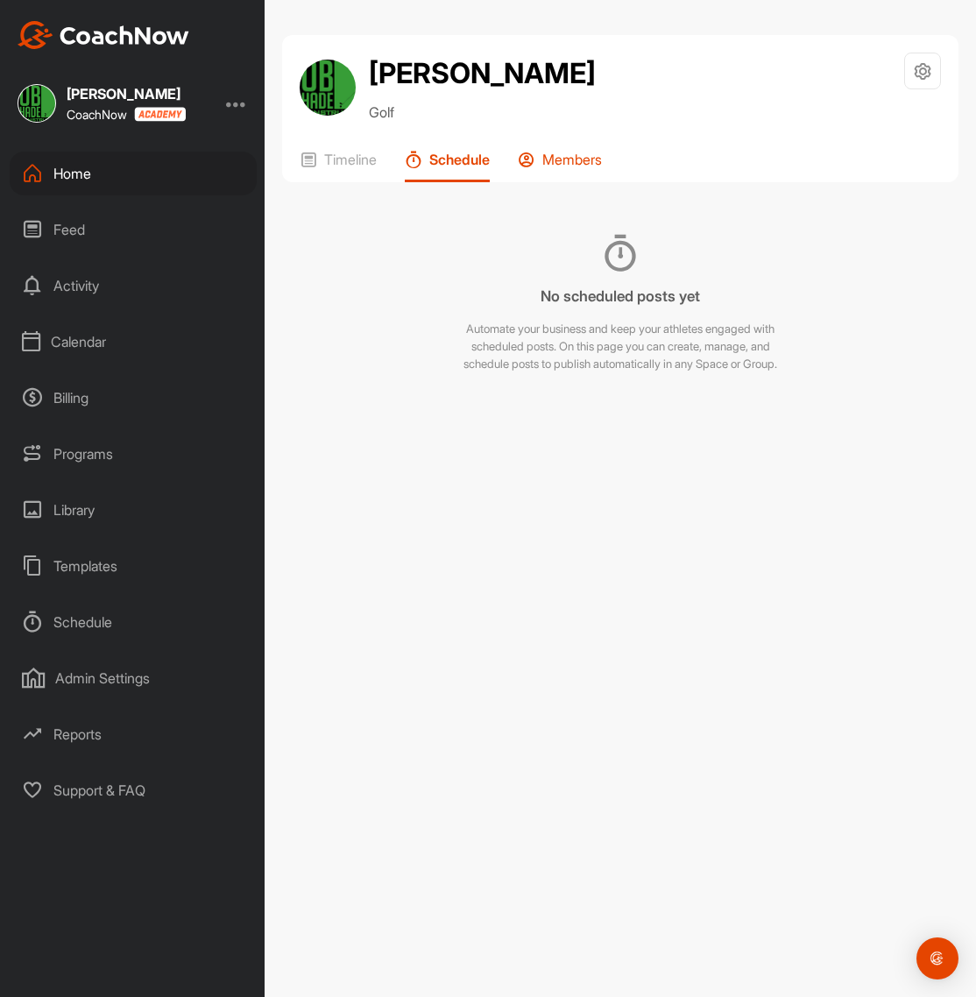
click at [546, 163] on div "Members" at bounding box center [560, 167] width 84 height 32
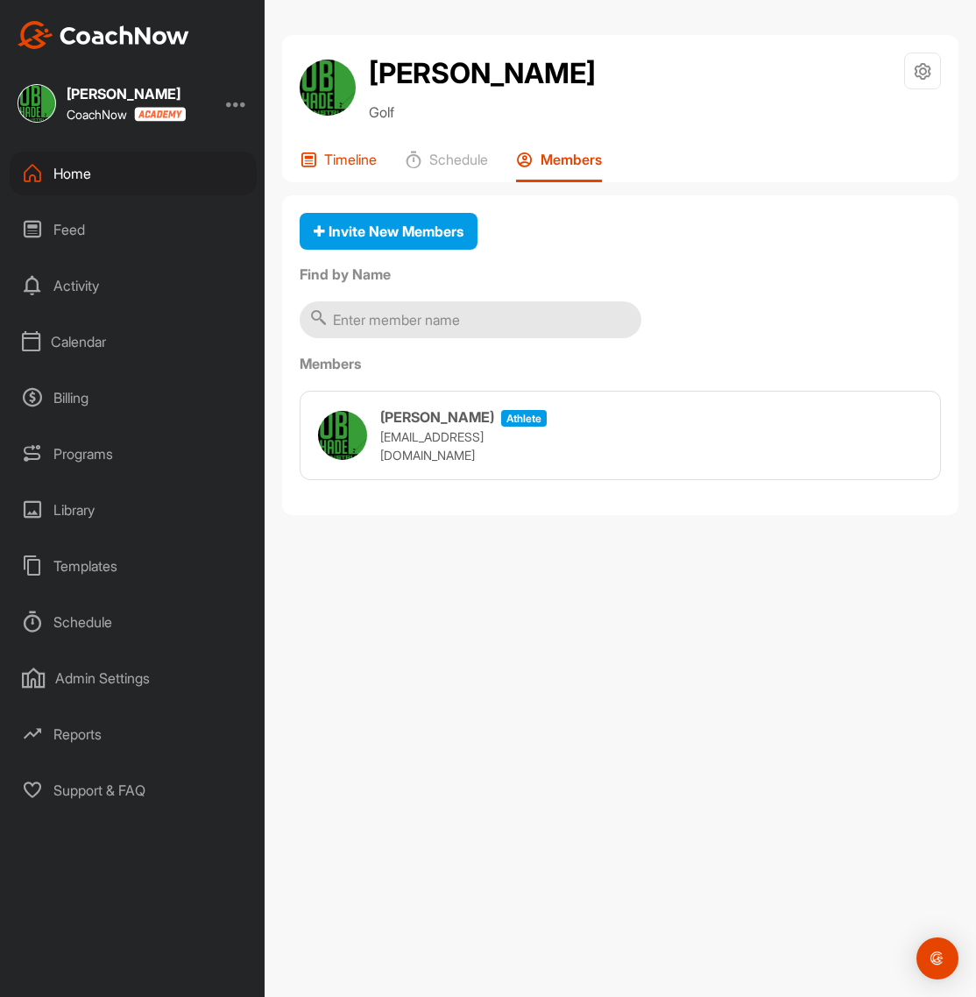
click at [322, 154] on div "Timeline" at bounding box center [338, 167] width 77 height 32
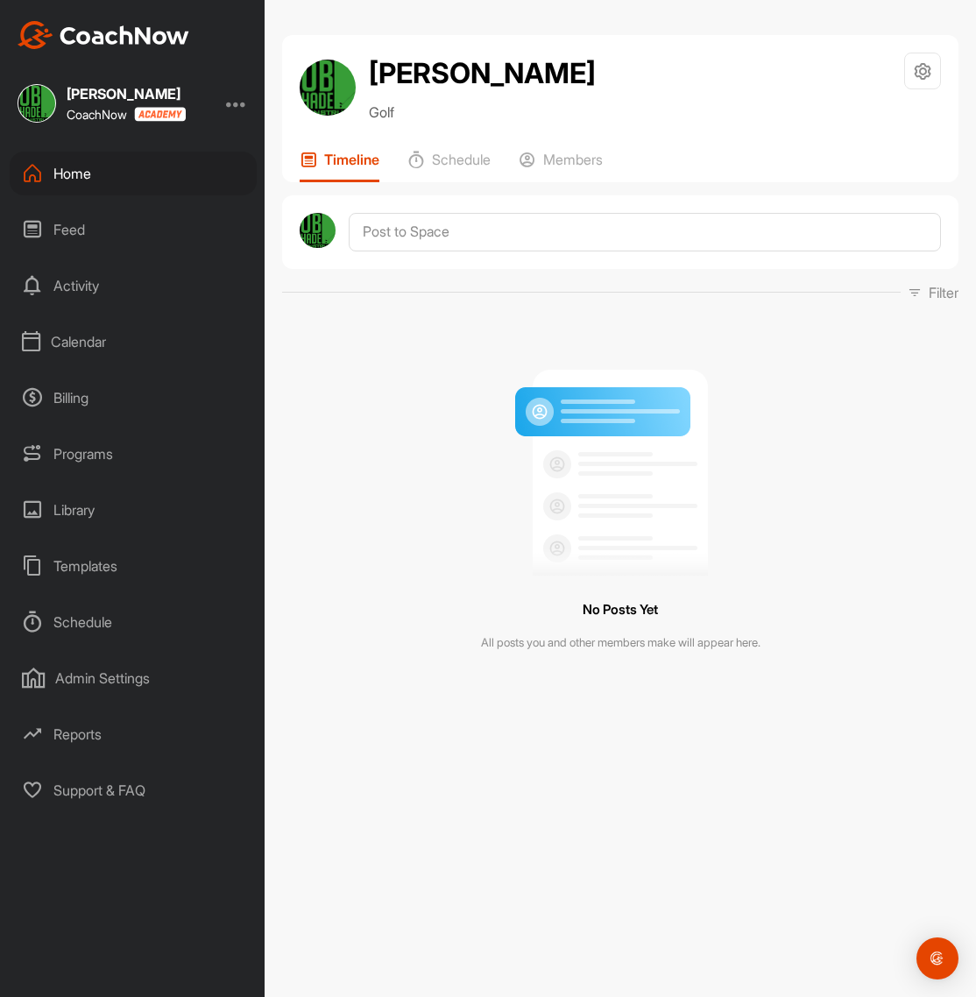
click at [84, 173] on div "Home" at bounding box center [133, 174] width 247 height 44
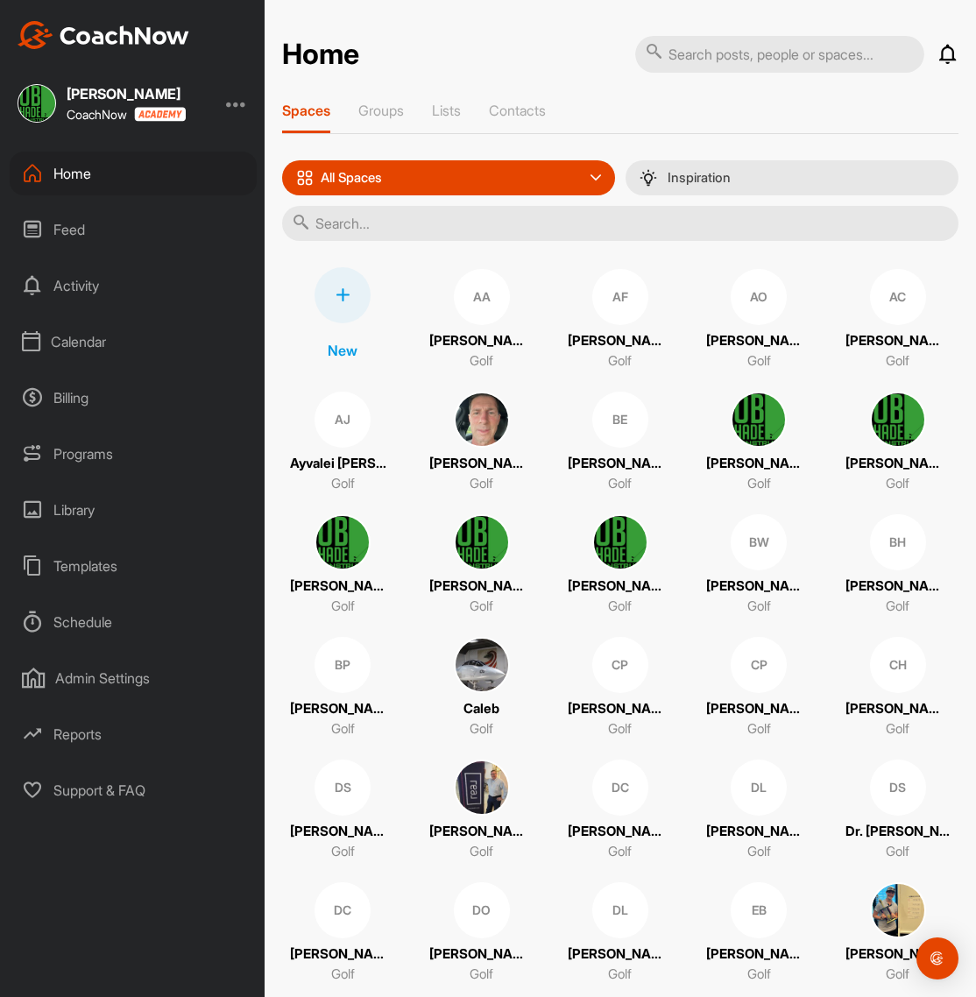
click at [137, 426] on div "Home Feed Activity Calendar Billing Programs Library Templates Schedule Admin S…" at bounding box center [132, 482] width 265 height 661
click at [89, 358] on div "Calendar" at bounding box center [133, 342] width 247 height 44
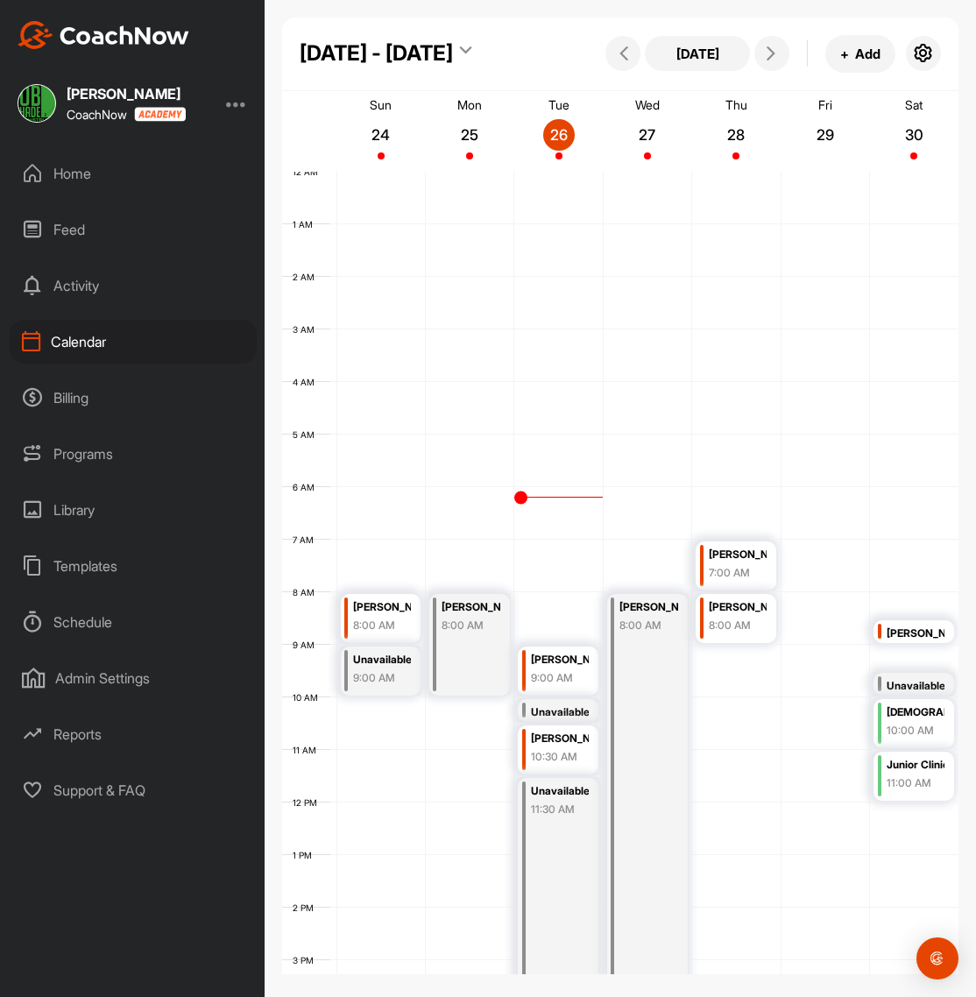
scroll to position [303, 0]
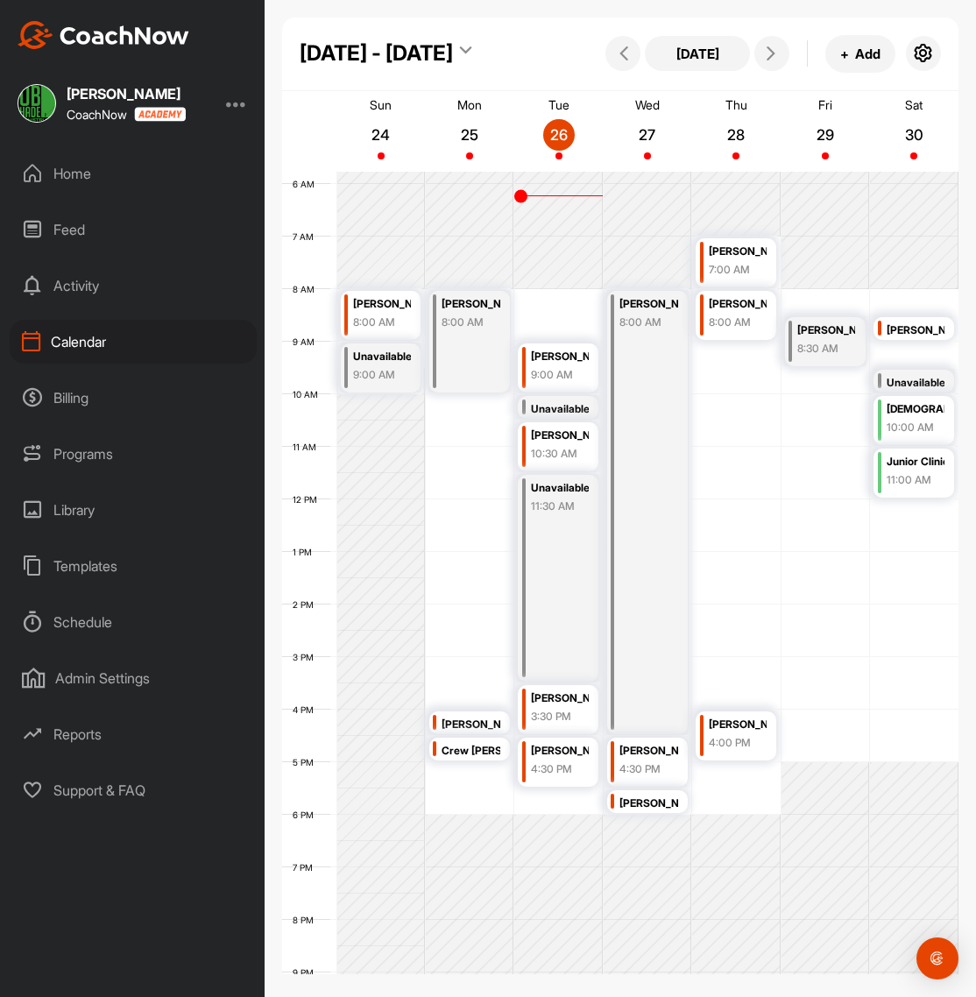
click at [550, 761] on div "4:30 PM" at bounding box center [560, 769] width 58 height 16
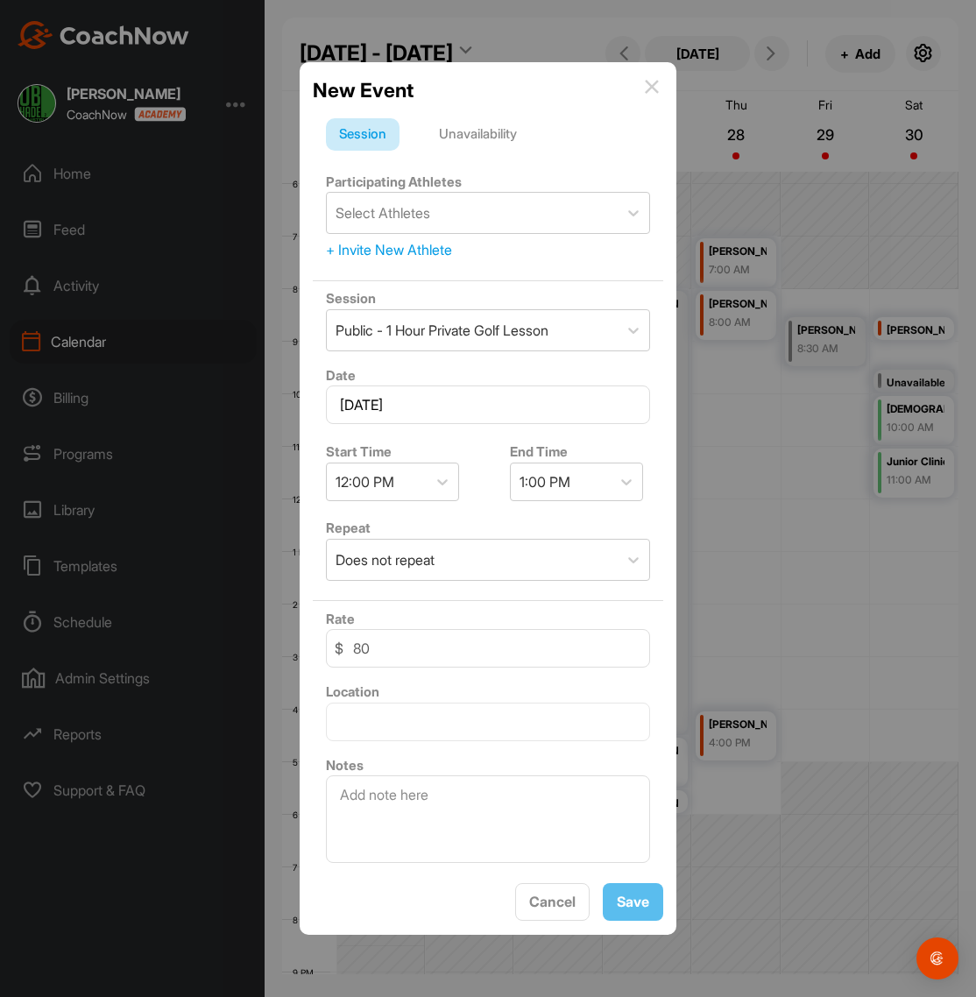
click at [654, 78] on div "New Event" at bounding box center [488, 90] width 350 height 30
click at [650, 93] on img at bounding box center [652, 87] width 14 height 14
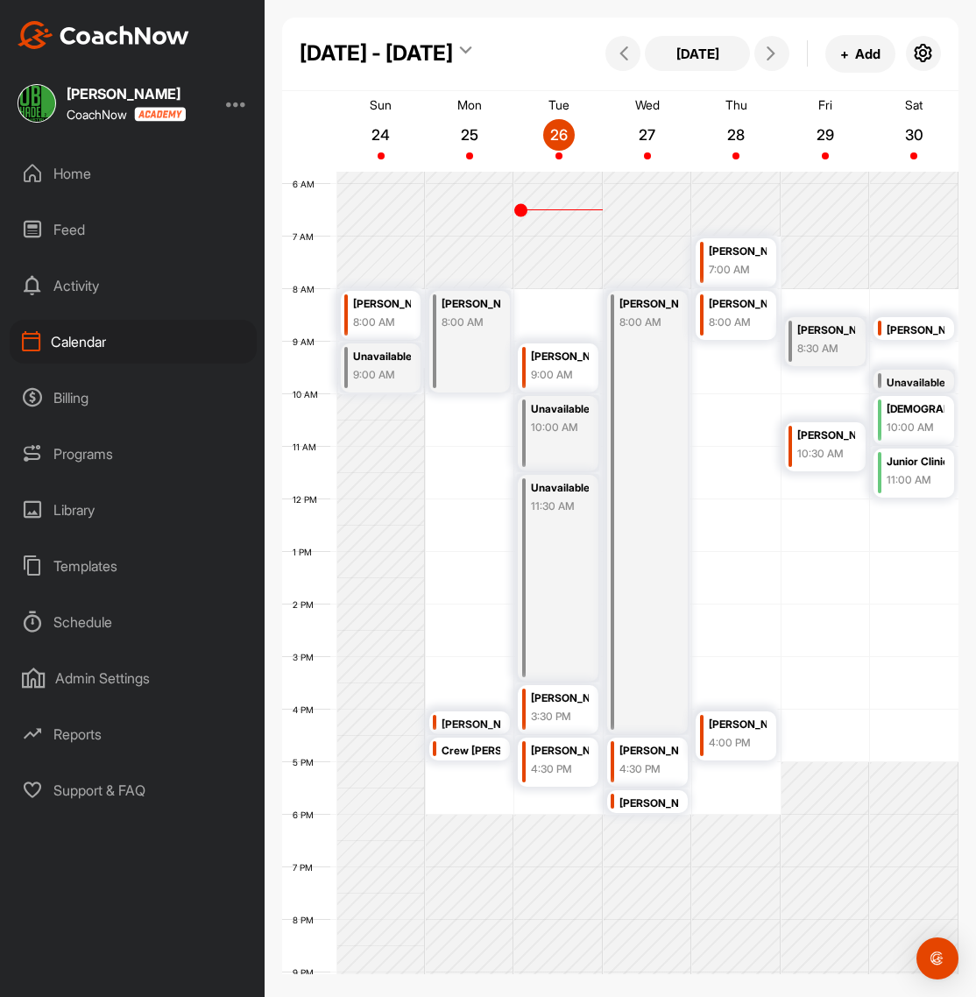
click at [827, 349] on div "8:30 AM" at bounding box center [826, 349] width 58 height 16
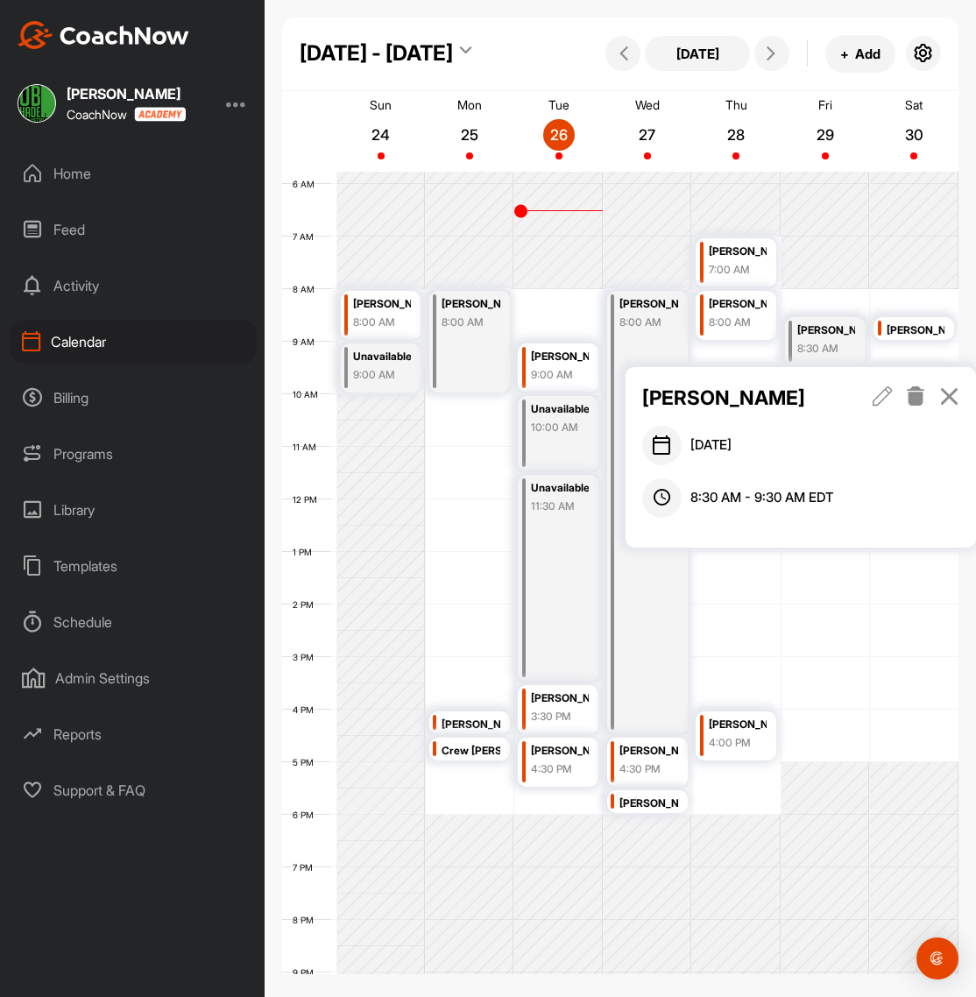
click at [918, 394] on icon at bounding box center [916, 395] width 20 height 19
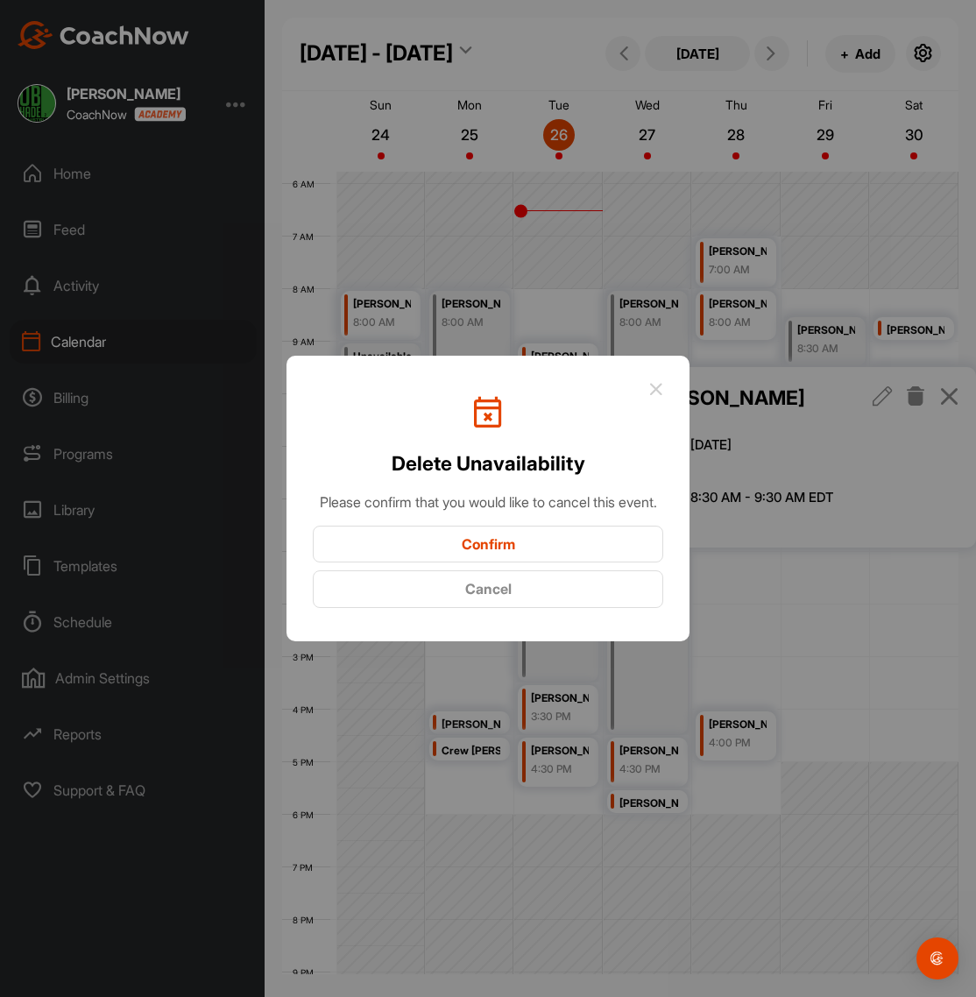
click at [539, 558] on button "Confirm" at bounding box center [488, 545] width 350 height 38
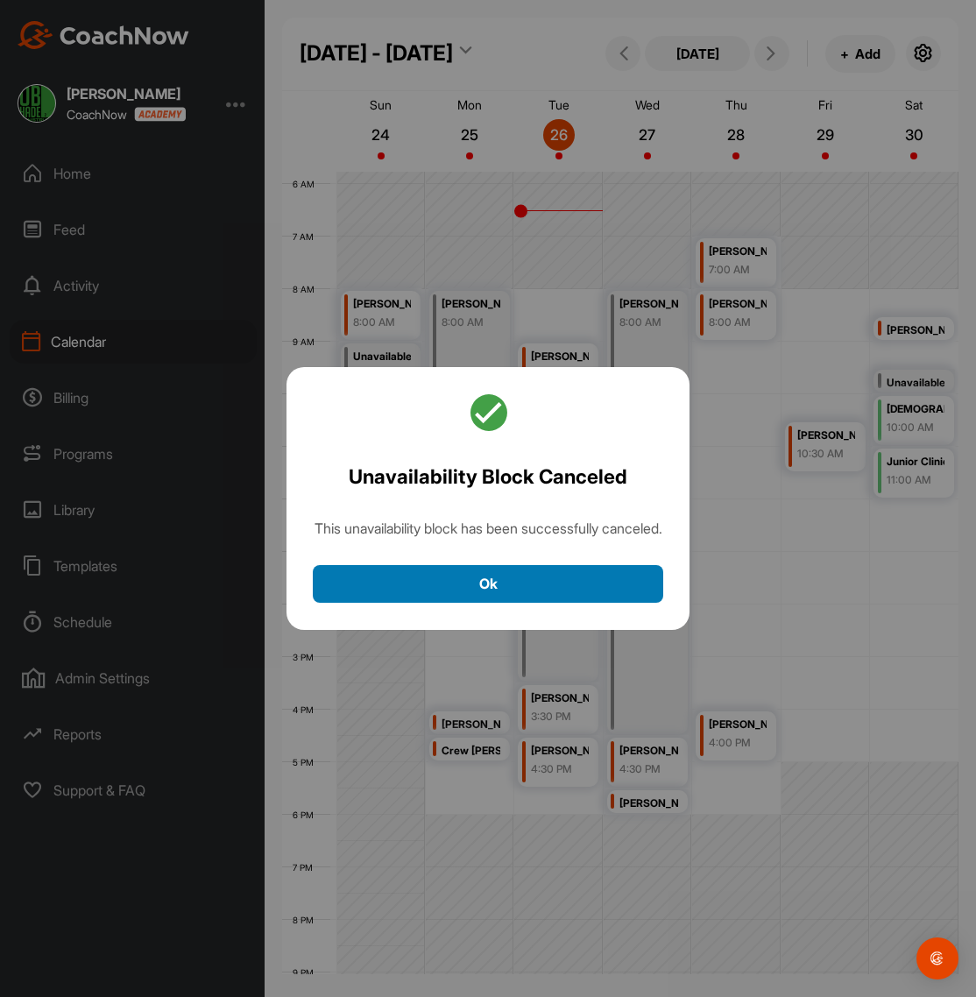
click at [504, 597] on button "Ok" at bounding box center [488, 584] width 350 height 38
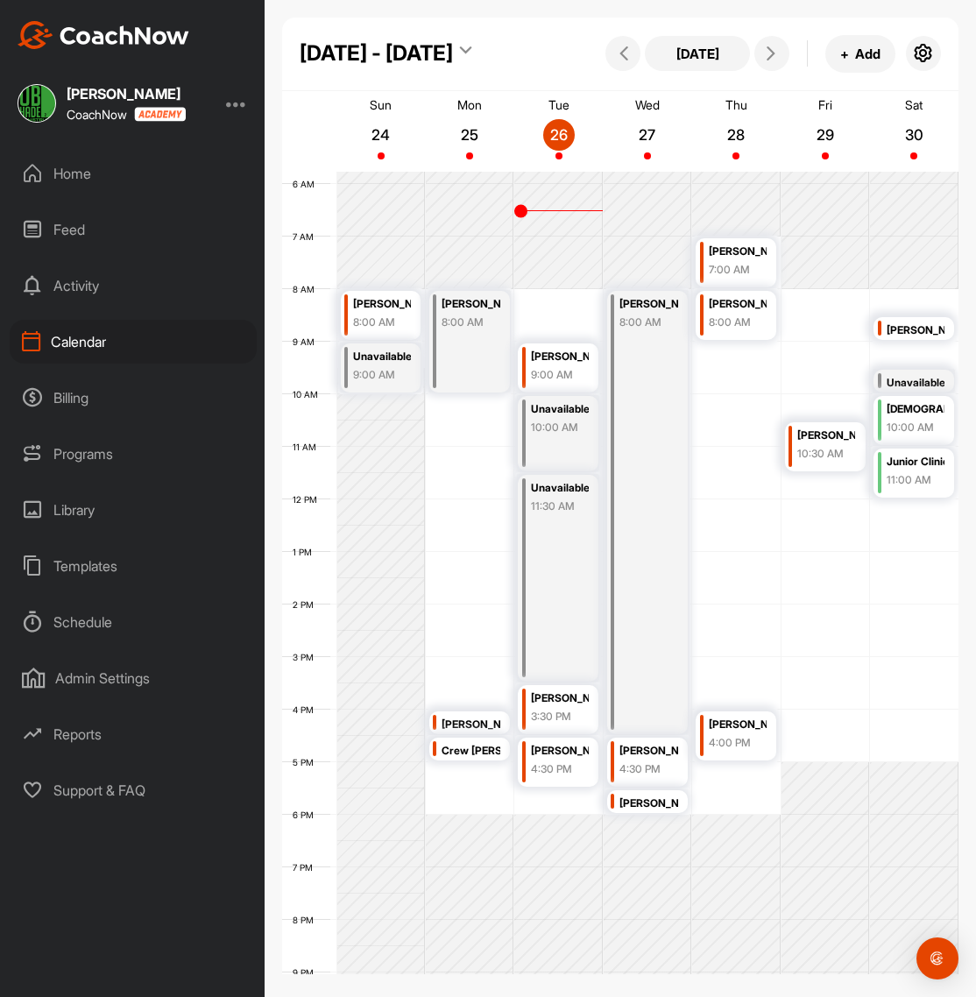
click at [75, 167] on div "Home" at bounding box center [133, 174] width 247 height 44
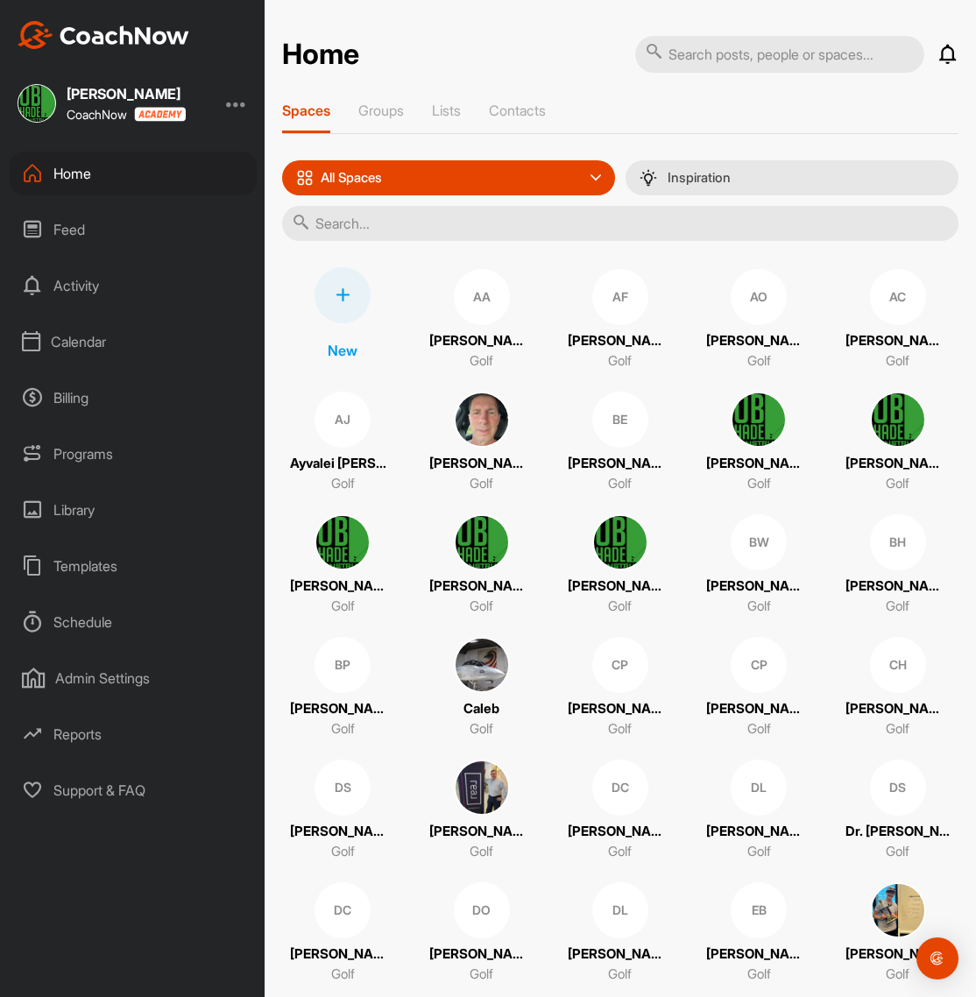
click at [338, 290] on icon at bounding box center [343, 295] width 14 height 14
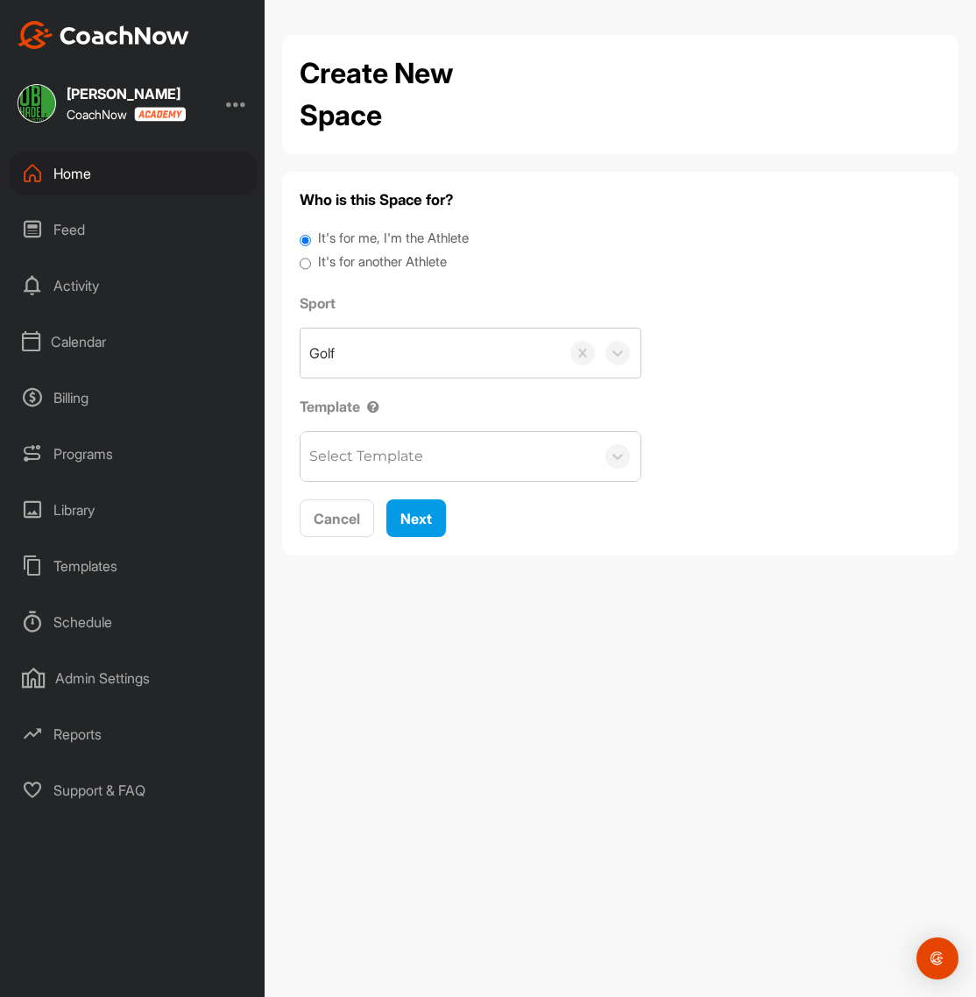
click at [374, 265] on label "It's for another Athlete" at bounding box center [382, 262] width 129 height 20
click at [311, 265] on input "It's for another Athlete" at bounding box center [305, 264] width 11 height 24
radio input "true"
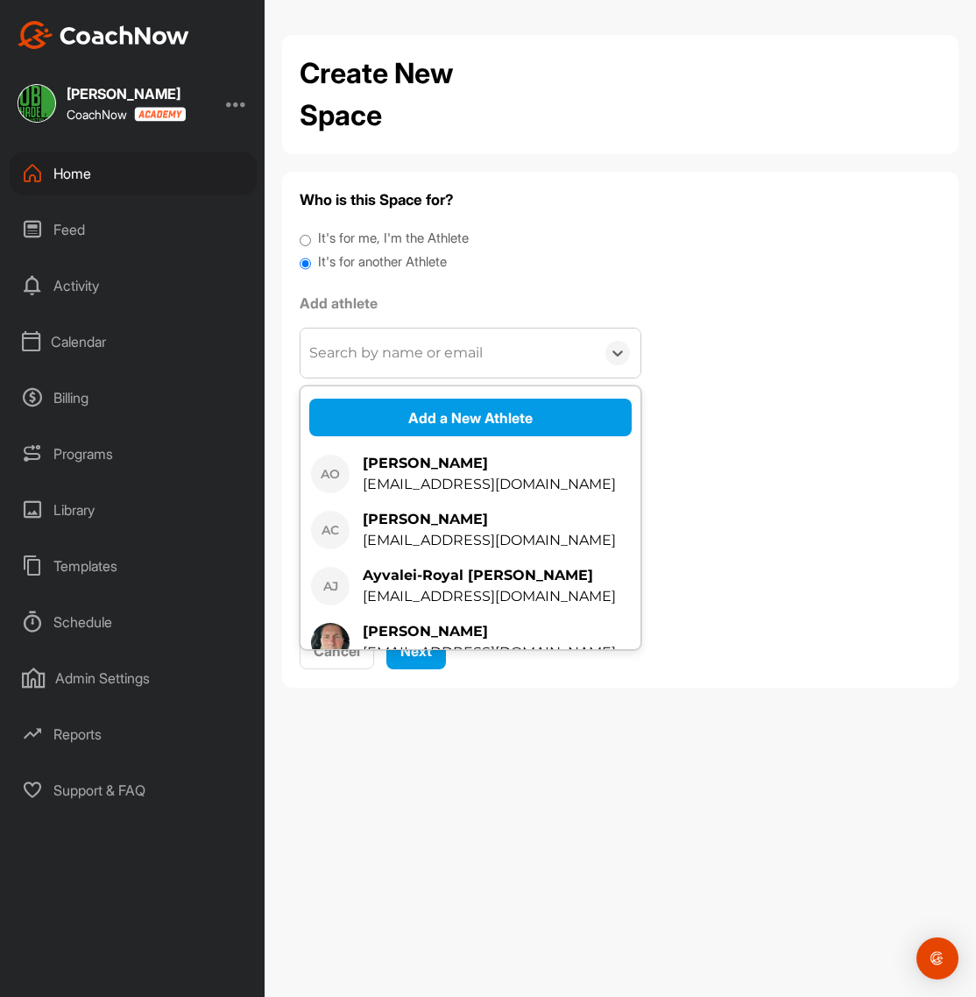
click at [386, 355] on div "Search by name or email" at bounding box center [395, 353] width 173 height 21
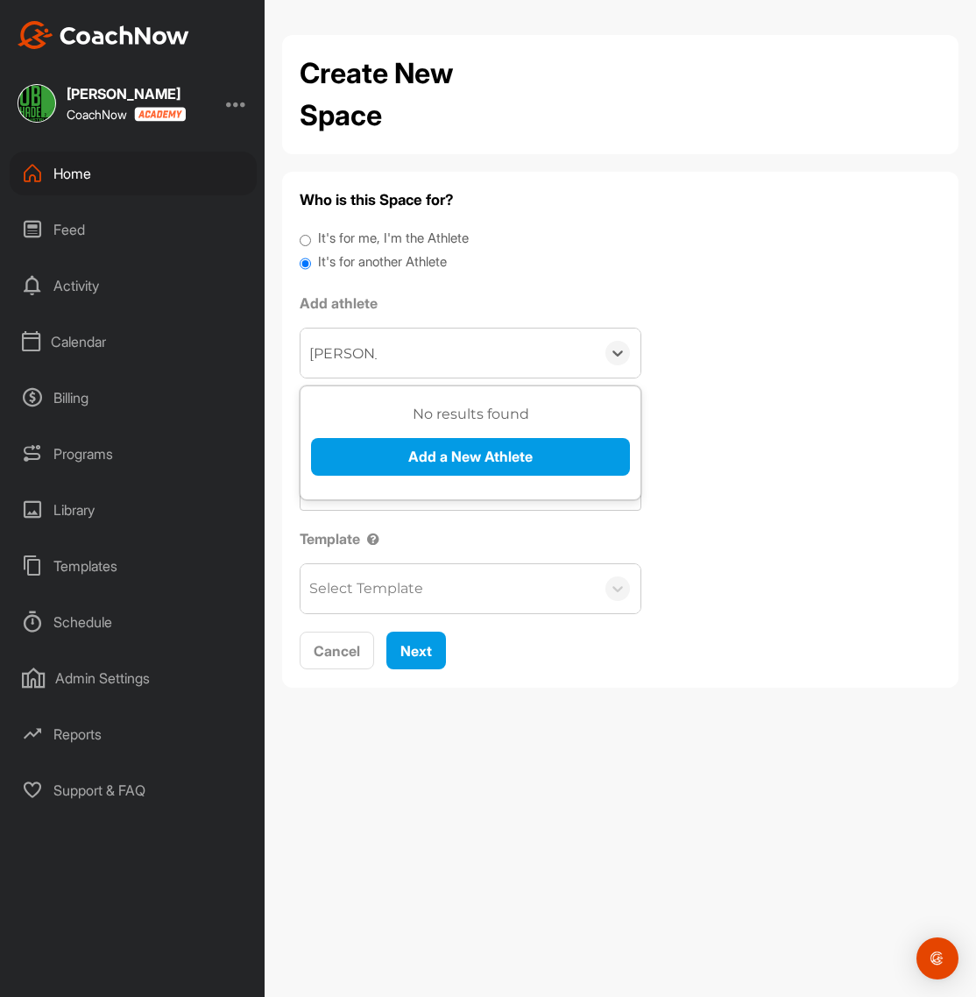
type input "[PERSON_NAME]"
click at [458, 455] on button "Add a New Athlete" at bounding box center [470, 457] width 319 height 38
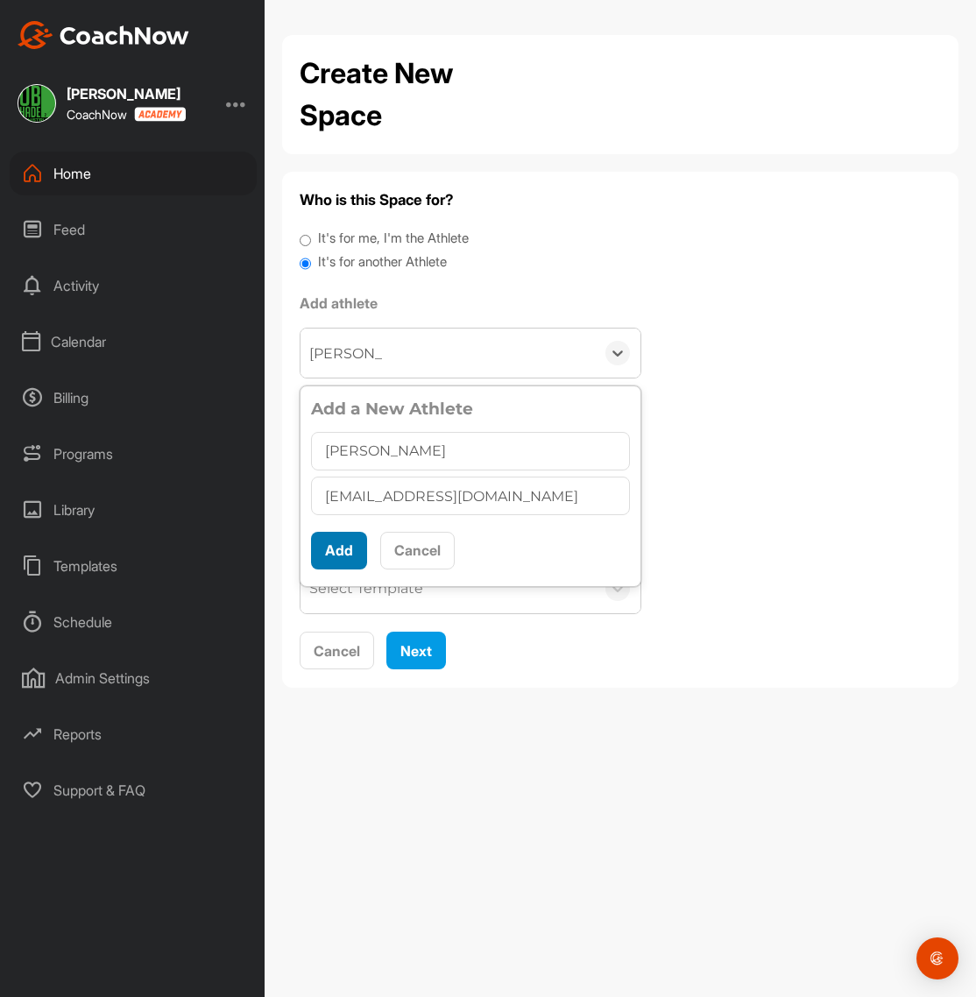
type input "[EMAIL_ADDRESS][DOMAIN_NAME]"
click at [348, 544] on button "Add" at bounding box center [339, 551] width 56 height 38
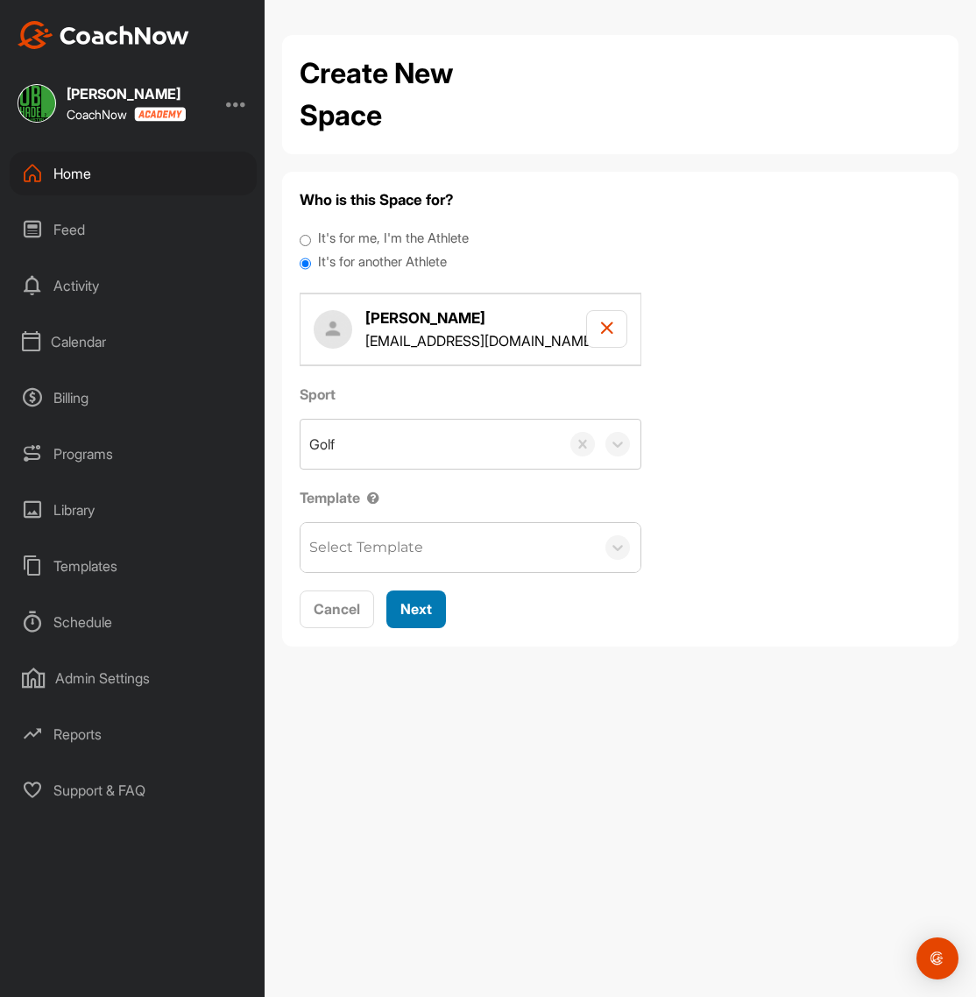
click at [426, 605] on span "Next" at bounding box center [416, 609] width 32 height 18
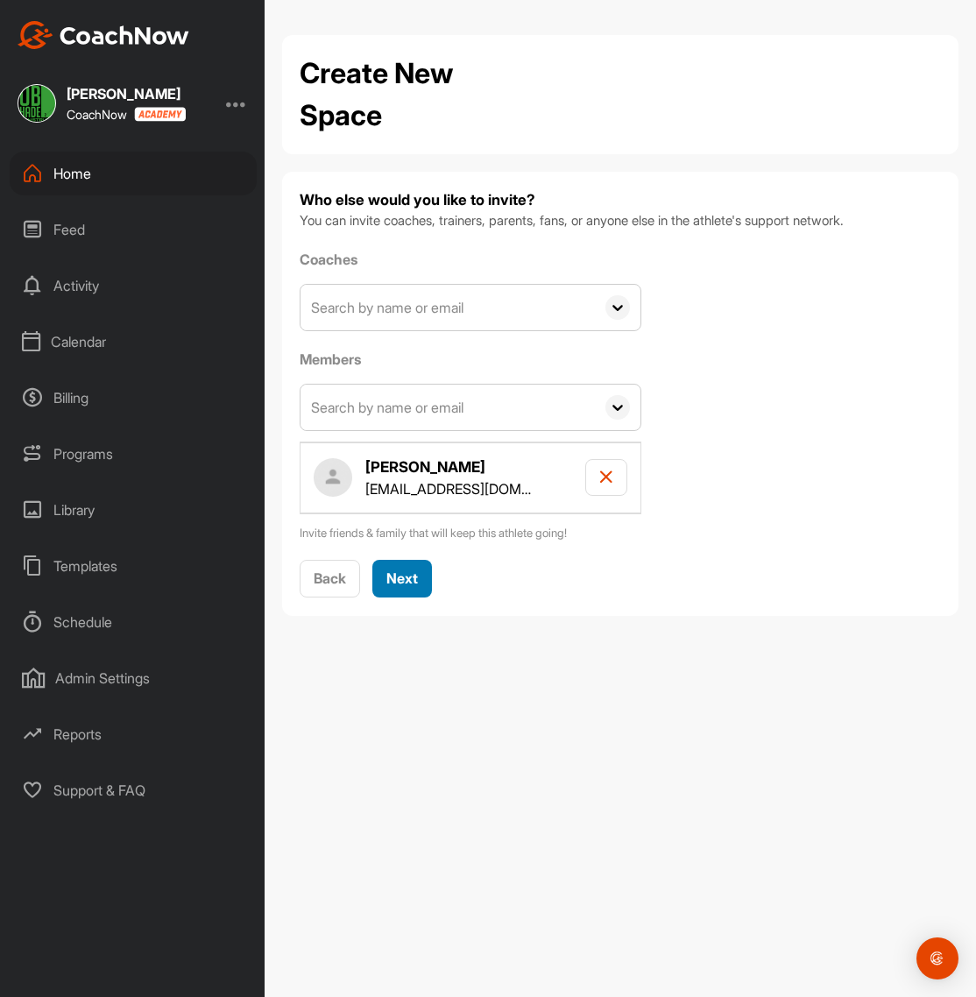
click at [411, 581] on span "Next" at bounding box center [402, 579] width 32 height 18
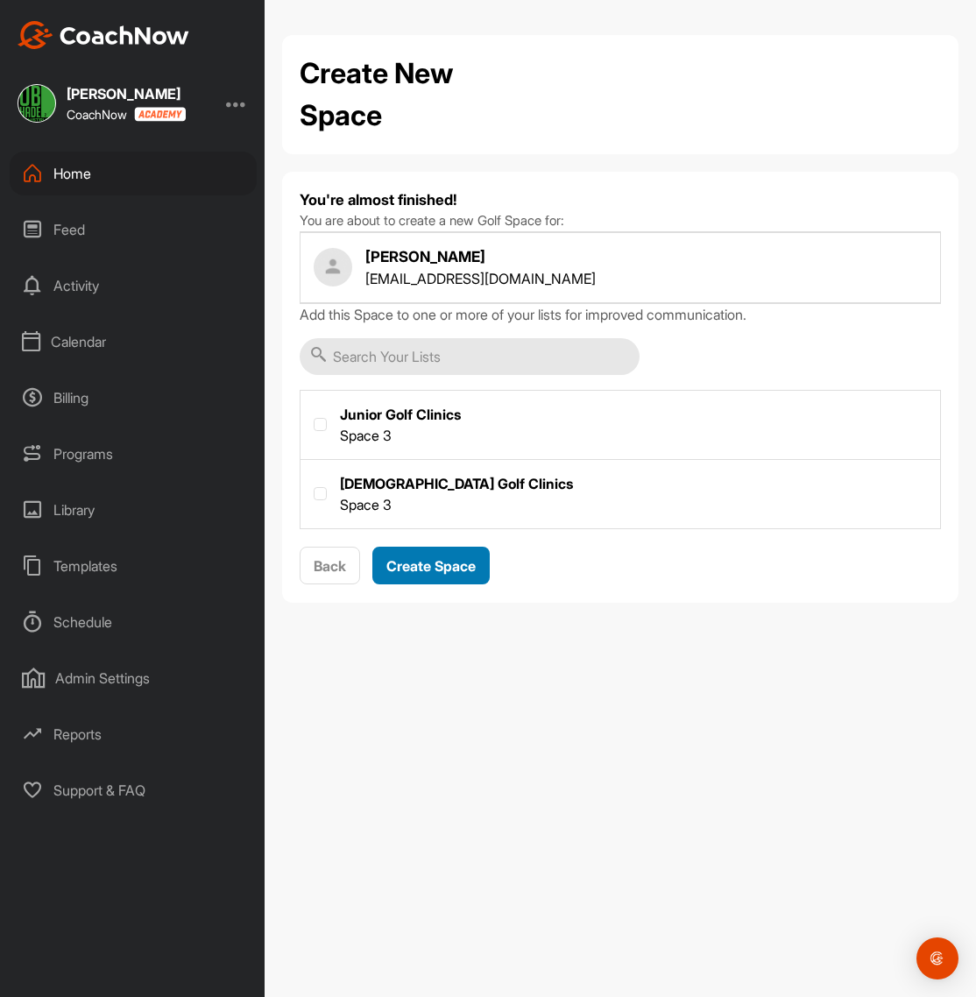
click at [450, 569] on span "Create Space" at bounding box center [430, 566] width 89 height 18
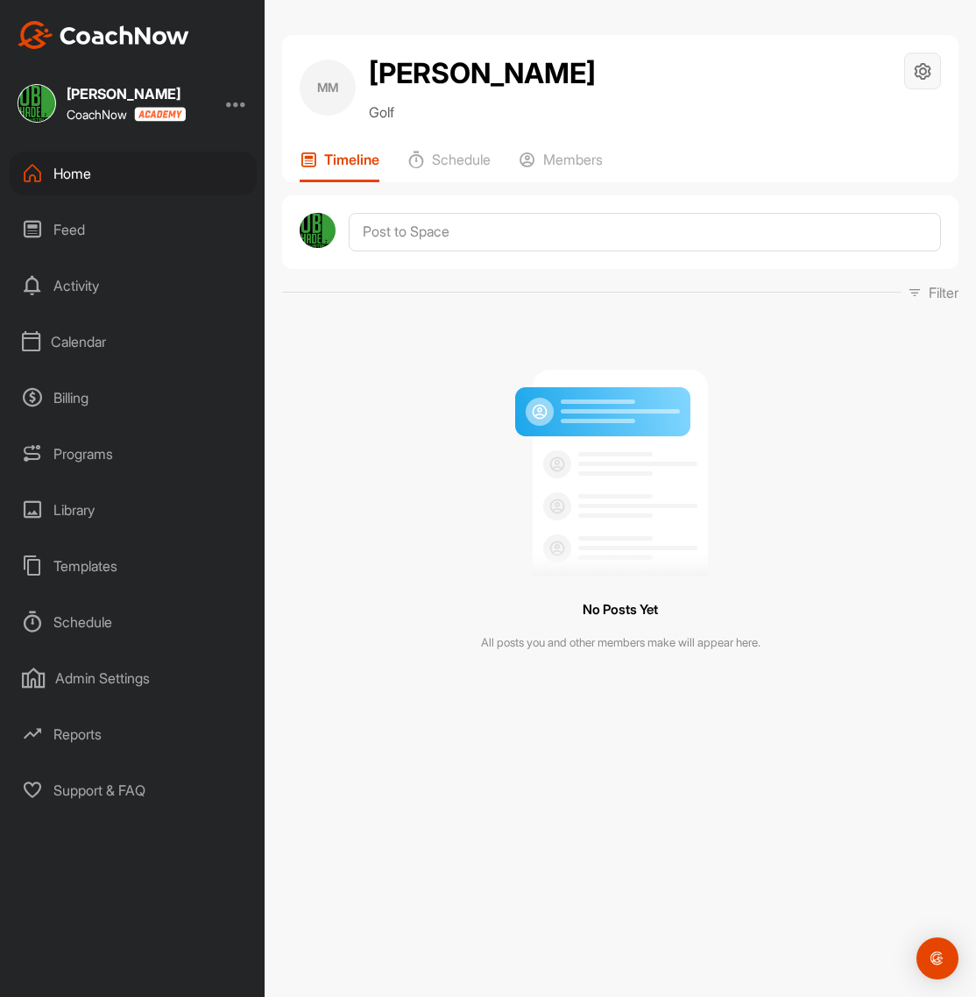
click at [924, 63] on icon at bounding box center [923, 71] width 20 height 20
click at [656, 98] on div "MM [PERSON_NAME] Golf Space Settings Your Notifications" at bounding box center [620, 88] width 641 height 70
click at [81, 343] on div "Calendar" at bounding box center [133, 342] width 247 height 44
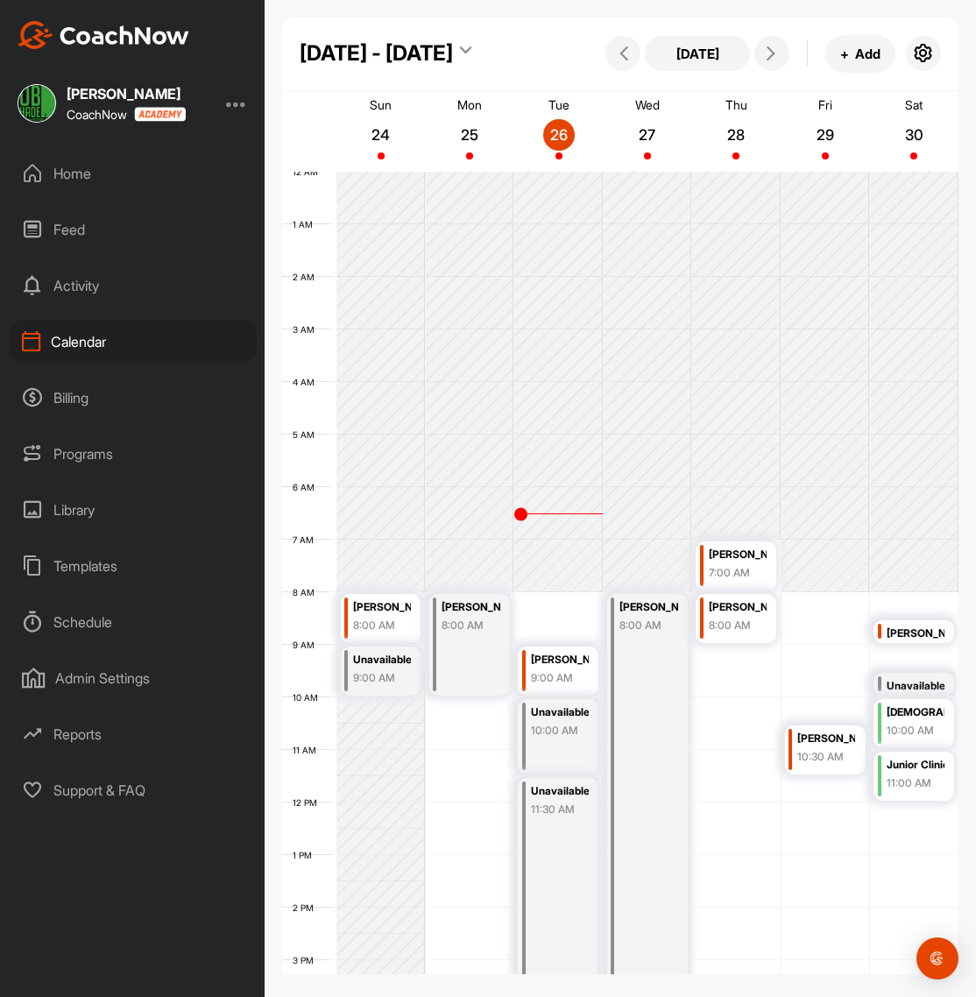
scroll to position [303, 0]
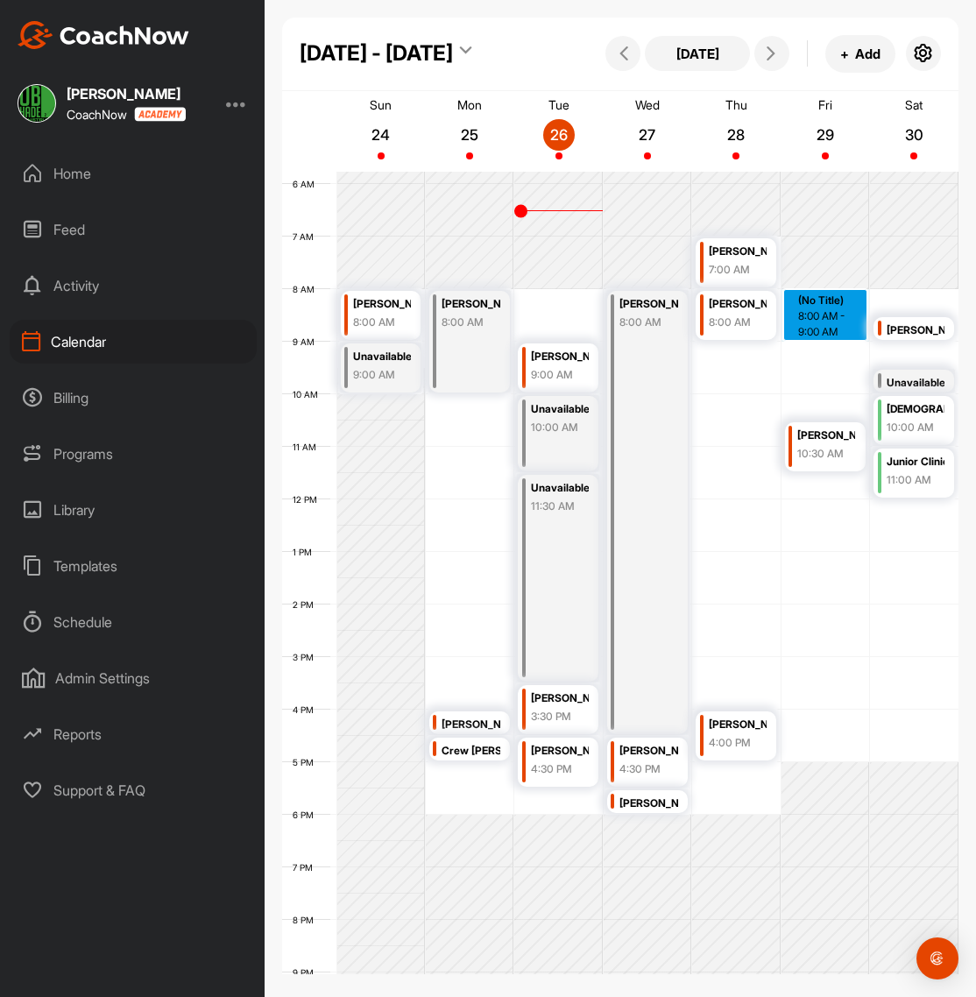
click at [827, 315] on div "12 AM 1 AM 2 AM 3 AM 4 AM 5 AM 6 AM 7 AM 8 AM 9 AM 10 AM 11 AM 12 PM 1 PM 2 PM …" at bounding box center [620, 500] width 676 height 1262
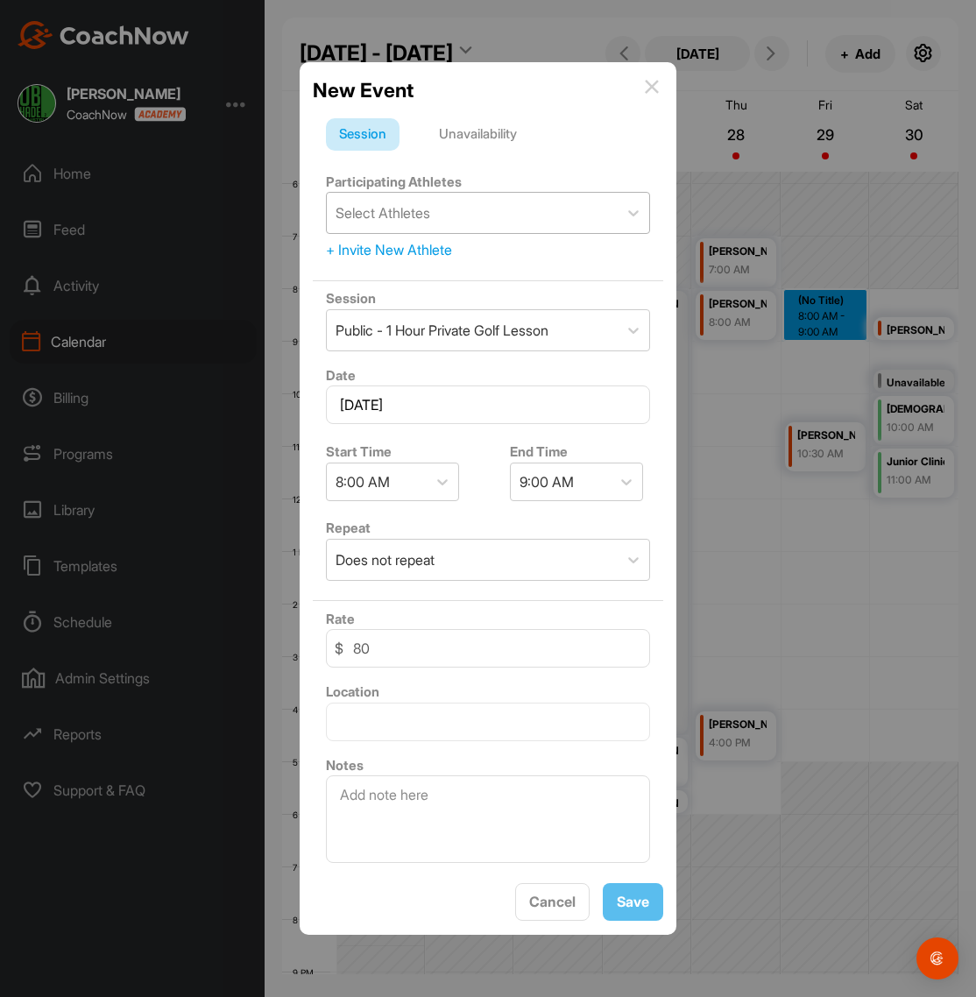
click at [470, 222] on div "Select Athletes" at bounding box center [472, 213] width 291 height 40
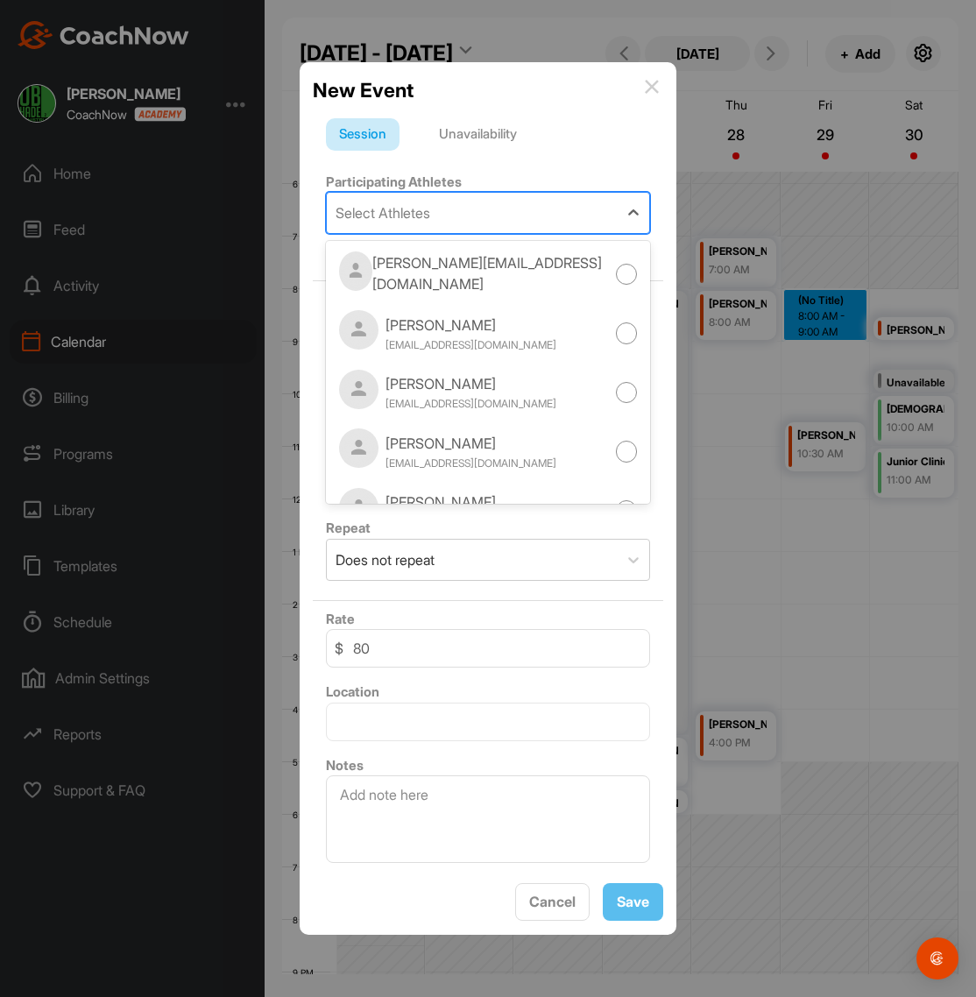
type input "n"
type input "j"
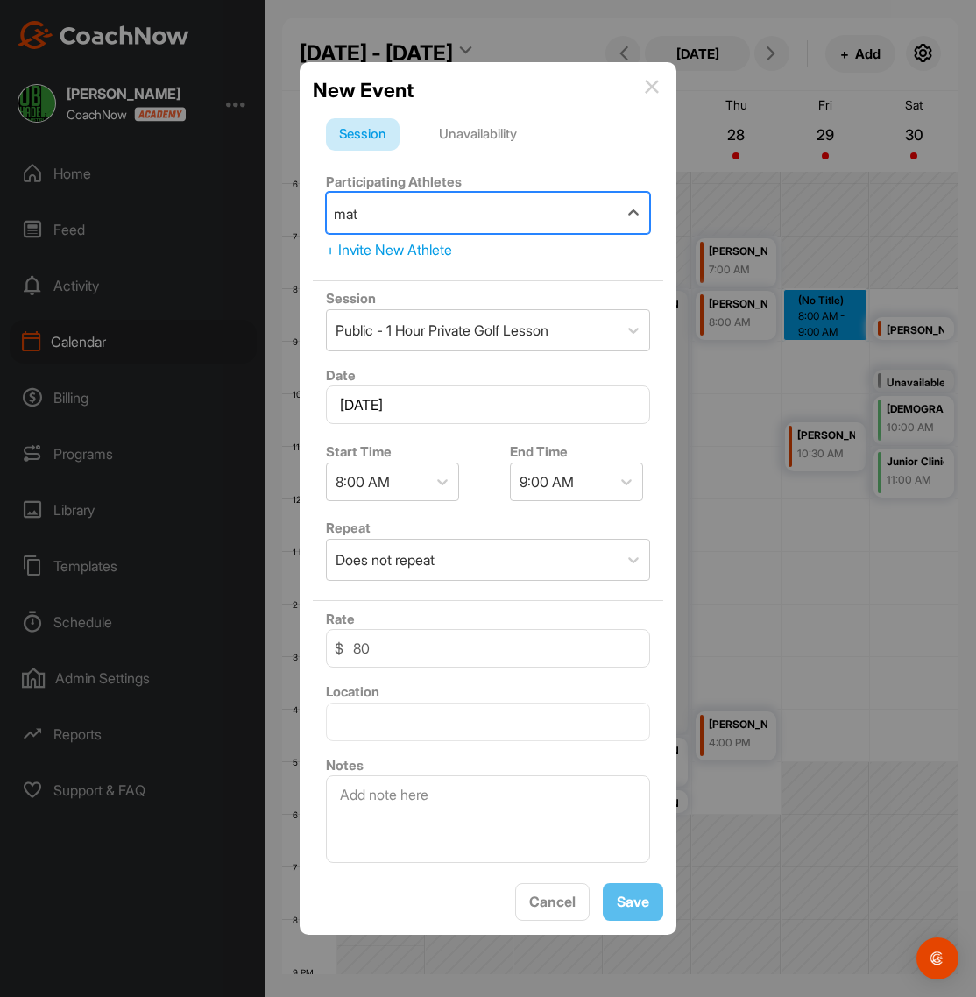
type input "matt"
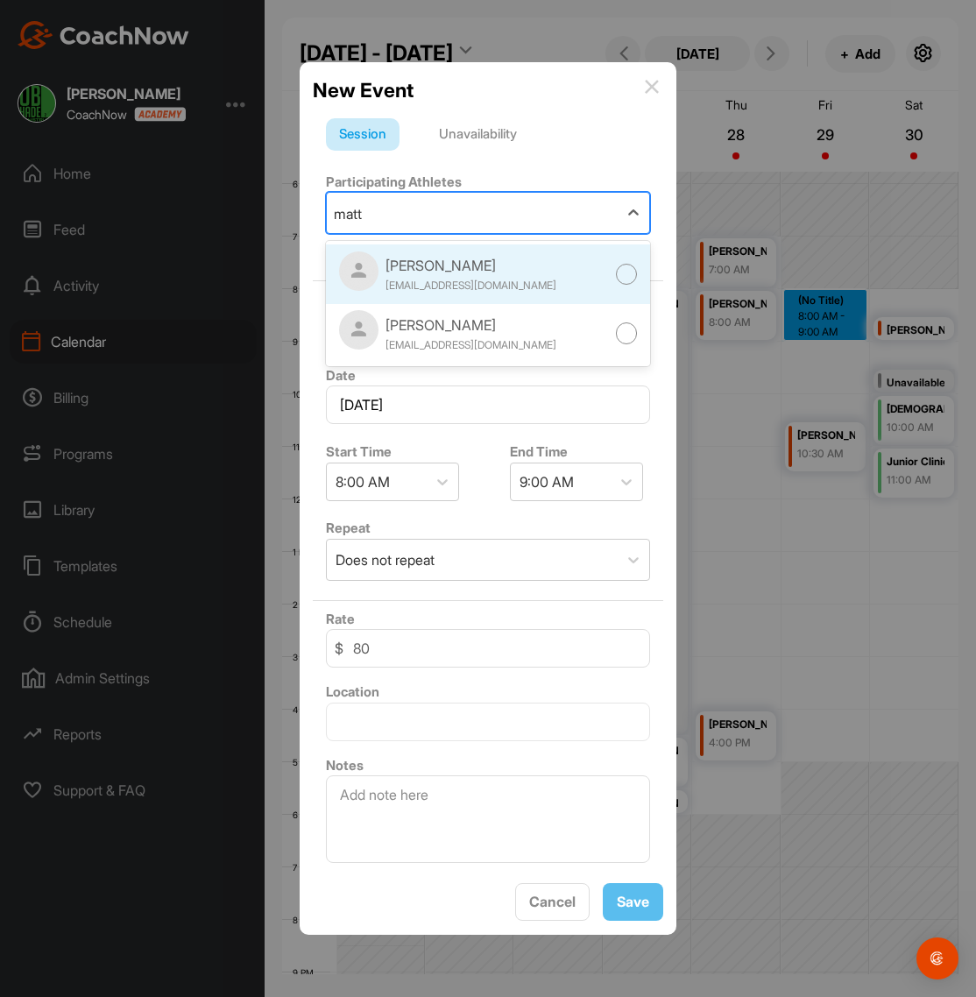
click at [639, 275] on div "[PERSON_NAME] [EMAIL_ADDRESS][DOMAIN_NAME]" at bounding box center [488, 274] width 324 height 60
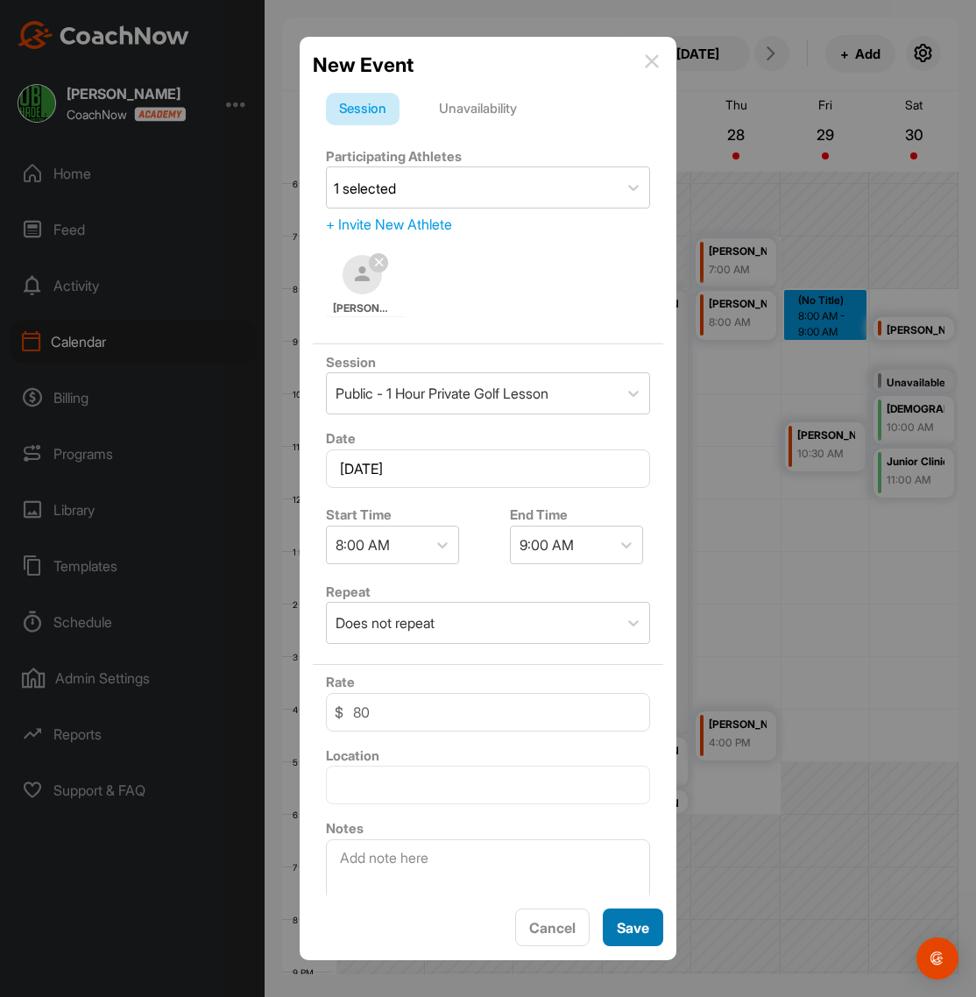
click at [638, 935] on button "Save" at bounding box center [633, 928] width 60 height 38
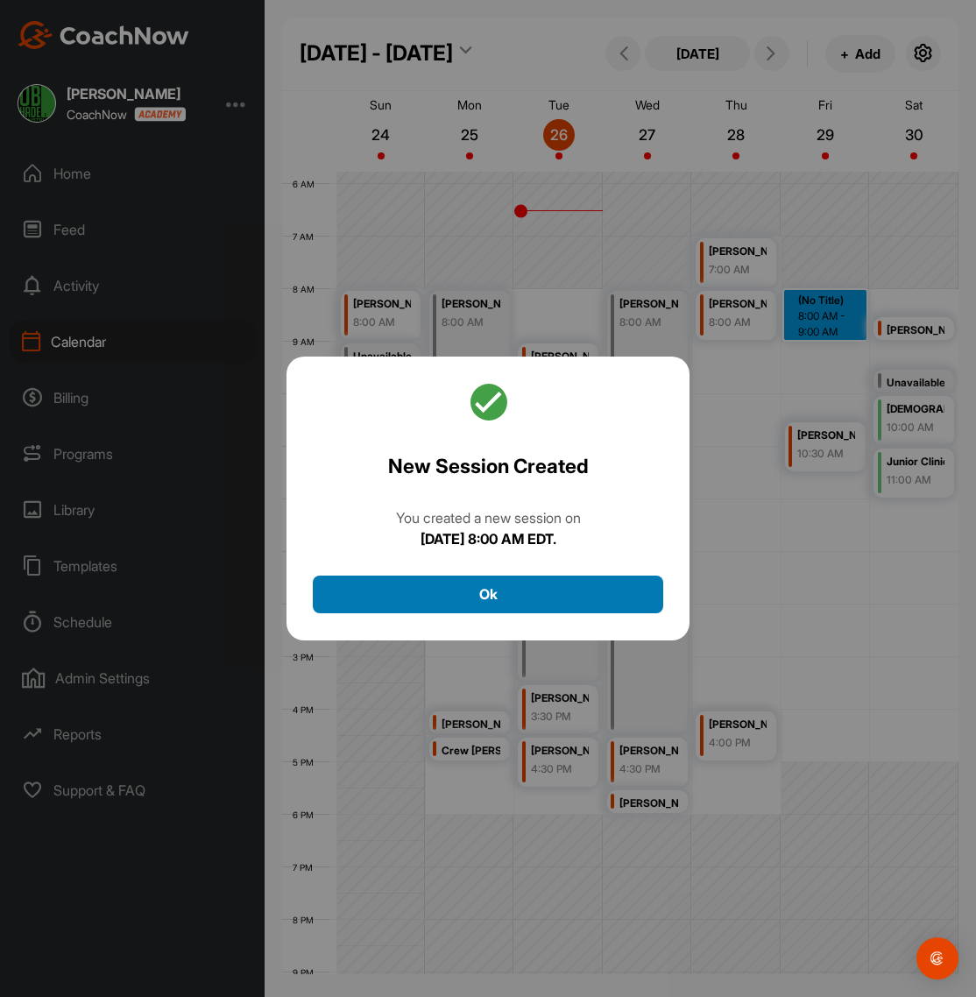
click at [545, 599] on button "Ok" at bounding box center [488, 595] width 350 height 38
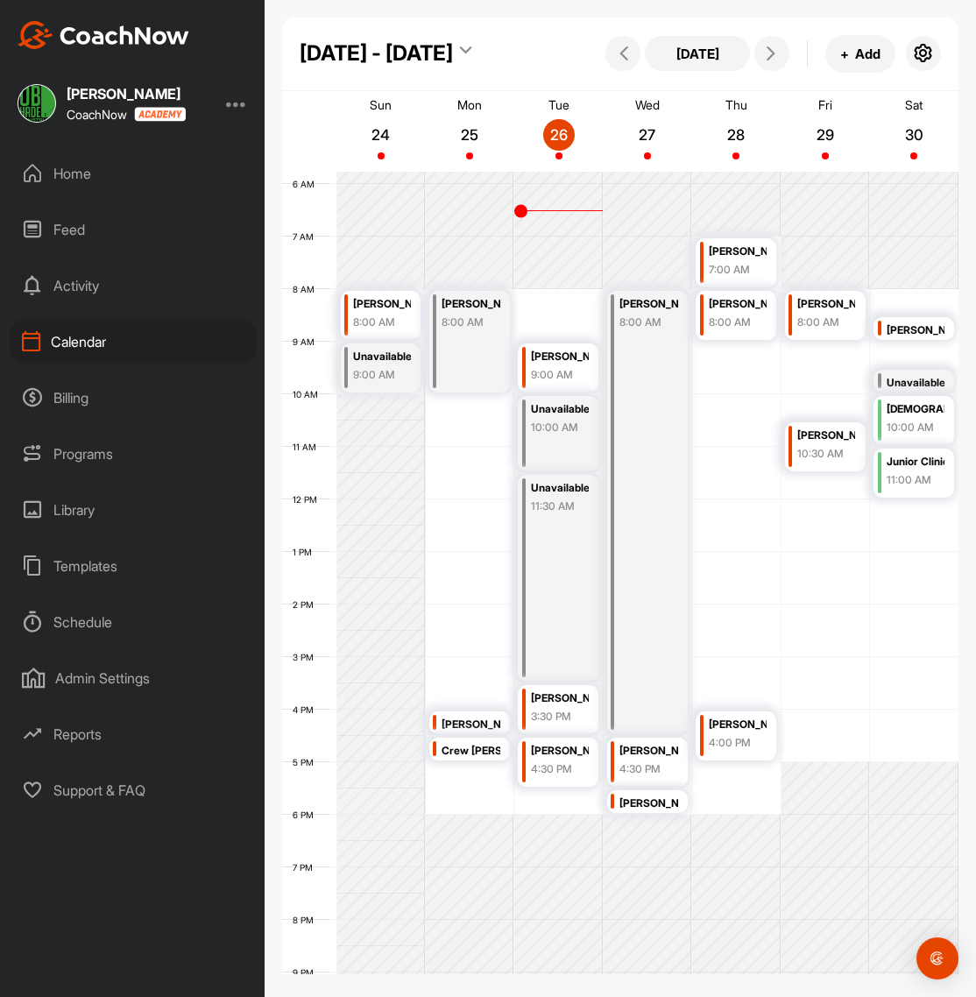
drag, startPoint x: 825, startPoint y: 323, endPoint x: 825, endPoint y: 344, distance: 21.0
click at [825, 344] on div "12 AM 1 AM 2 AM 3 AM 4 AM 5 AM 6 AM 7 AM 8 AM 9 AM 10 AM 11 AM 12 PM 1 PM 2 PM …" at bounding box center [620, 500] width 676 height 1262
click at [825, 322] on div "8:00 AM" at bounding box center [826, 323] width 58 height 16
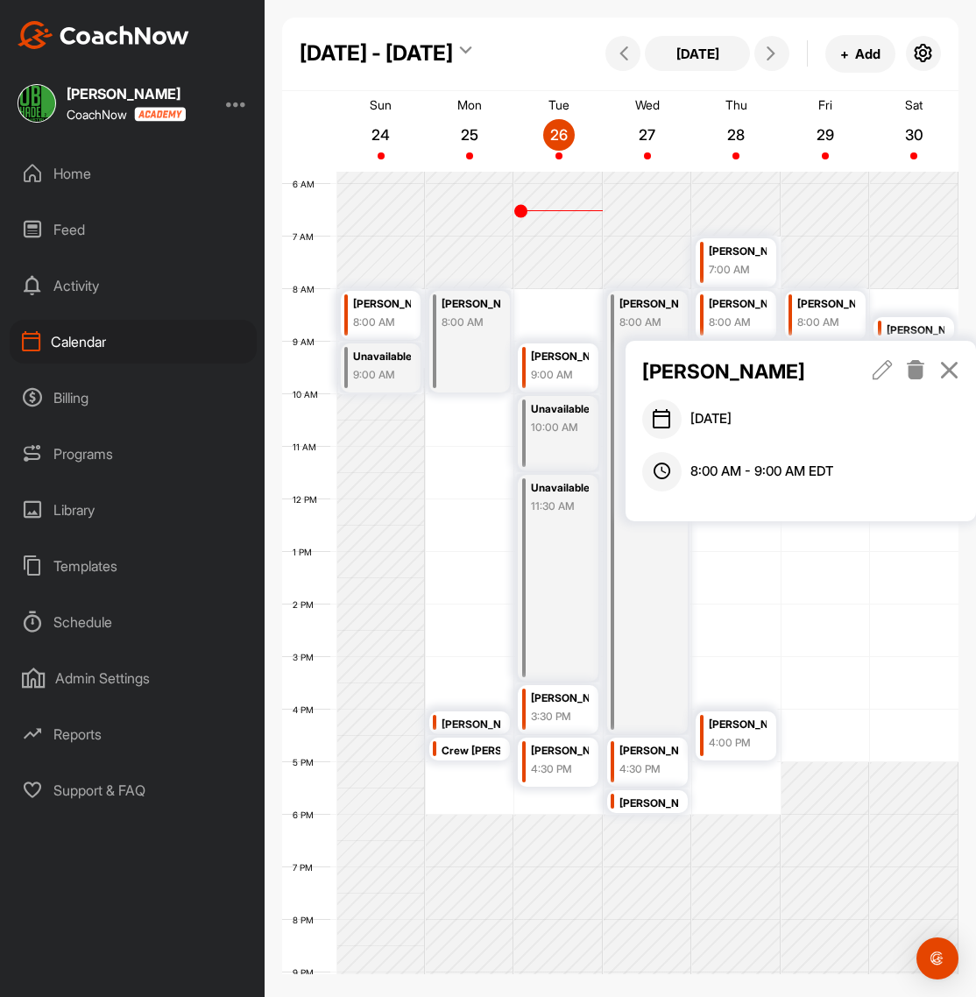
click at [881, 372] on icon at bounding box center [883, 369] width 20 height 19
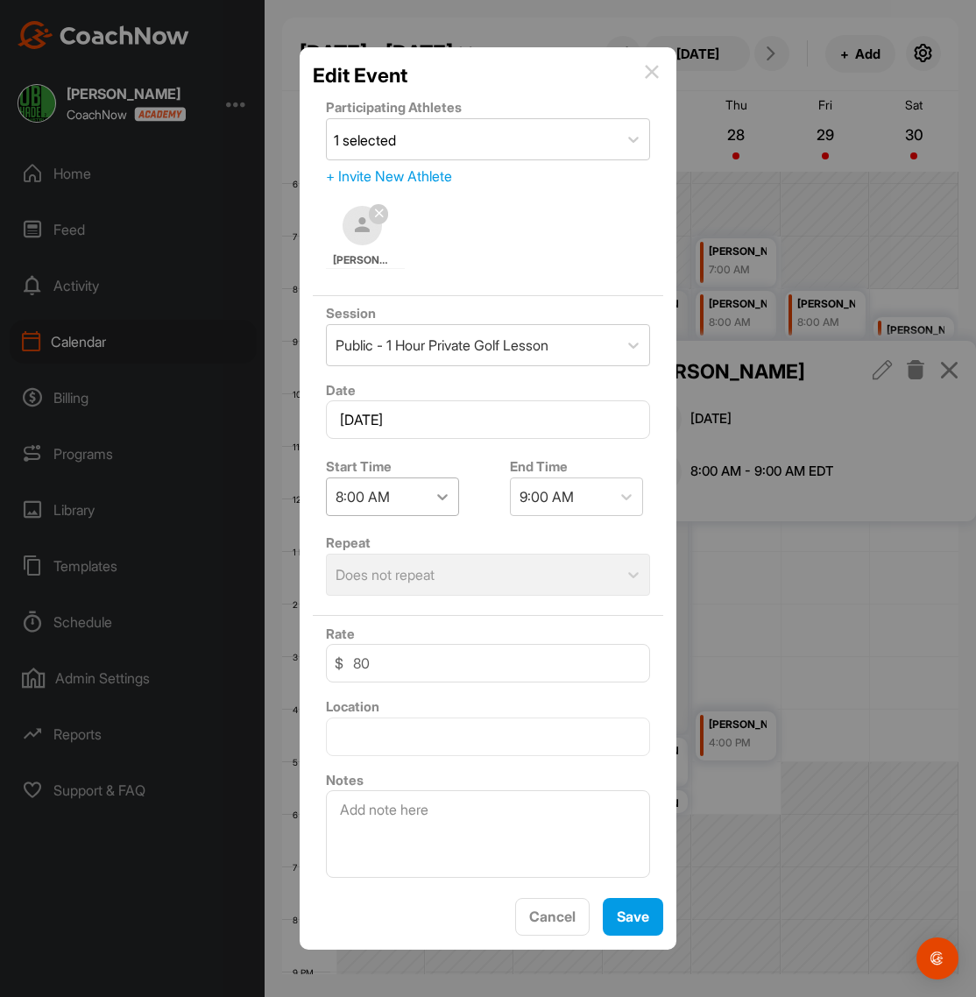
click at [448, 490] on icon at bounding box center [443, 497] width 18 height 18
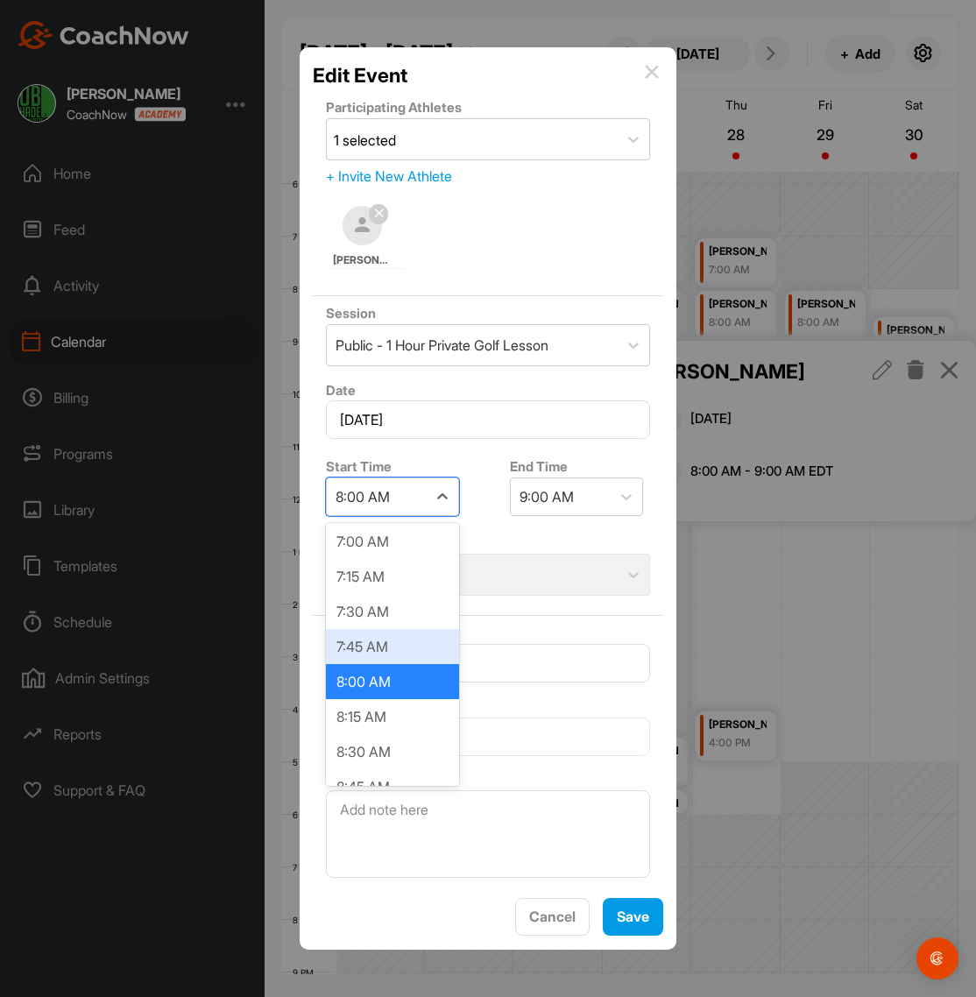
scroll to position [1006, 0]
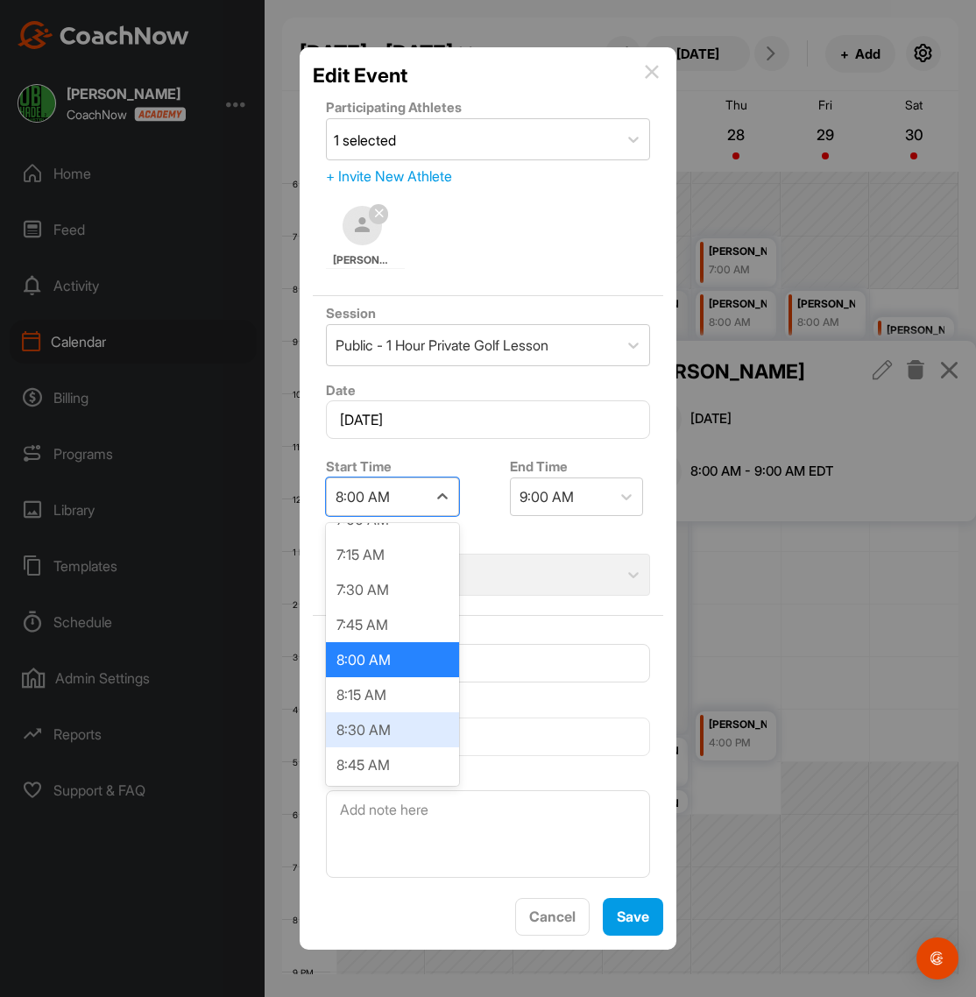
click at [361, 725] on div "8:30 AM" at bounding box center [392, 729] width 133 height 35
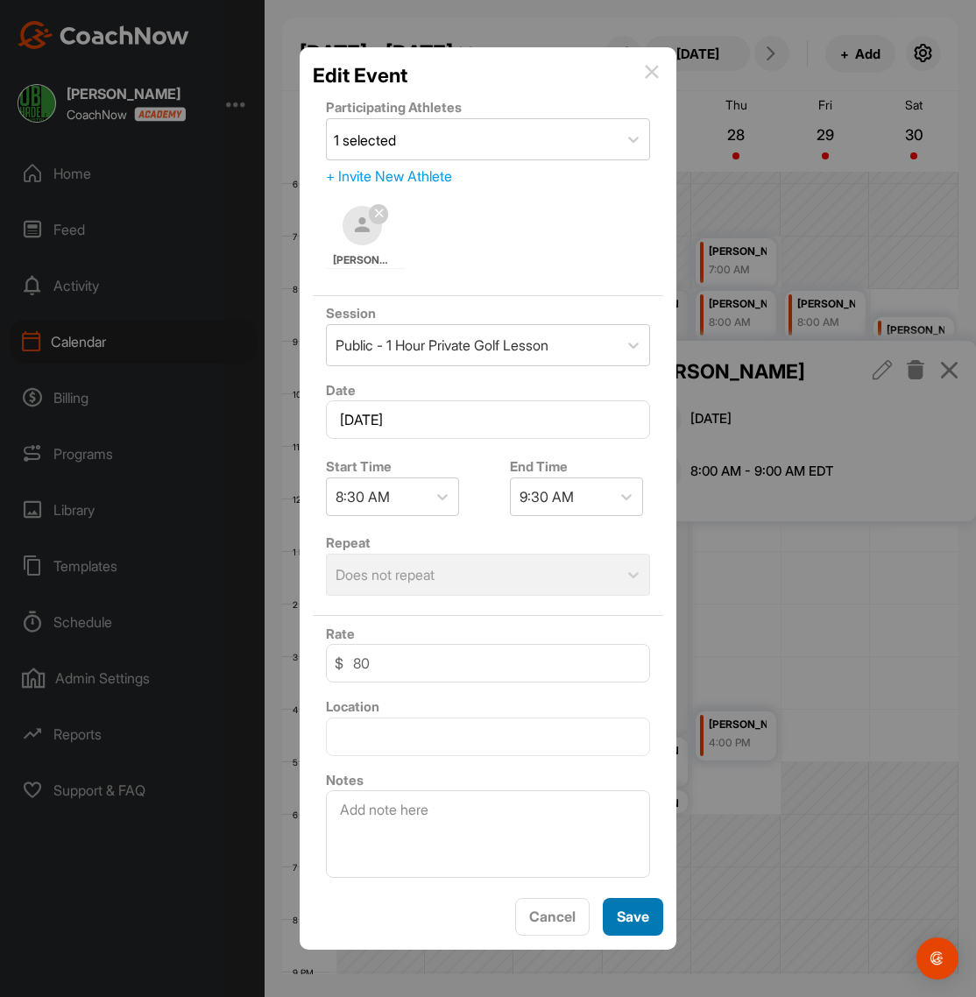
click at [632, 917] on button "Save" at bounding box center [633, 917] width 60 height 38
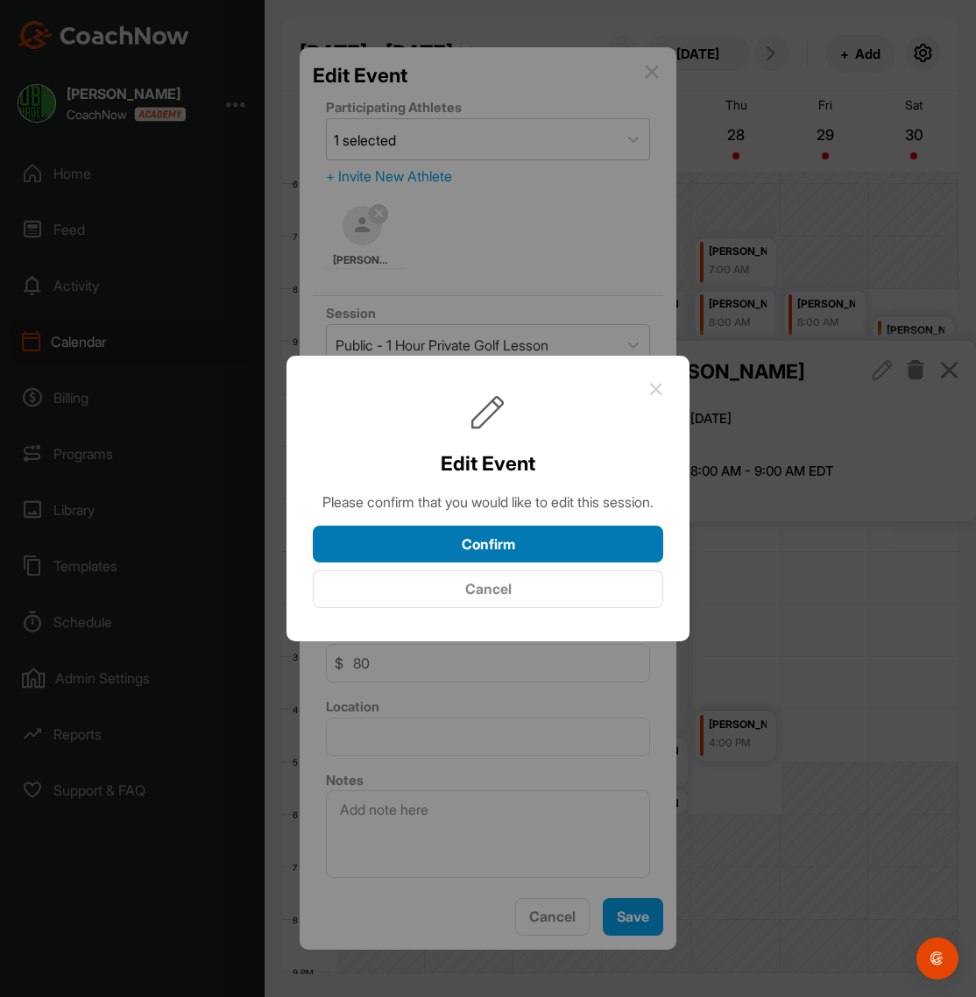
click at [577, 550] on button "Confirm" at bounding box center [488, 545] width 350 height 38
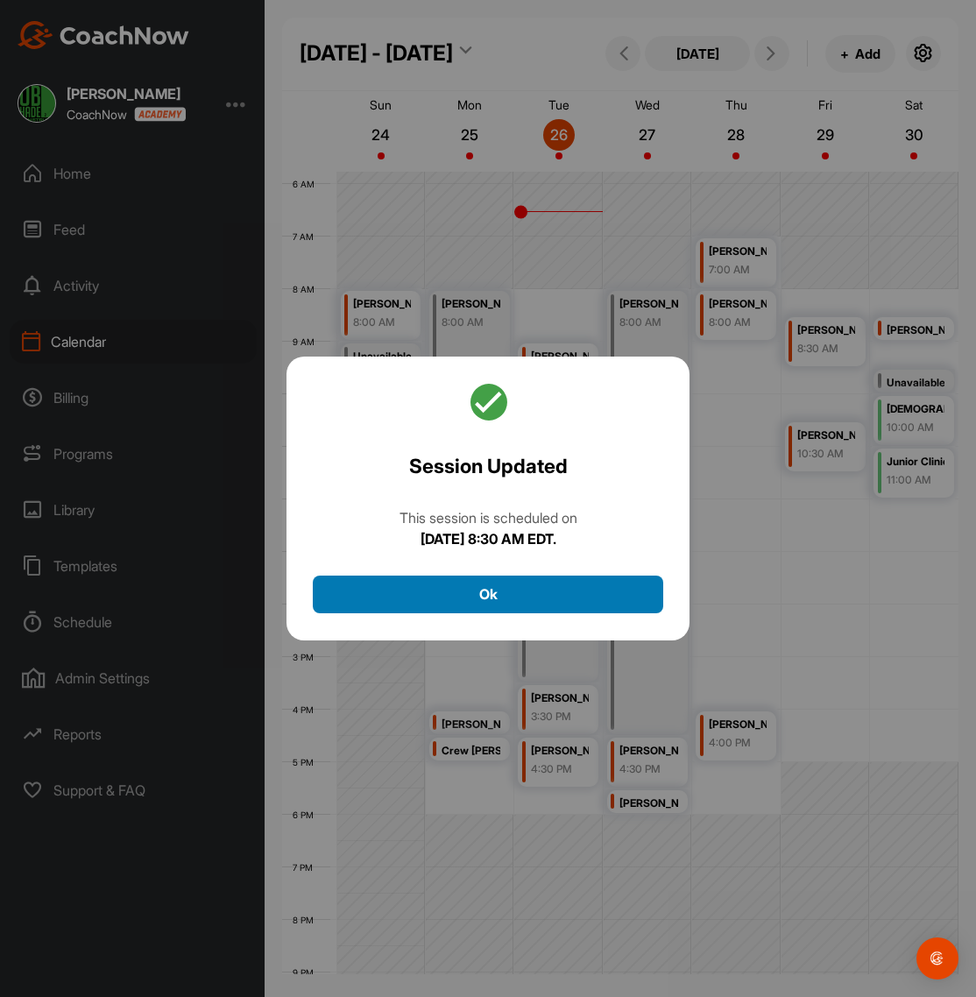
click at [490, 590] on button "Ok" at bounding box center [488, 595] width 350 height 38
